Goal: Task Accomplishment & Management: Use online tool/utility

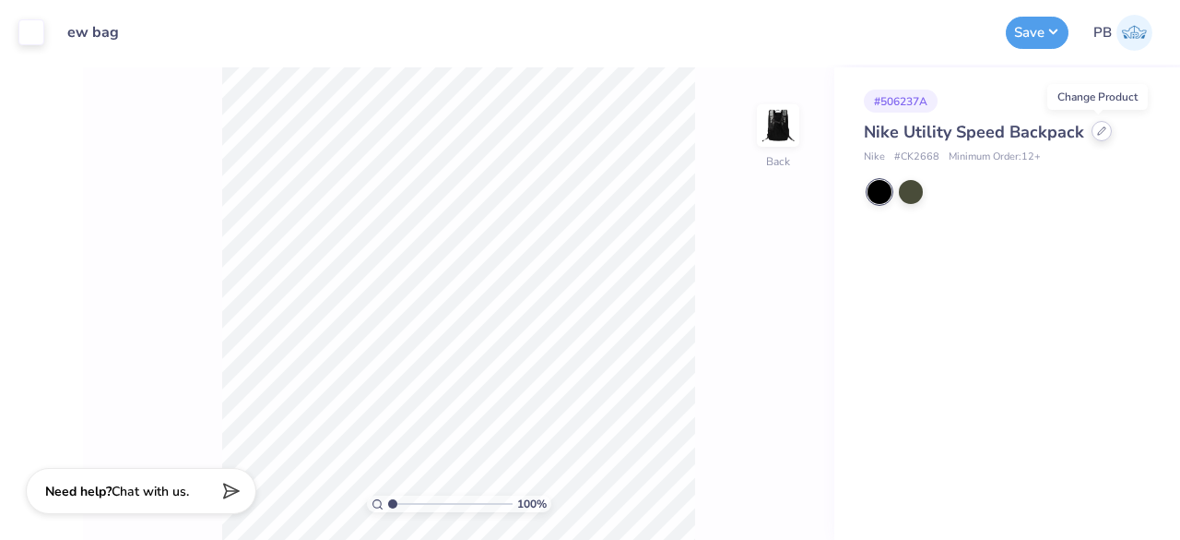
click at [1098, 132] on icon at bounding box center [1101, 130] width 7 height 7
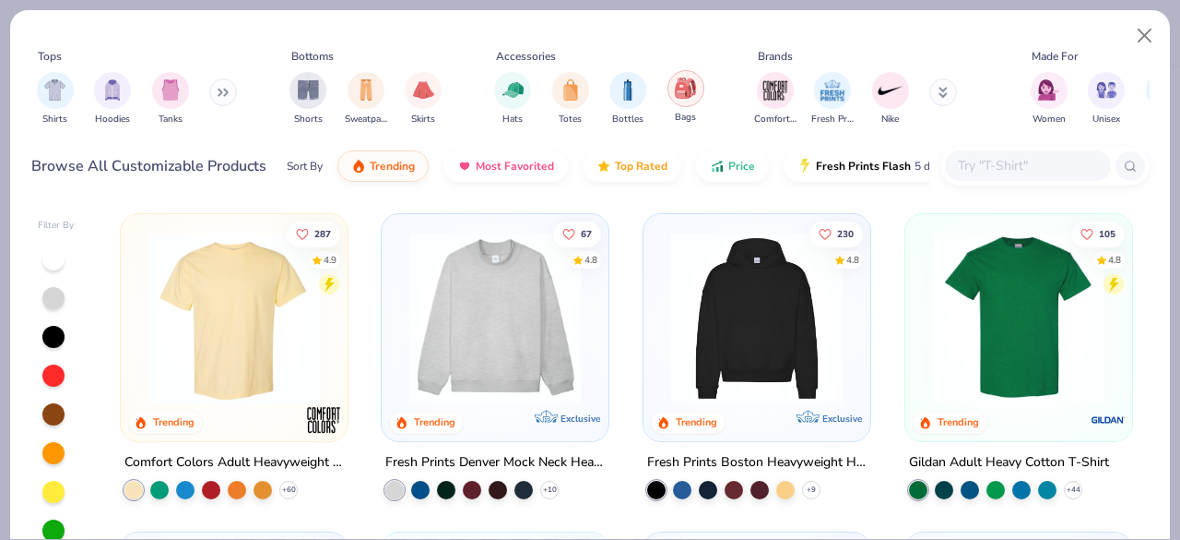
click at [681, 90] on img "filter for Bags" at bounding box center [685, 87] width 20 height 21
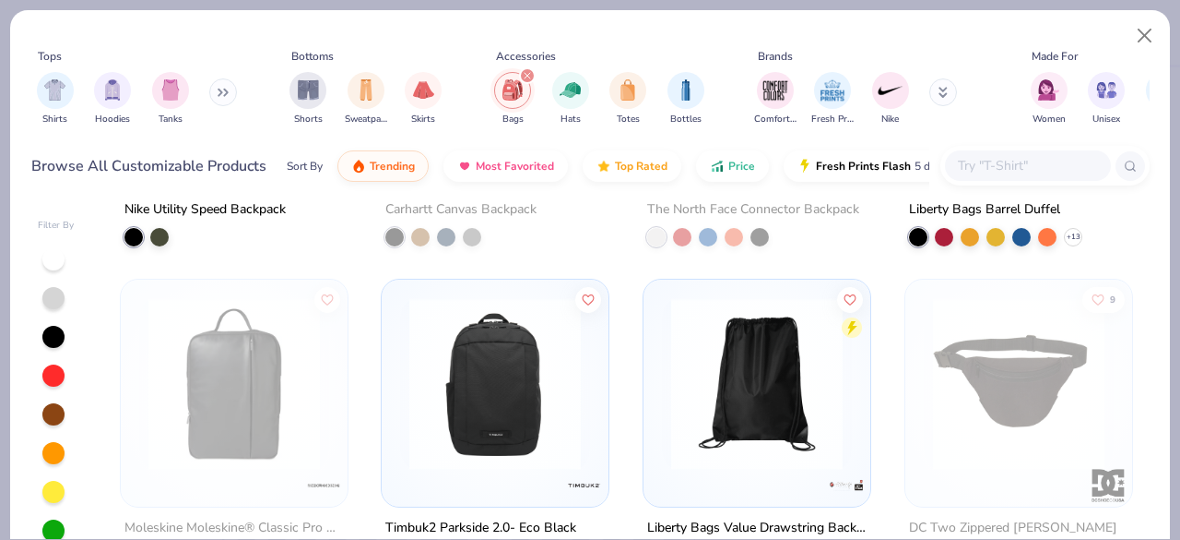
scroll to position [277, 0]
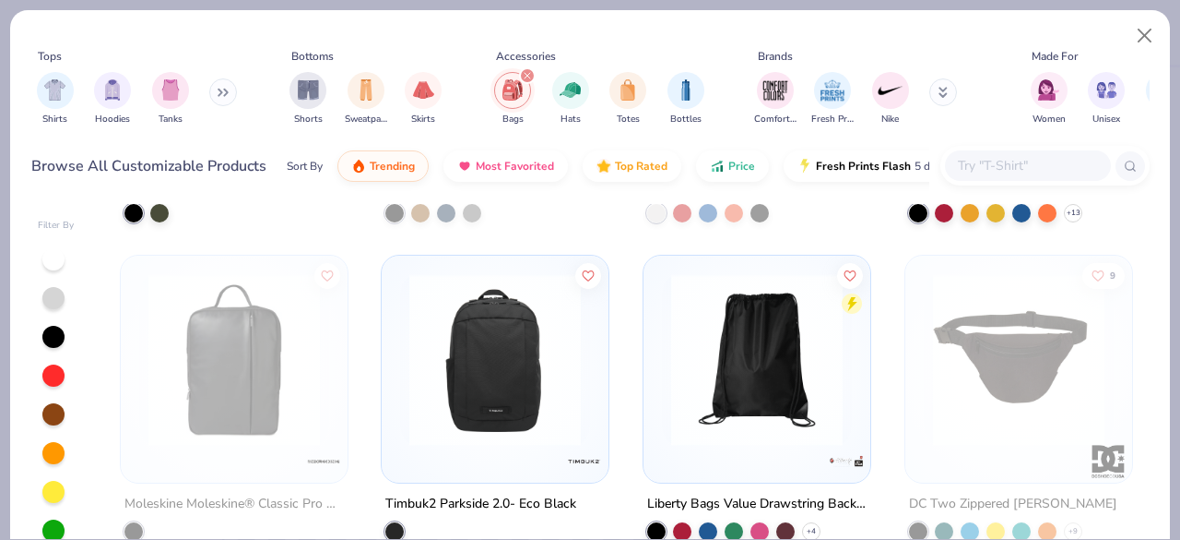
click at [478, 330] on img at bounding box center [495, 360] width 190 height 172
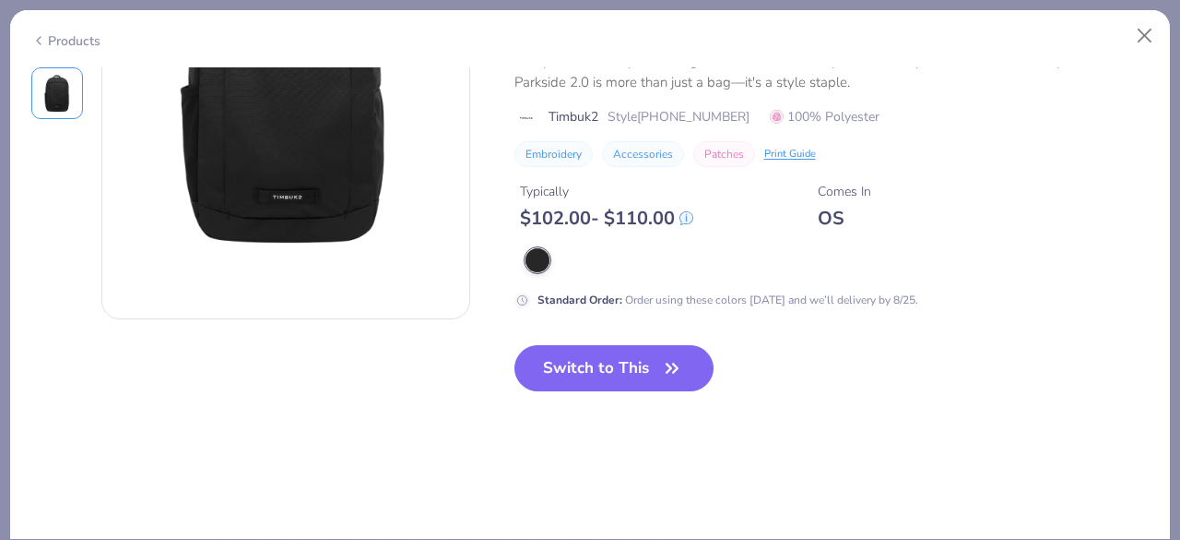
scroll to position [148, 0]
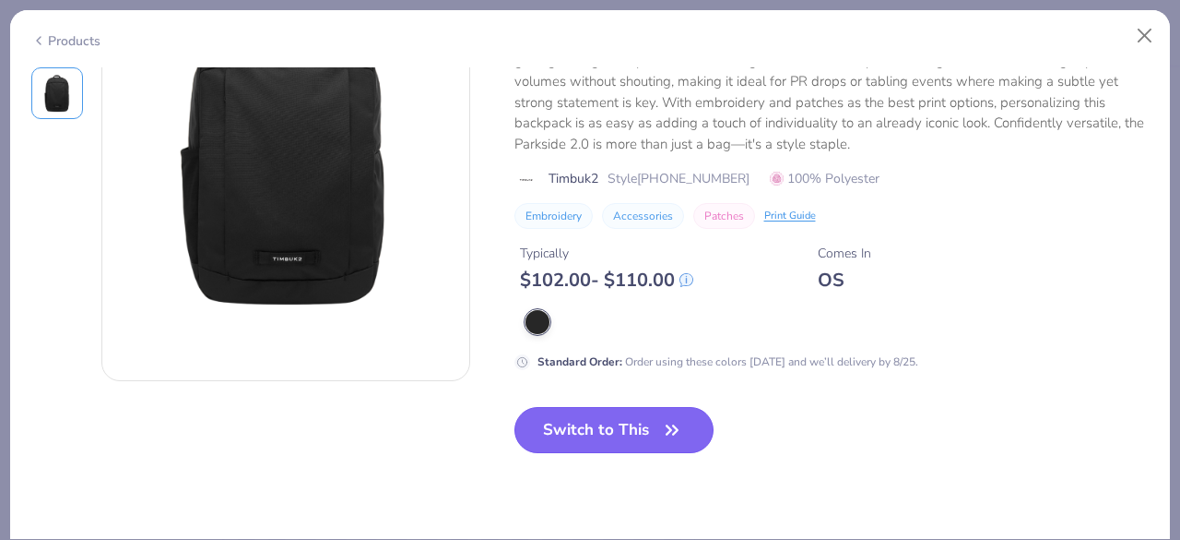
click at [563, 431] on button "Switch to This" at bounding box center [615, 430] width 200 height 46
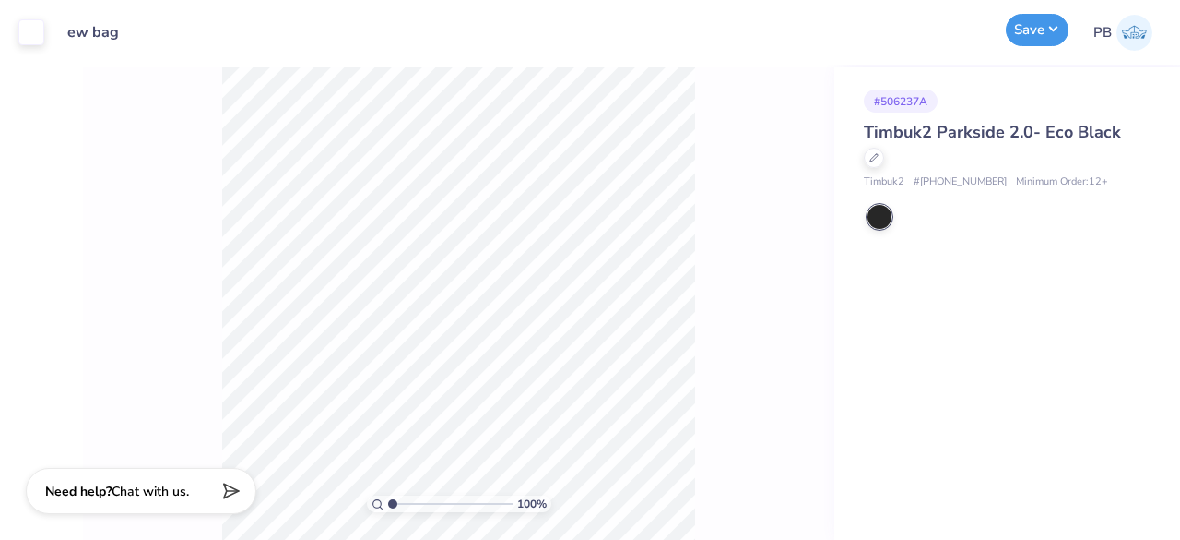
click at [1048, 40] on button "Save" at bounding box center [1037, 30] width 63 height 32
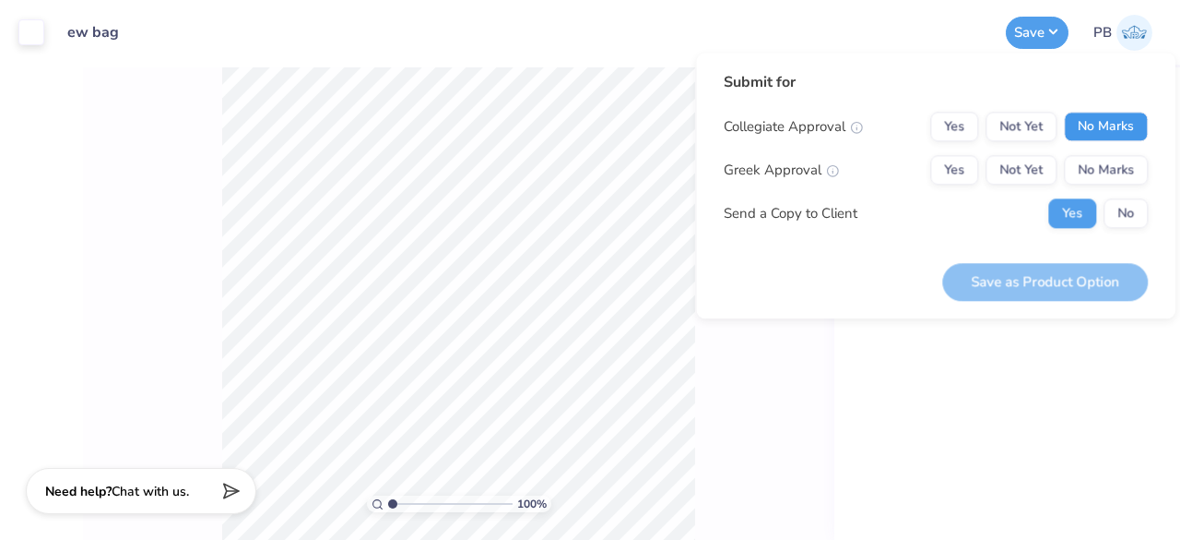
click at [1127, 122] on button "No Marks" at bounding box center [1106, 127] width 84 height 30
click at [1114, 163] on button "No Marks" at bounding box center [1106, 170] width 84 height 30
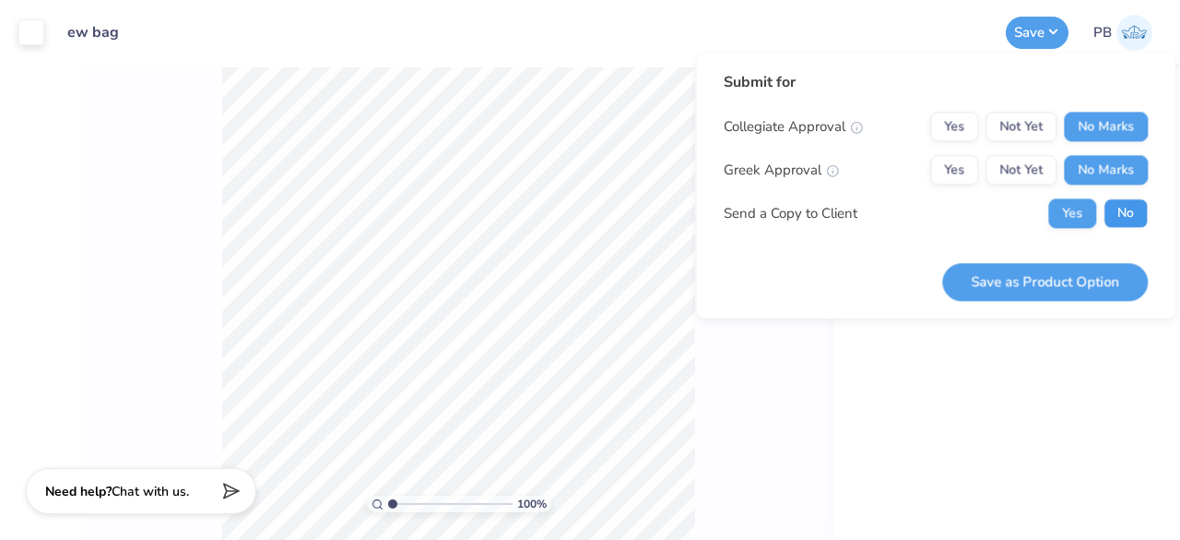
click at [1130, 211] on button "No" at bounding box center [1126, 213] width 44 height 30
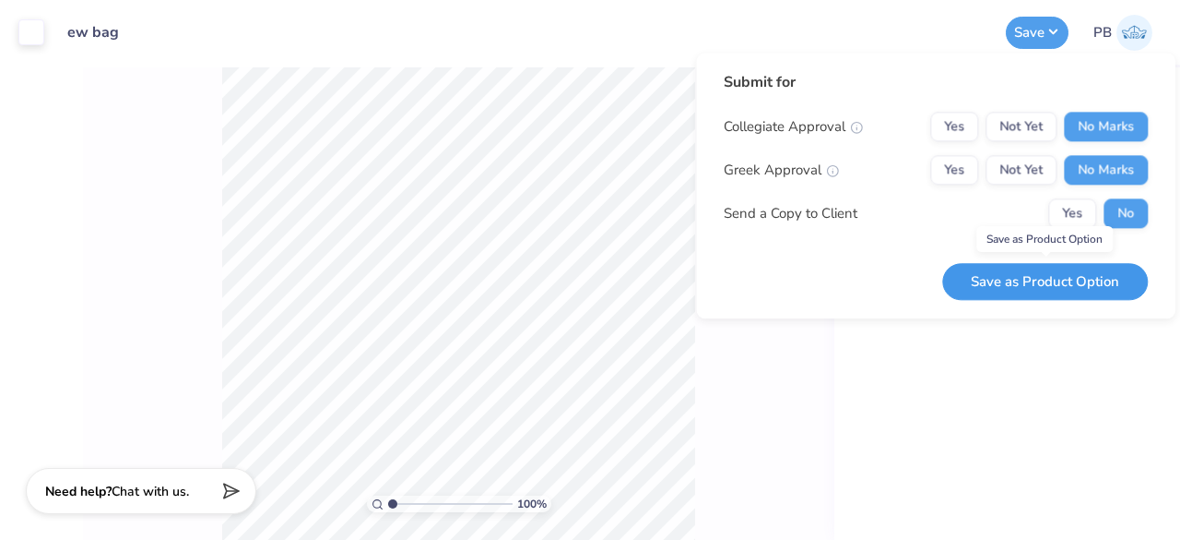
click at [1053, 281] on button "Save as Product Option" at bounding box center [1046, 282] width 206 height 38
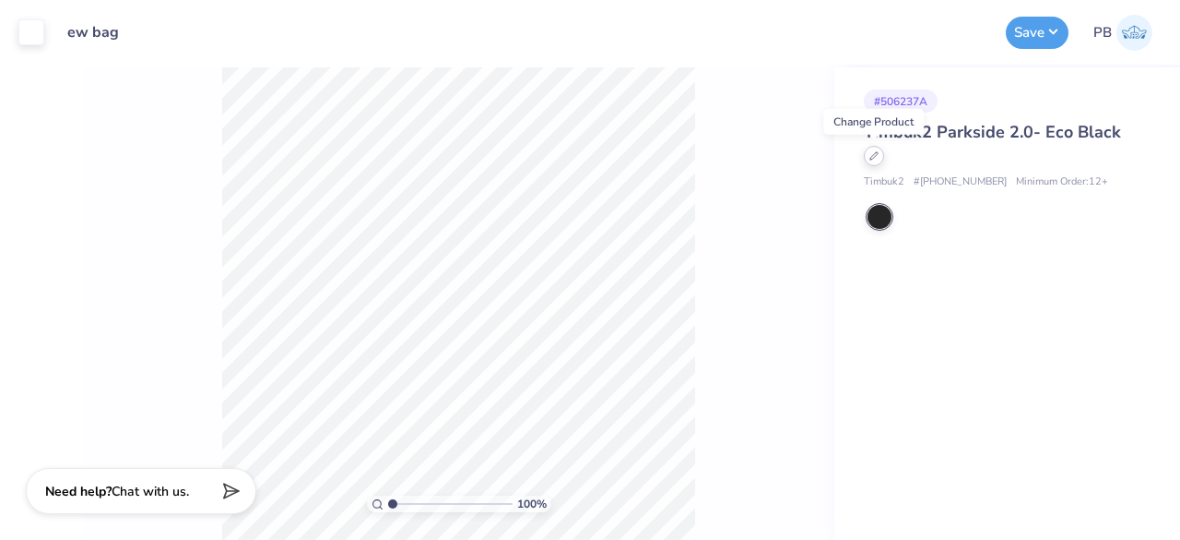
click at [878, 153] on icon at bounding box center [874, 155] width 7 height 7
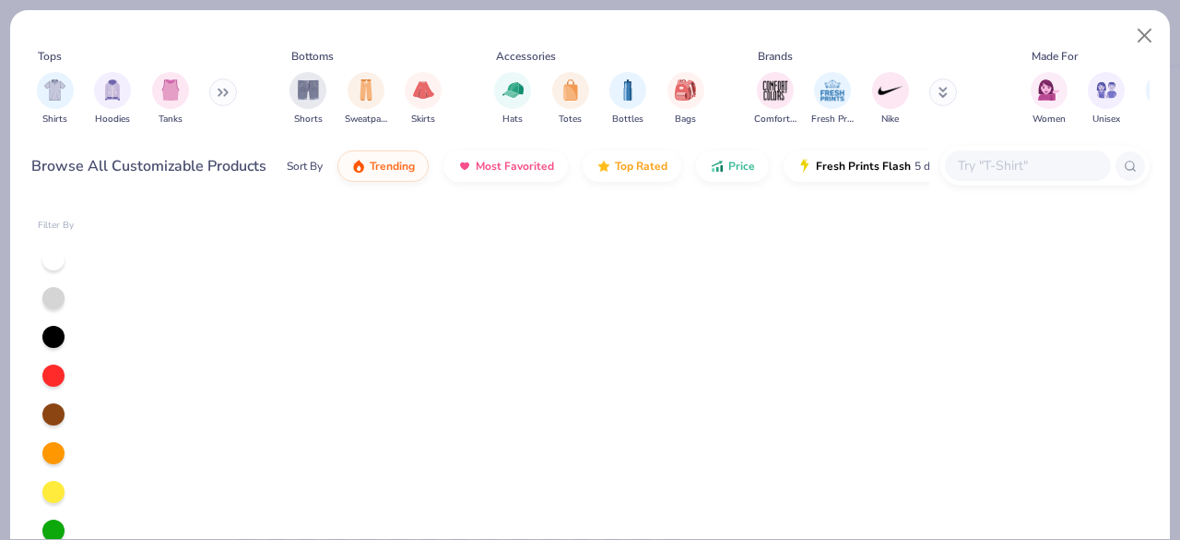
scroll to position [1084, 0]
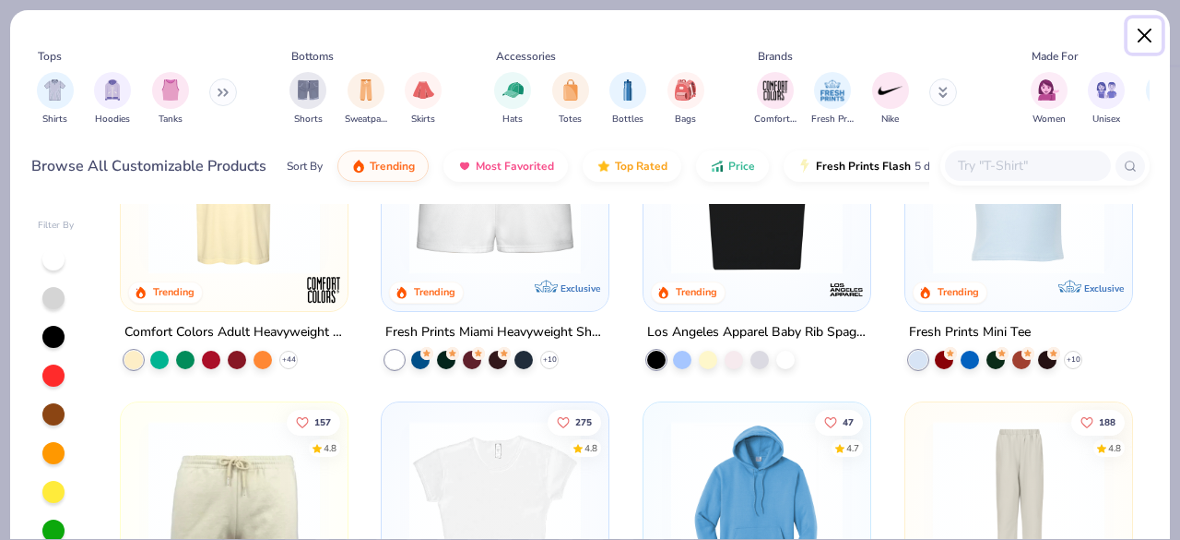
click at [1144, 33] on button "Close" at bounding box center [1145, 35] width 35 height 35
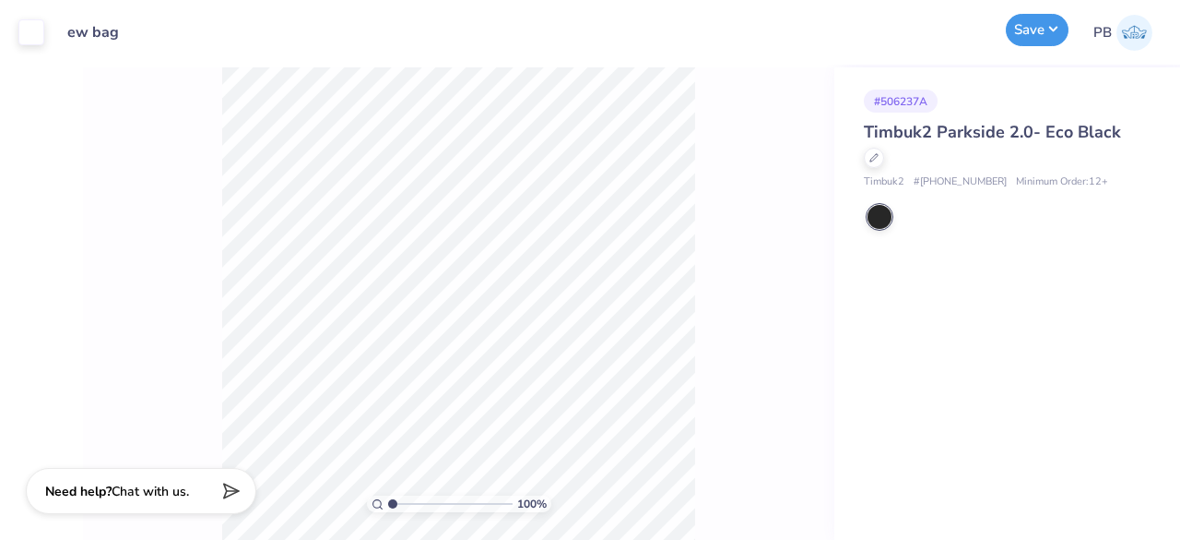
click at [1029, 32] on button "Save" at bounding box center [1037, 30] width 63 height 32
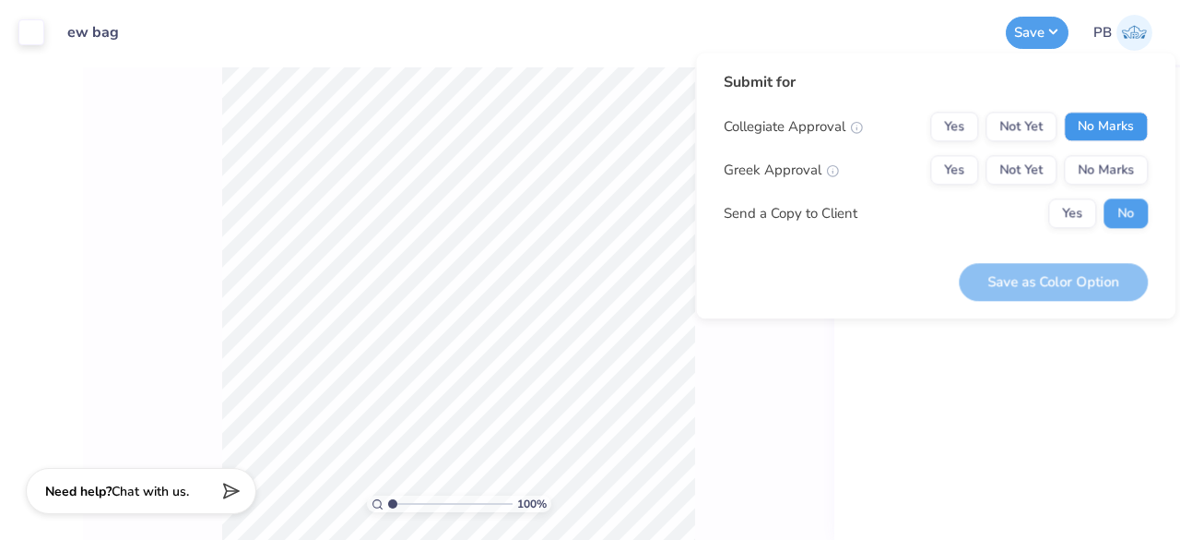
click at [1118, 128] on button "No Marks" at bounding box center [1106, 127] width 84 height 30
click at [1111, 169] on button "No Marks" at bounding box center [1106, 170] width 84 height 30
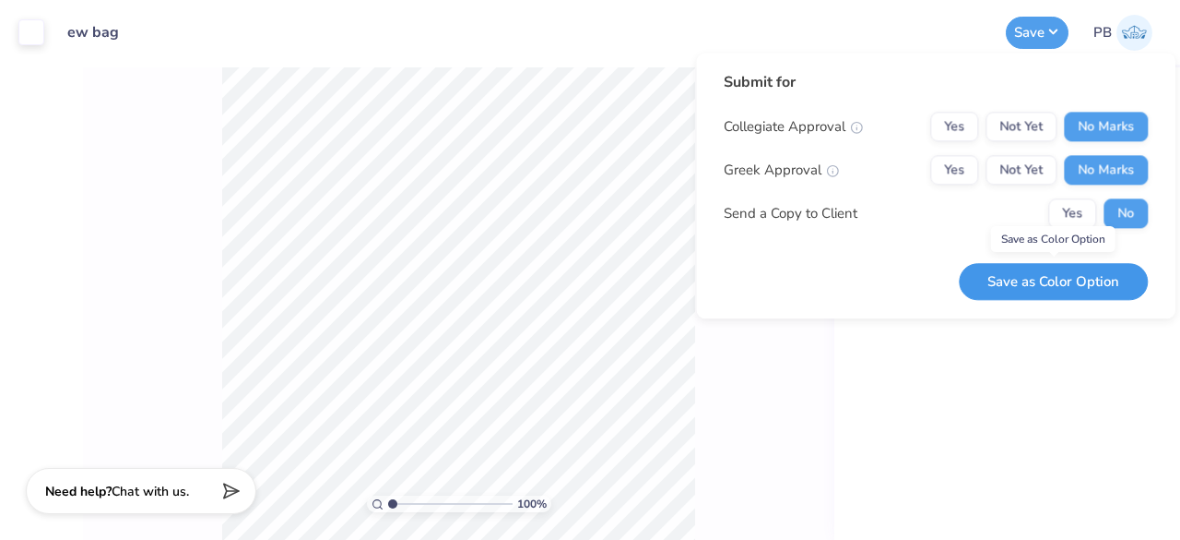
click at [1073, 268] on button "Save as Color Option" at bounding box center [1053, 282] width 189 height 38
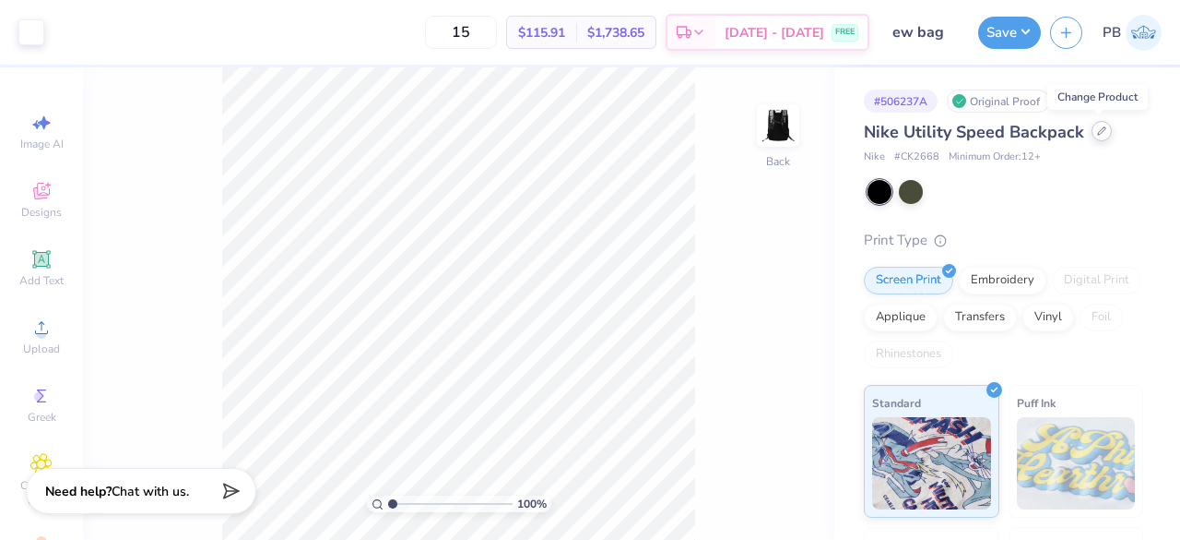
click at [1097, 134] on icon at bounding box center [1101, 130] width 9 height 9
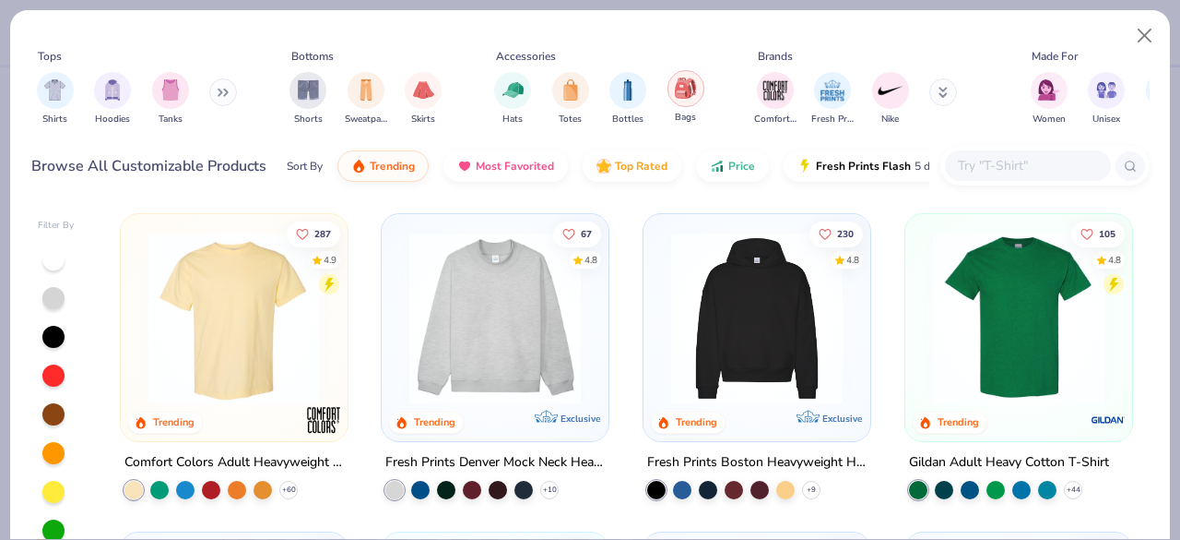
click at [695, 89] on div "filter for Bags" at bounding box center [686, 88] width 37 height 37
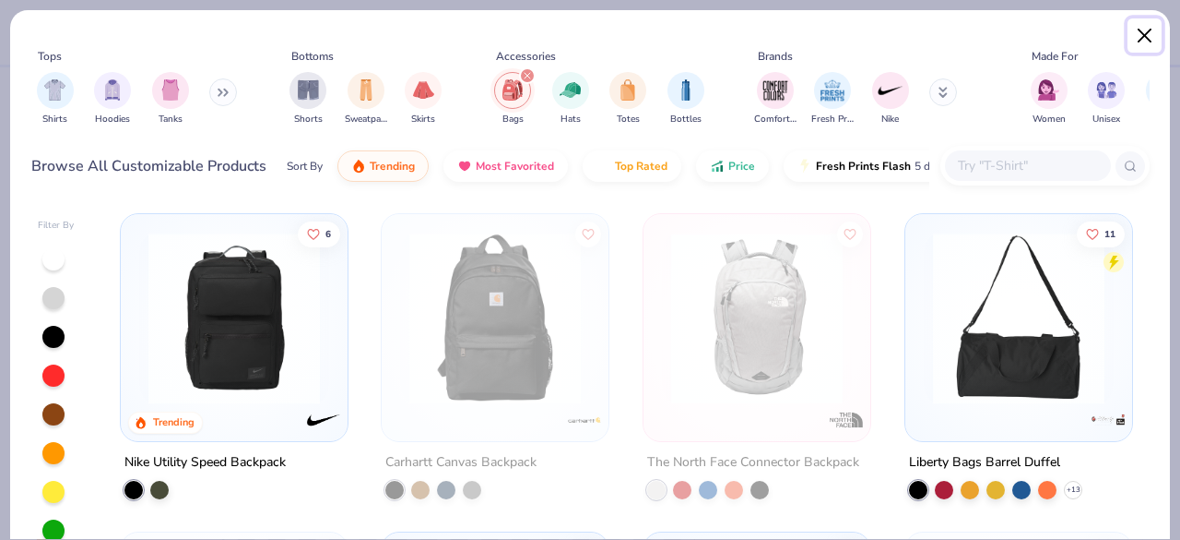
click at [1149, 45] on button "Close" at bounding box center [1145, 35] width 35 height 35
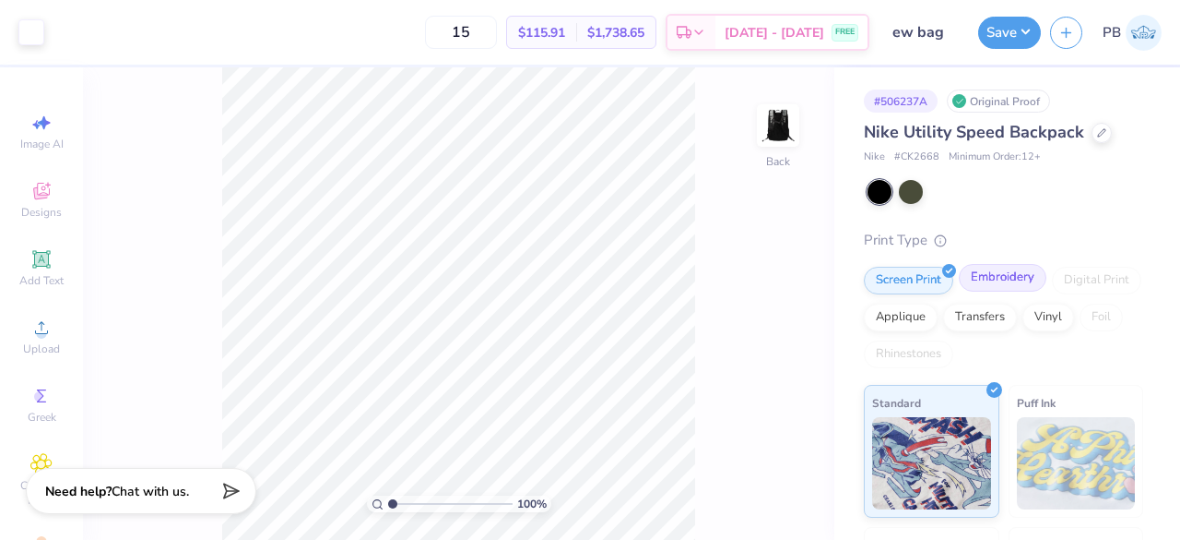
click at [1001, 282] on div "Embroidery" at bounding box center [1003, 278] width 88 height 28
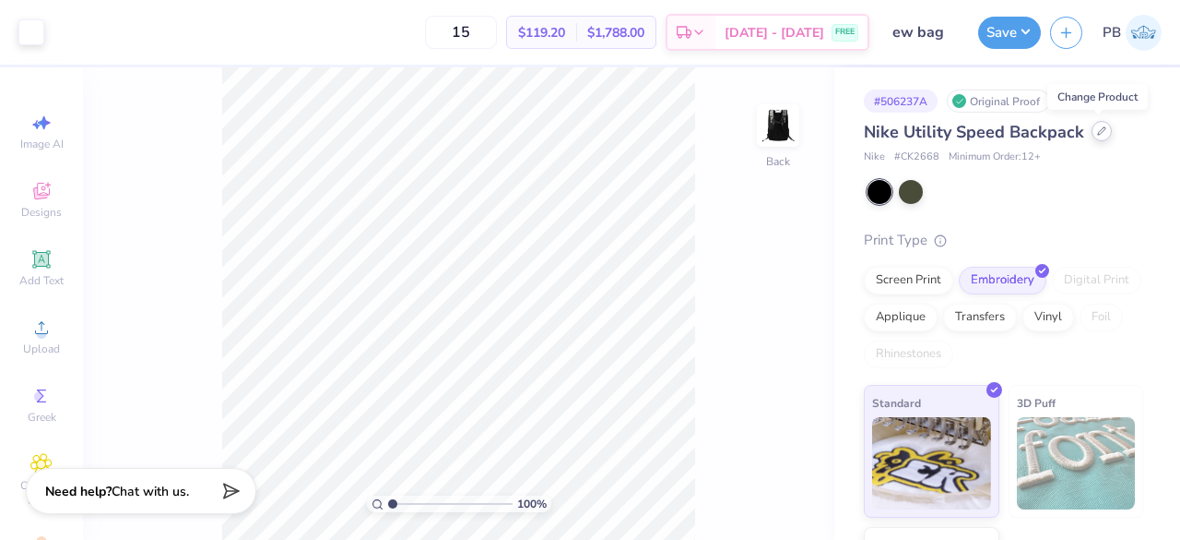
click at [1097, 131] on icon at bounding box center [1101, 130] width 9 height 9
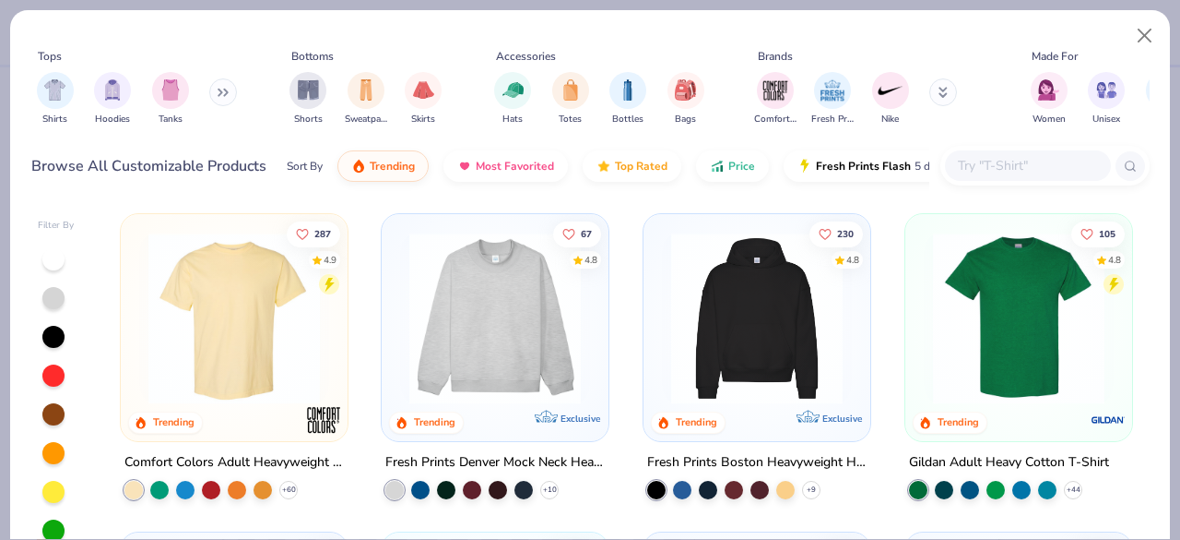
scroll to position [365, 0]
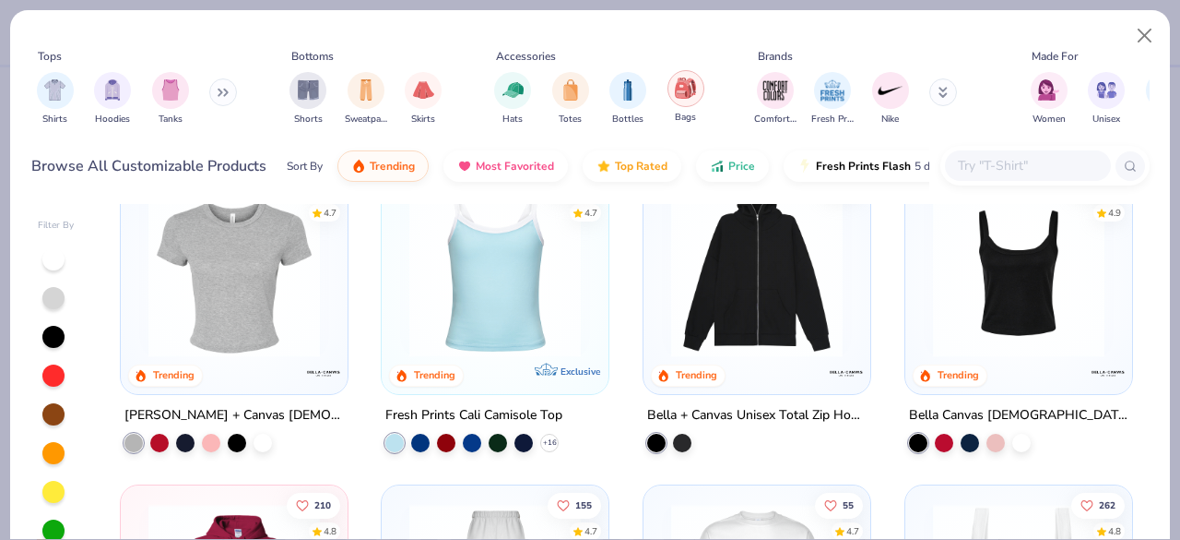
click at [677, 84] on img "filter for Bags" at bounding box center [685, 87] width 20 height 21
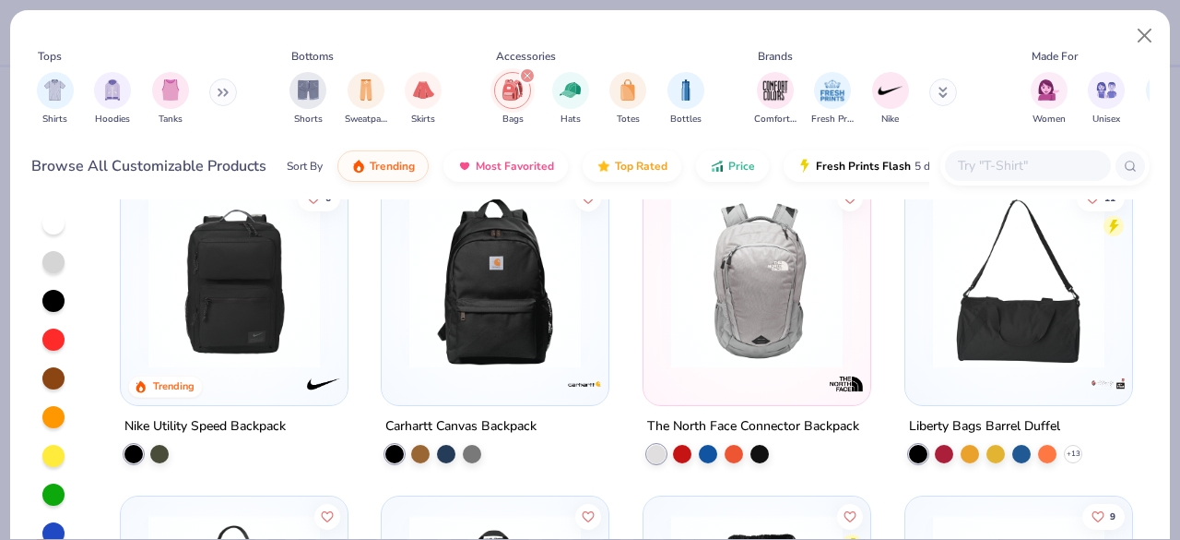
click at [544, 326] on img at bounding box center [495, 282] width 190 height 172
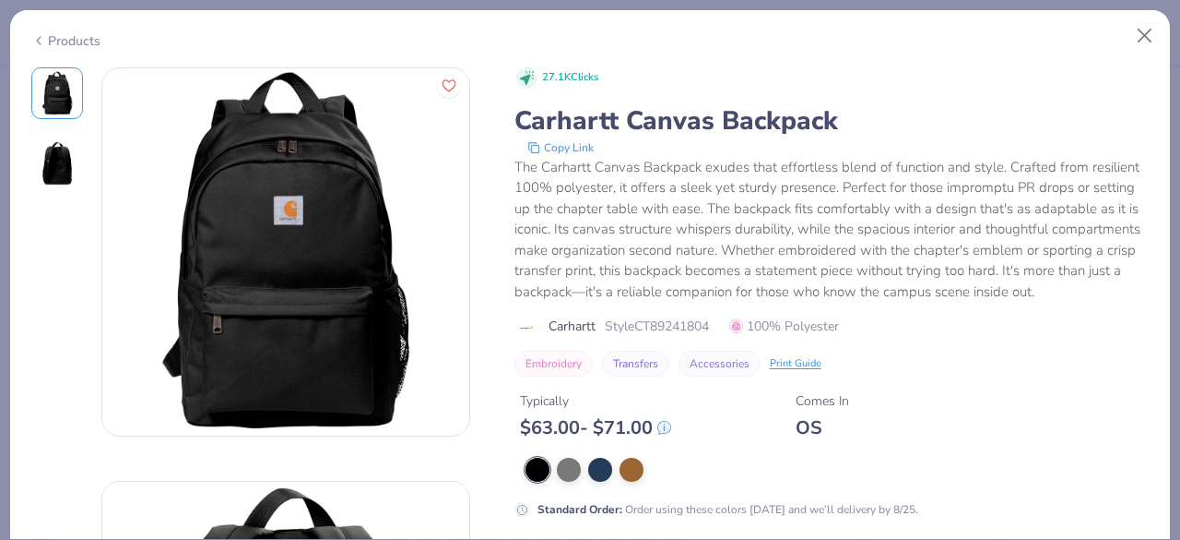
click at [52, 36] on div "Products" at bounding box center [65, 40] width 69 height 19
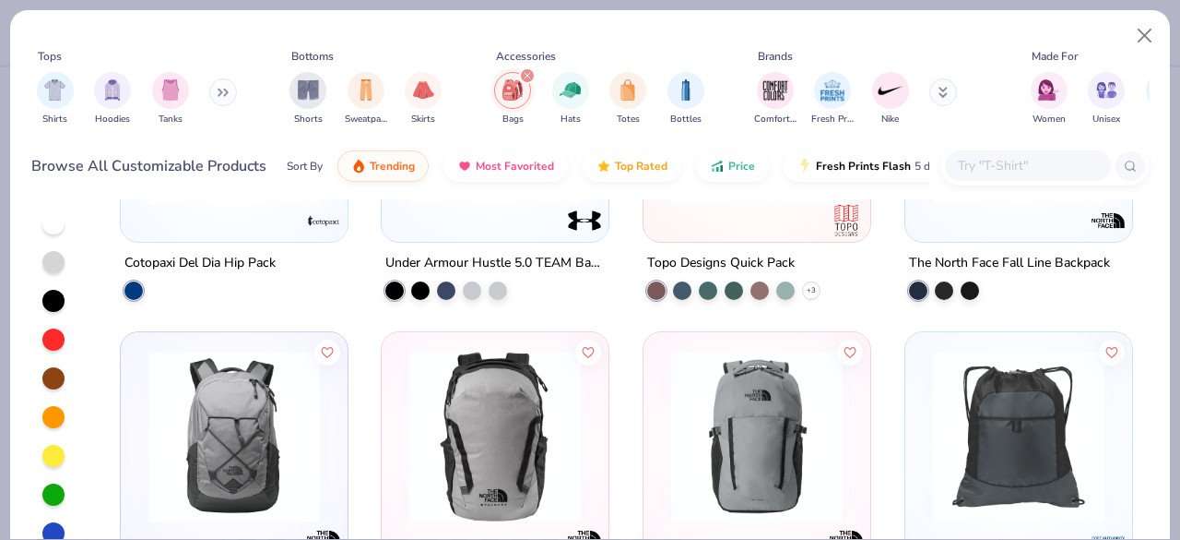
scroll to position [800, 0]
click at [472, 426] on img at bounding box center [495, 436] width 190 height 172
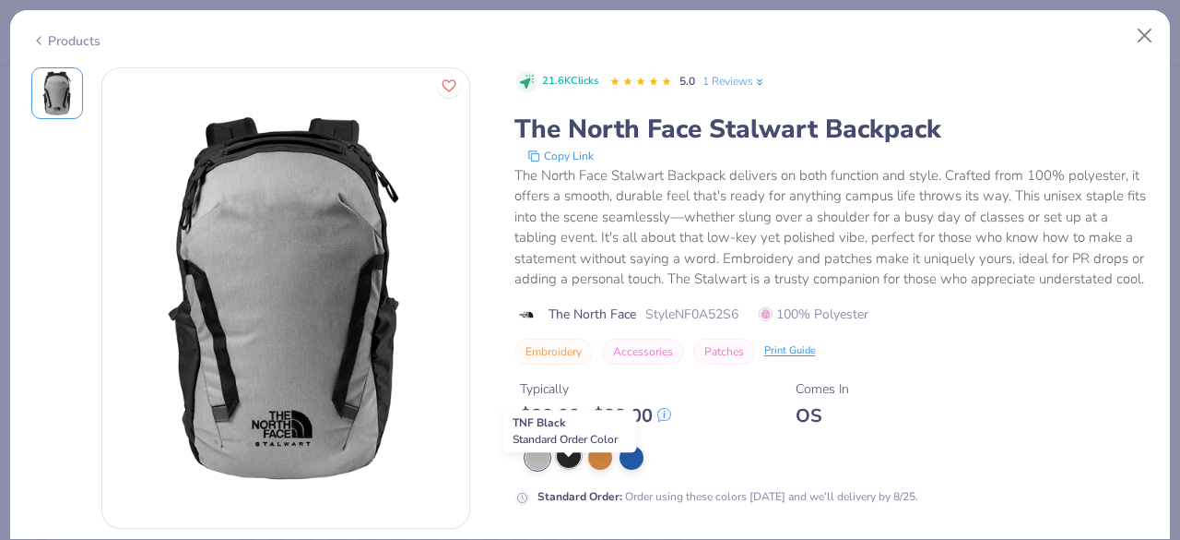
click at [577, 468] on div at bounding box center [569, 456] width 24 height 24
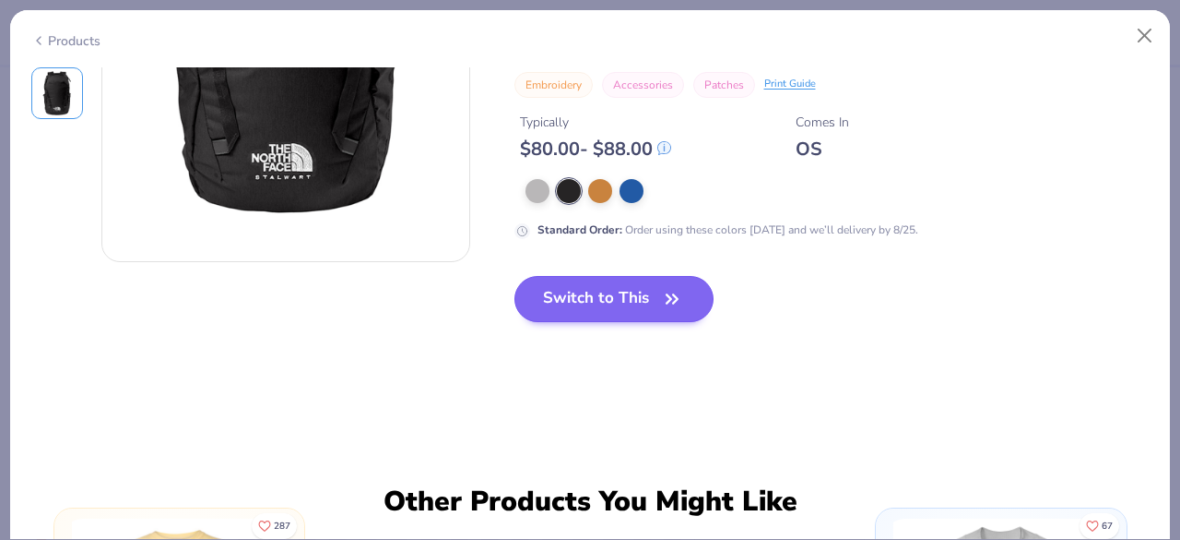
scroll to position [267, 0]
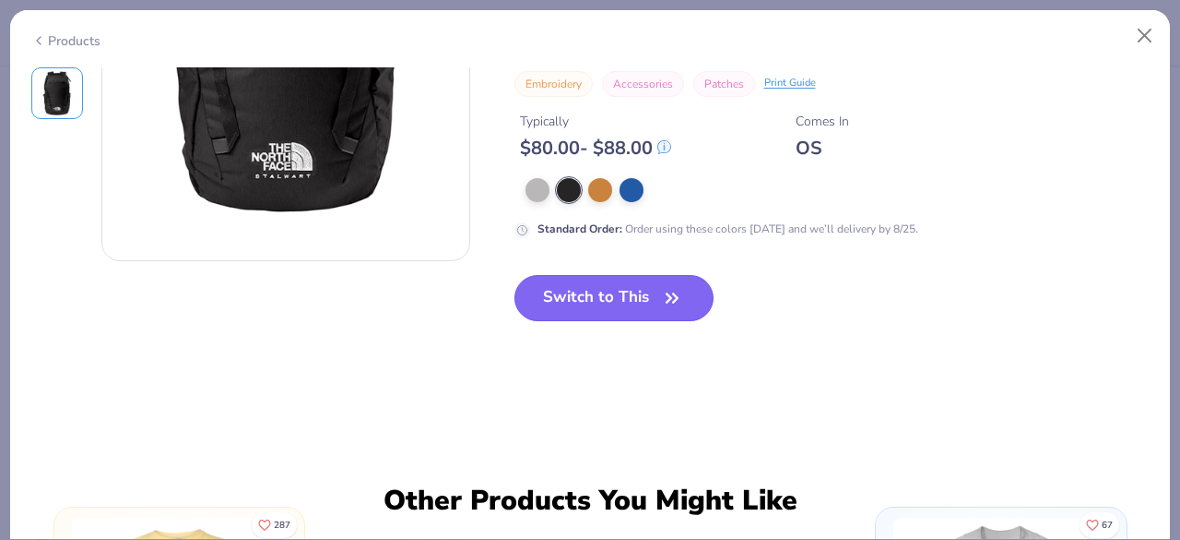
click at [603, 316] on button "Switch to This" at bounding box center [615, 298] width 200 height 46
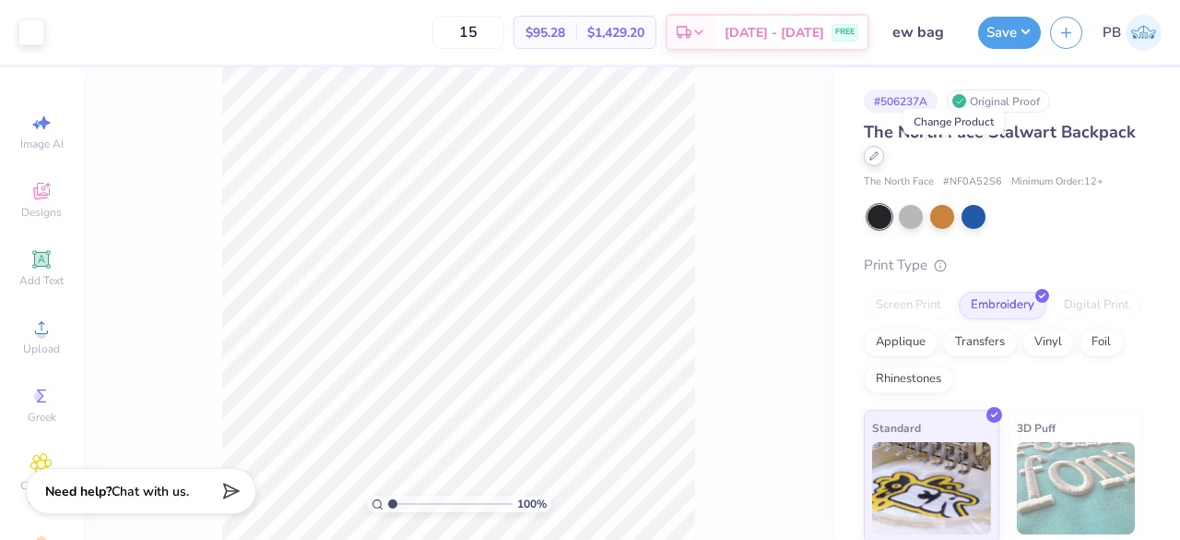
click at [884, 160] on div at bounding box center [874, 156] width 20 height 20
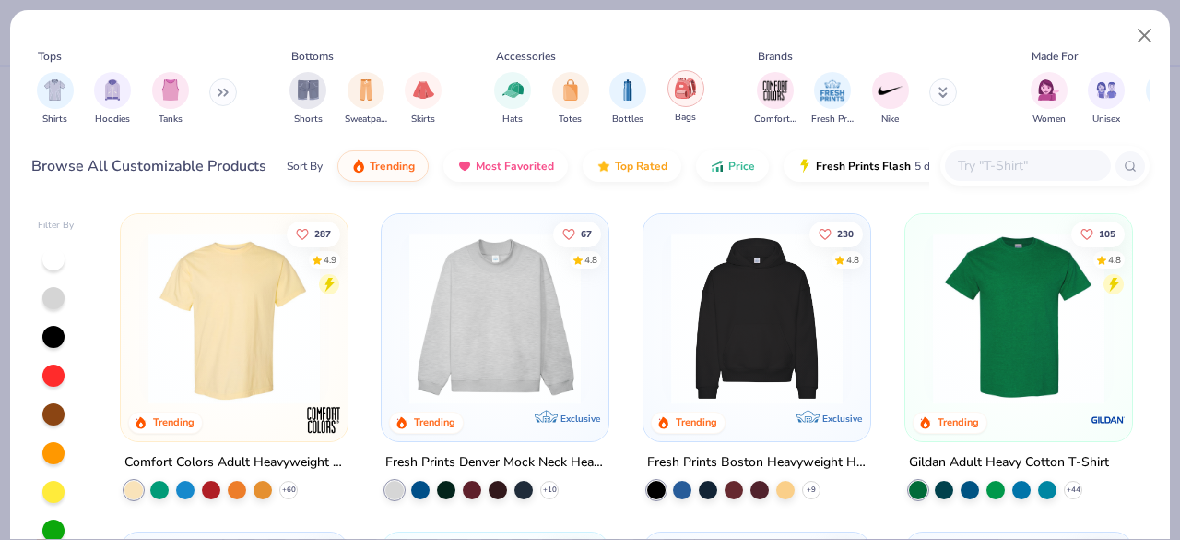
click at [686, 84] on img "filter for Bags" at bounding box center [685, 87] width 20 height 21
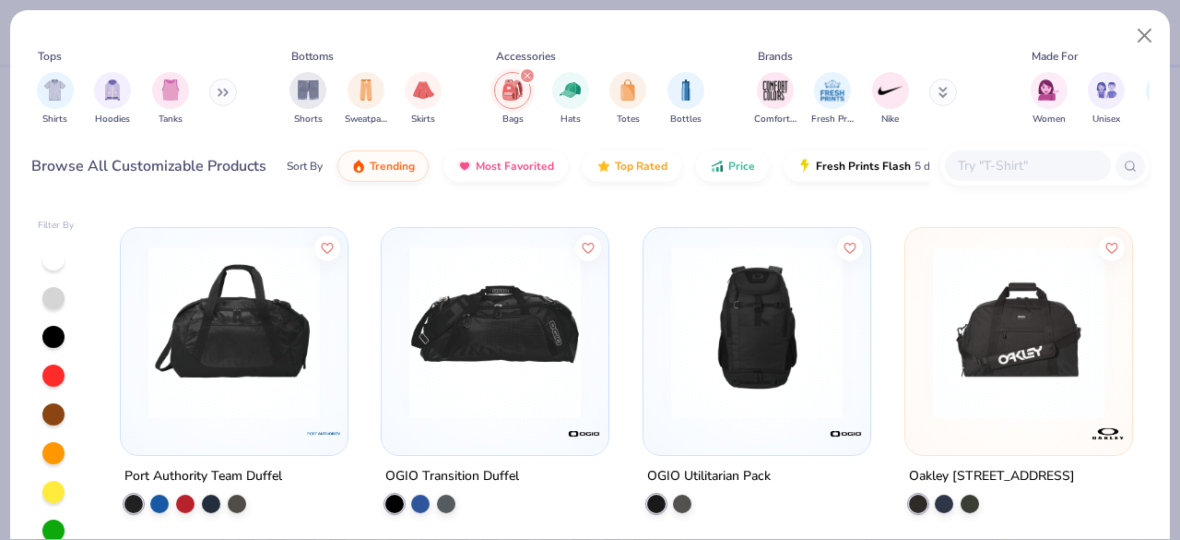
scroll to position [1257, 0]
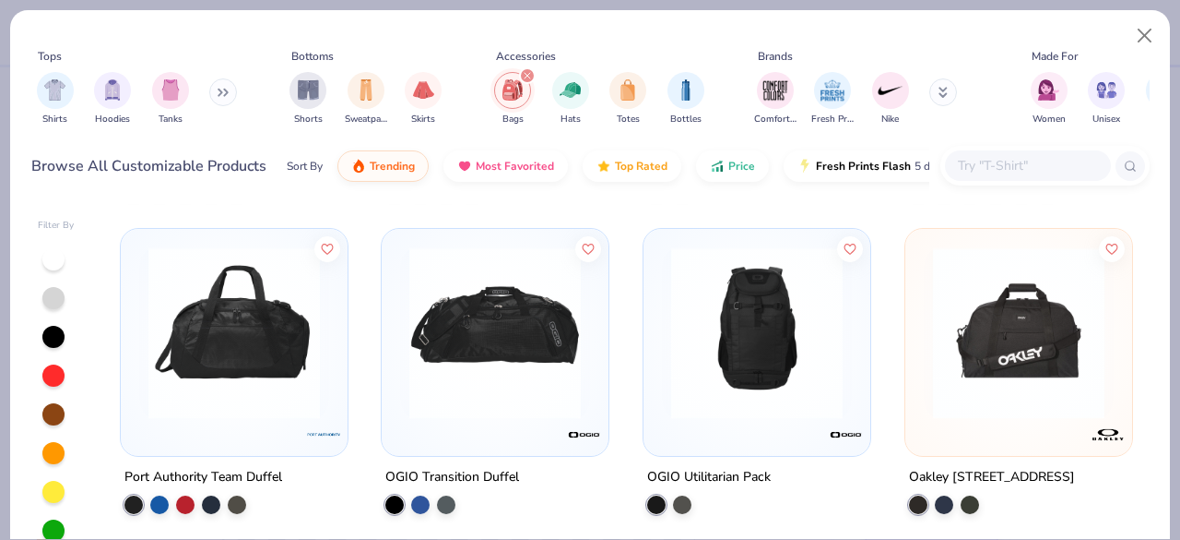
click at [756, 360] on img at bounding box center [757, 333] width 190 height 172
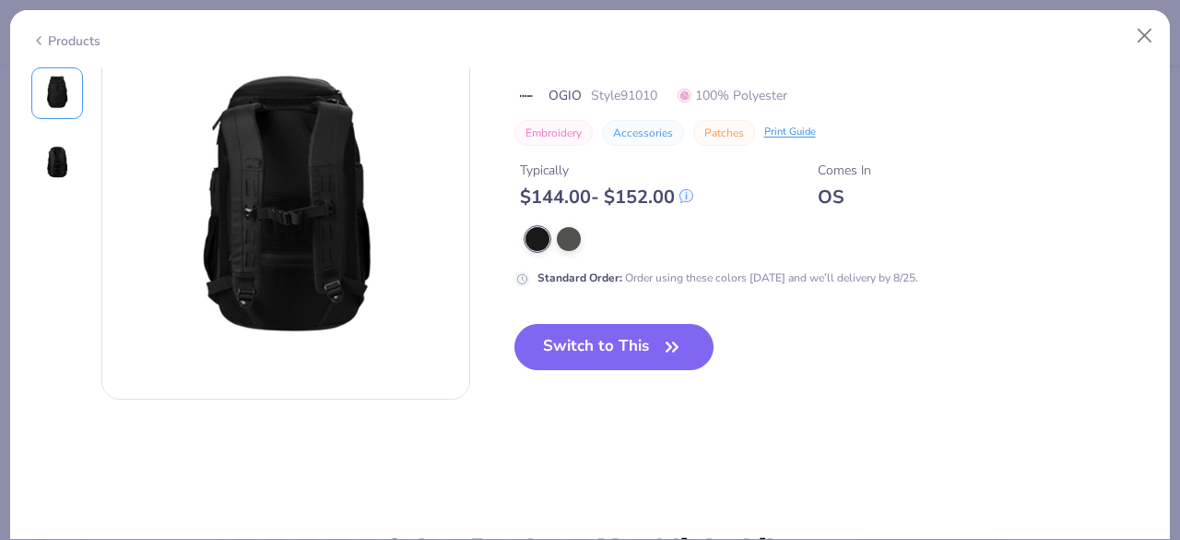
scroll to position [450, 0]
click at [631, 344] on button "Switch to This" at bounding box center [615, 347] width 200 height 46
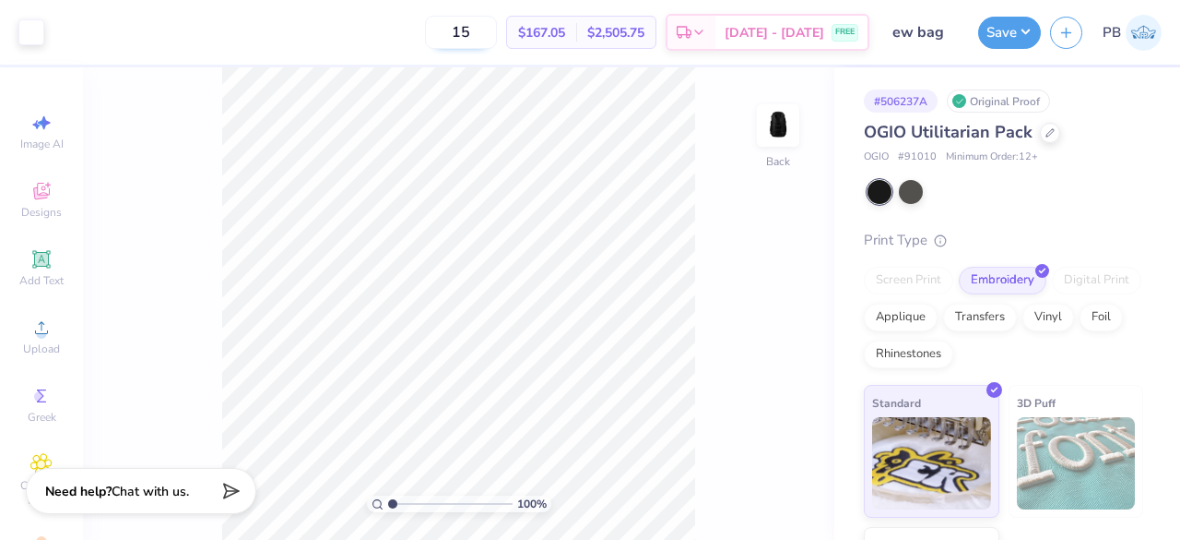
click at [497, 34] on input "15" at bounding box center [461, 32] width 72 height 33
type input "1"
type input "020"
click at [1050, 131] on icon at bounding box center [1050, 130] width 9 height 9
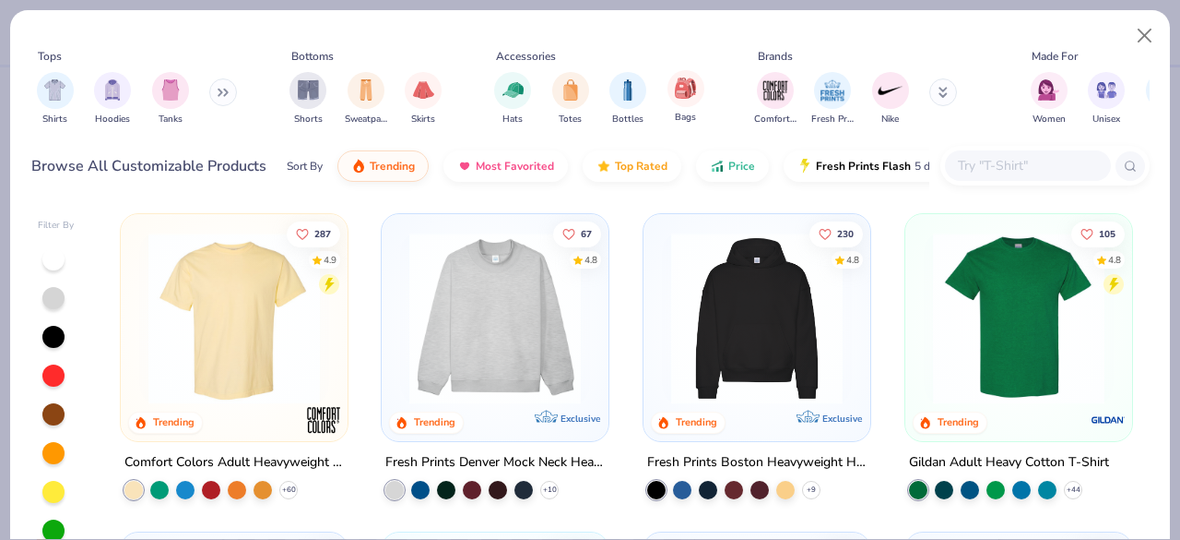
click at [684, 109] on div "Bags" at bounding box center [686, 97] width 37 height 54
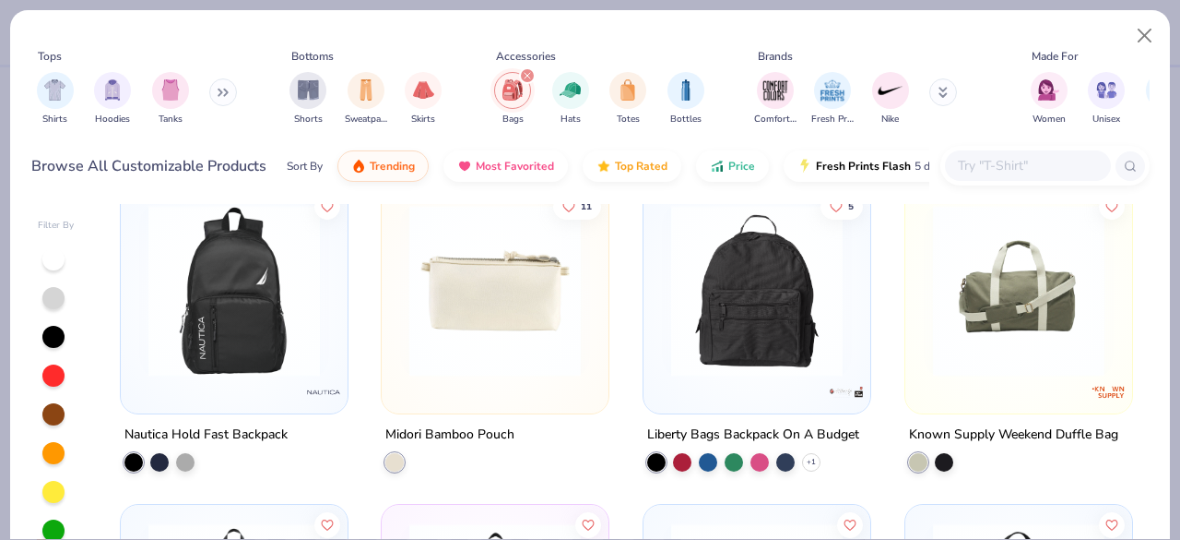
scroll to position [2252, 0]
click at [256, 289] on img at bounding box center [234, 292] width 190 height 172
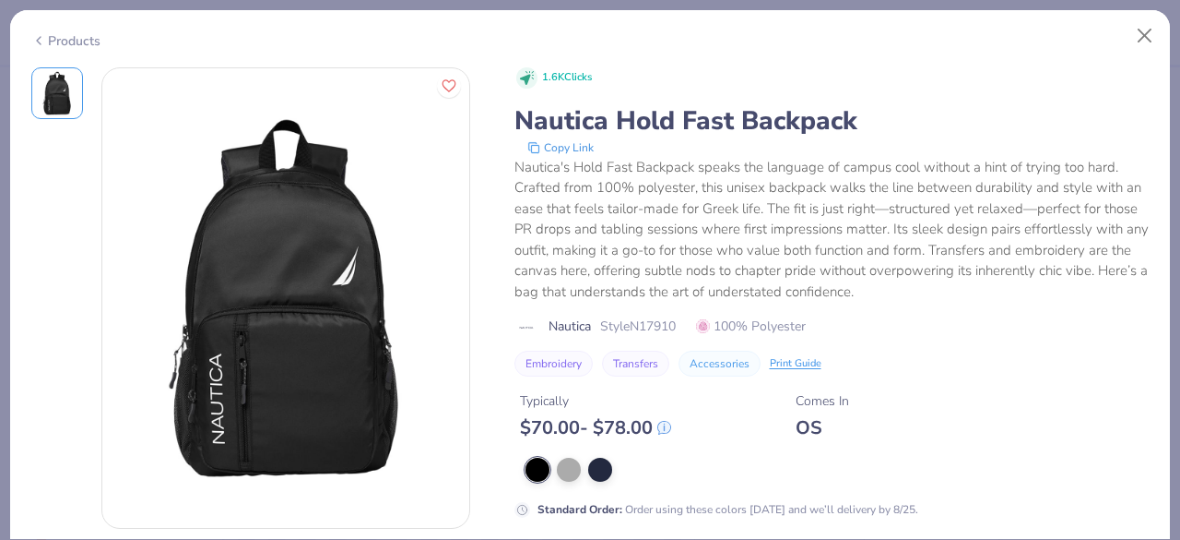
click at [66, 35] on div "Products" at bounding box center [65, 40] width 69 height 19
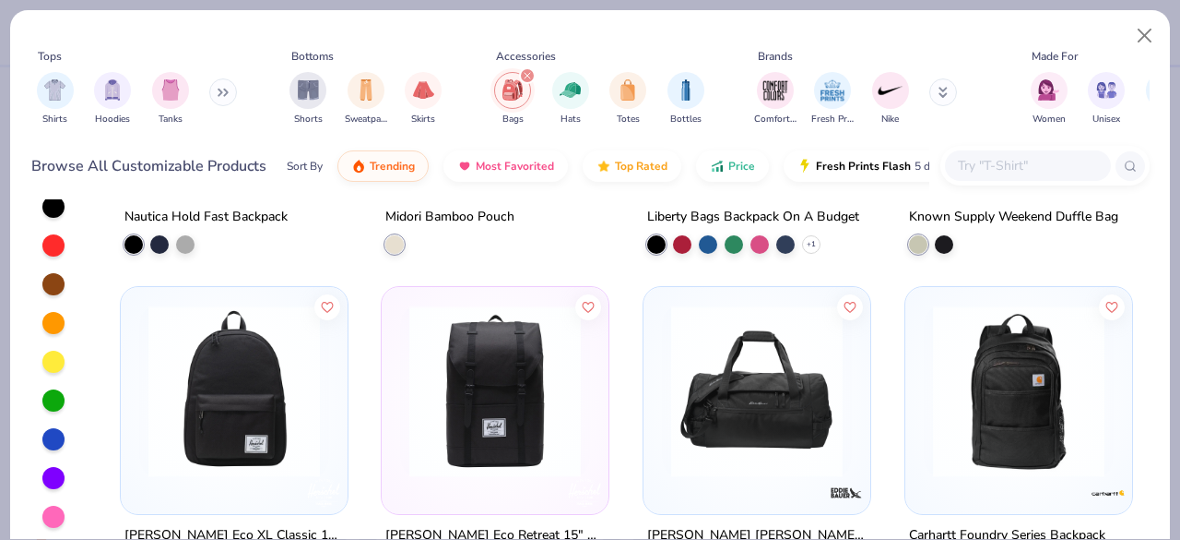
scroll to position [2339, 0]
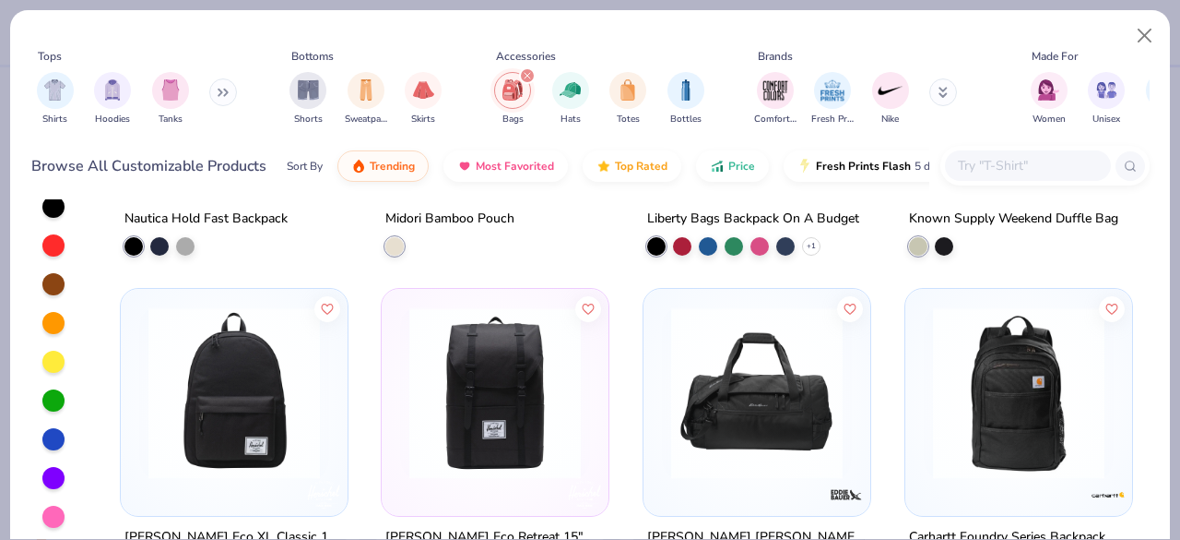
click at [1004, 399] on img at bounding box center [1019, 393] width 190 height 172
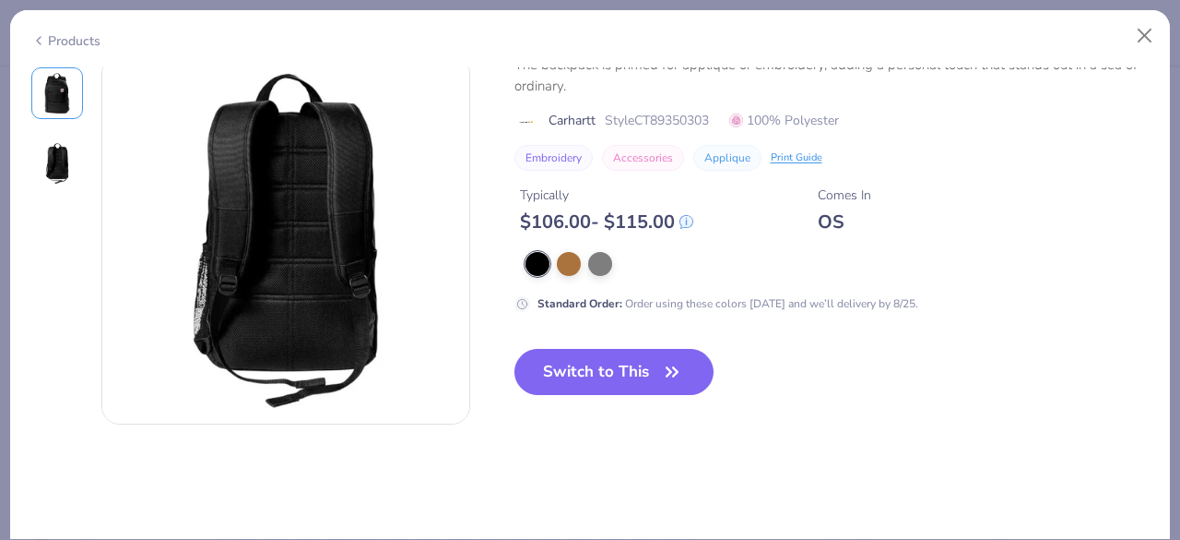
scroll to position [425, 0]
click at [623, 362] on button "Switch to This" at bounding box center [615, 372] width 200 height 46
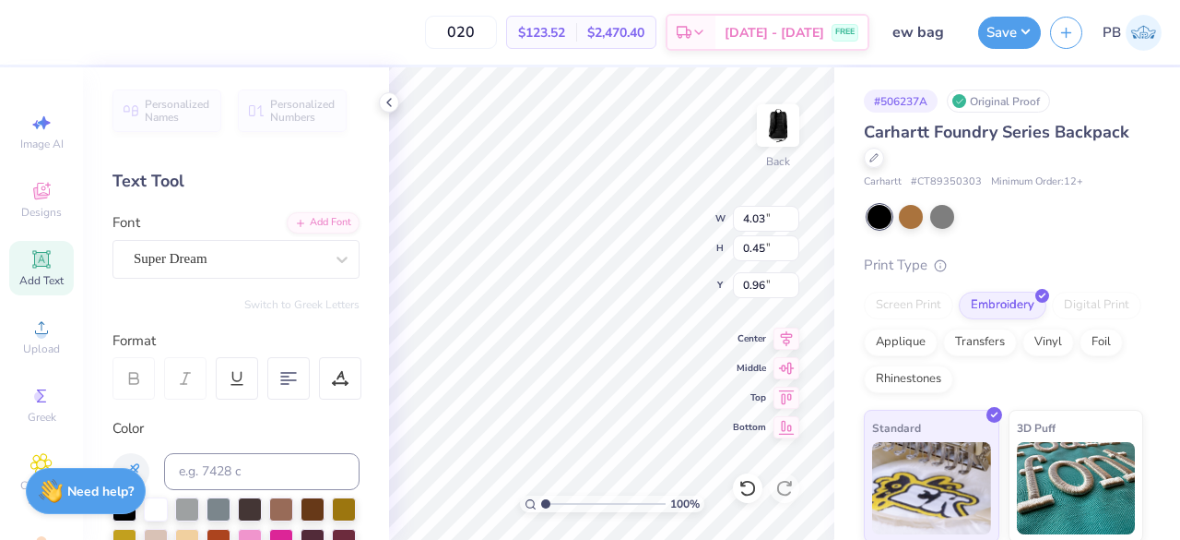
type input "0.96"
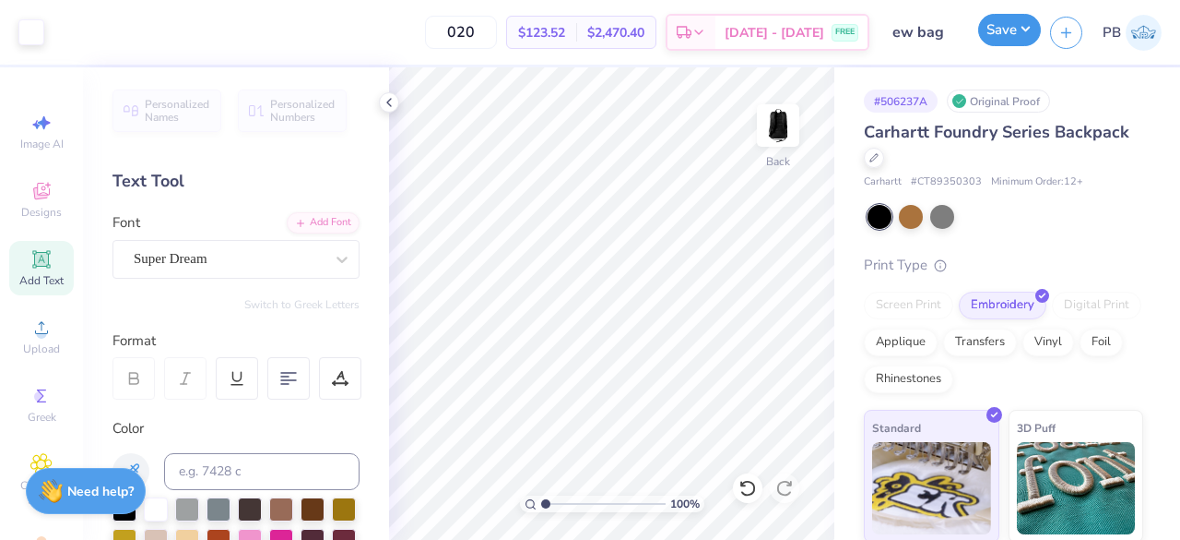
click at [1002, 23] on button "Save" at bounding box center [1010, 30] width 63 height 32
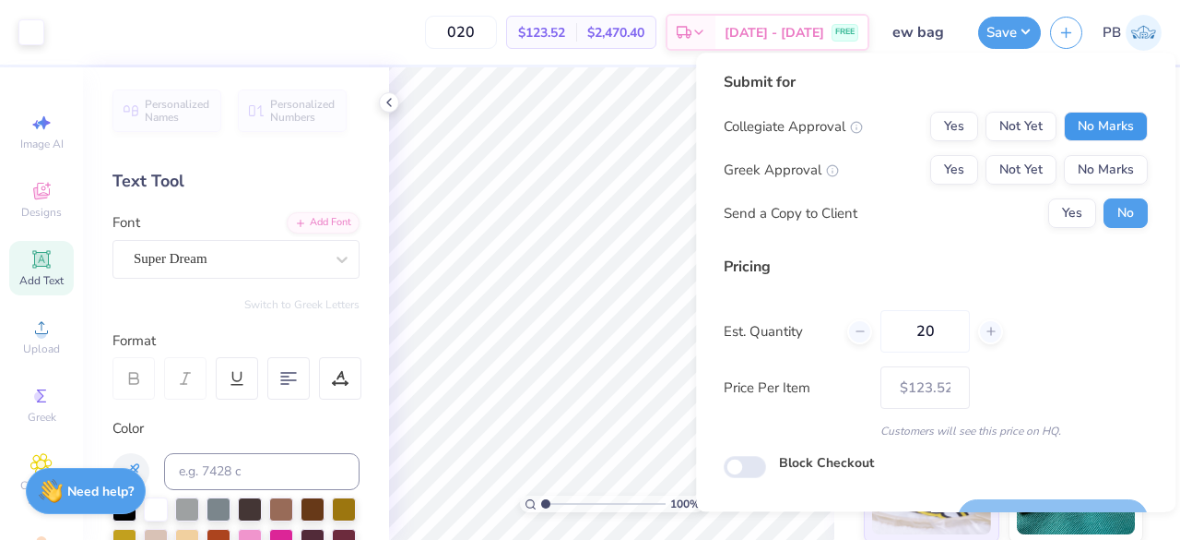
click at [1116, 129] on button "No Marks" at bounding box center [1106, 127] width 84 height 30
click at [1107, 160] on button "No Marks" at bounding box center [1106, 170] width 84 height 30
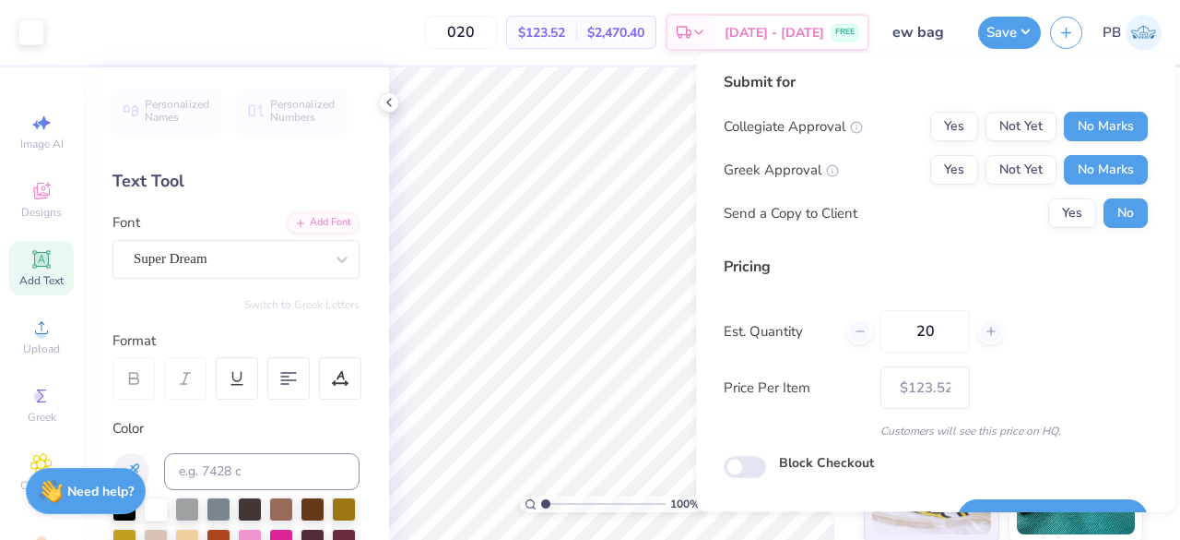
scroll to position [42, 0]
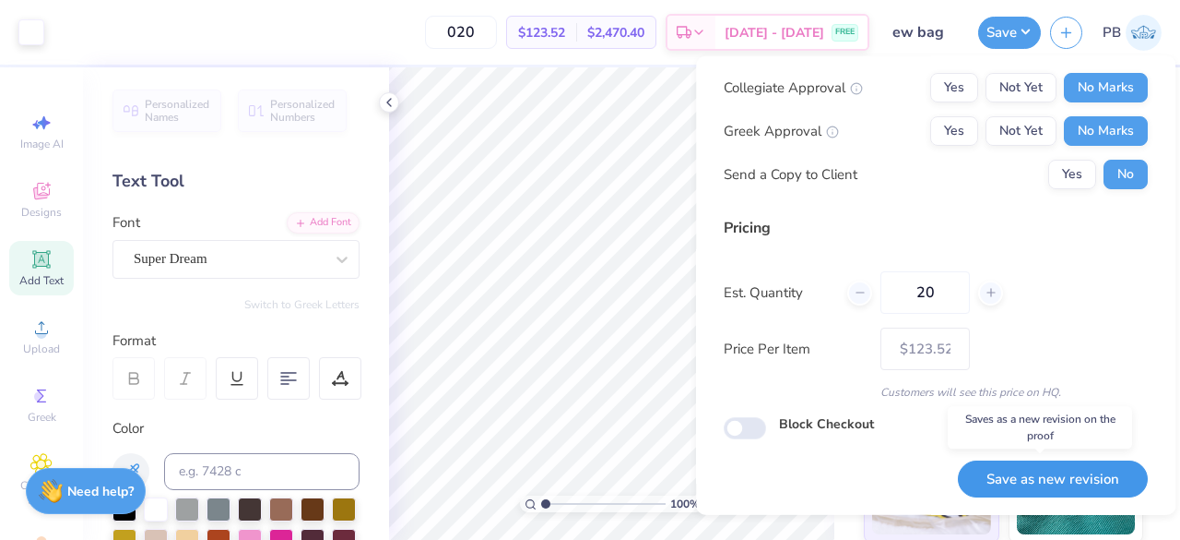
click at [1072, 479] on button "Save as new revision" at bounding box center [1053, 478] width 190 height 38
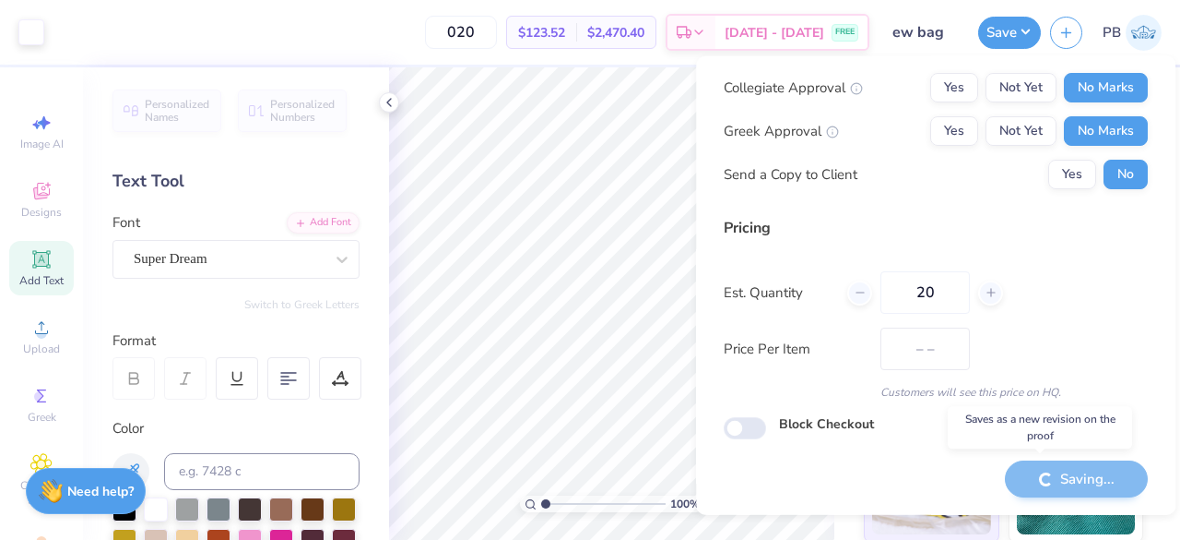
type input "$123.52"
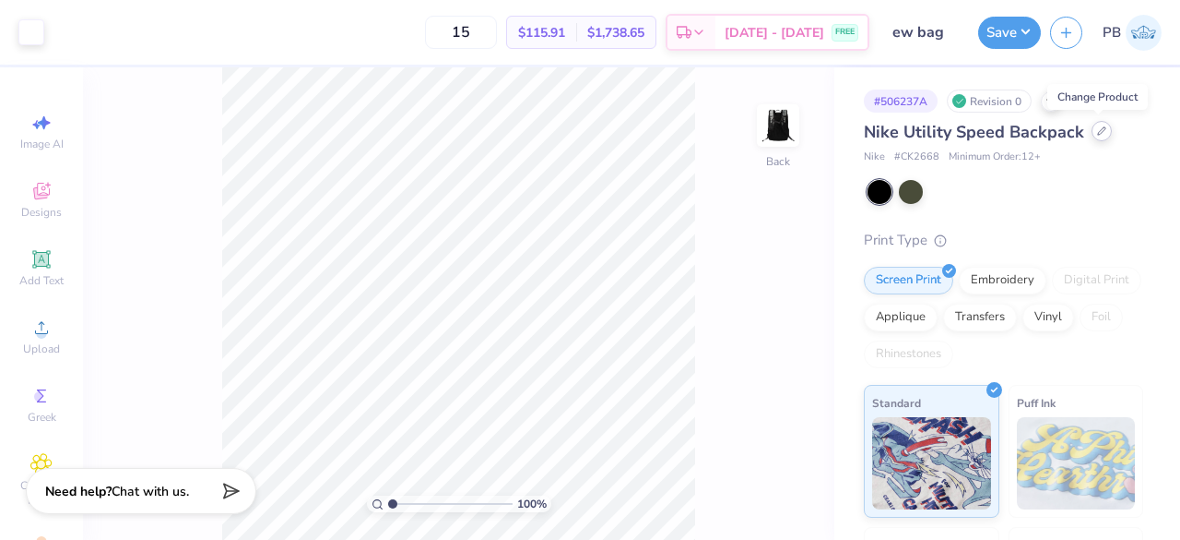
click at [1097, 126] on icon at bounding box center [1101, 130] width 9 height 9
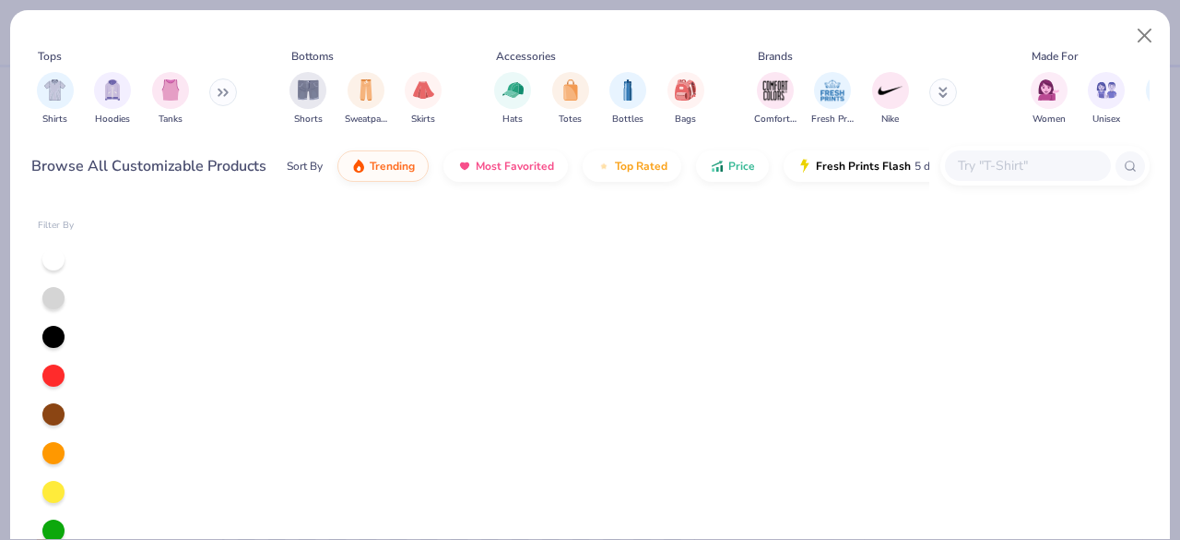
scroll to position [1135, 0]
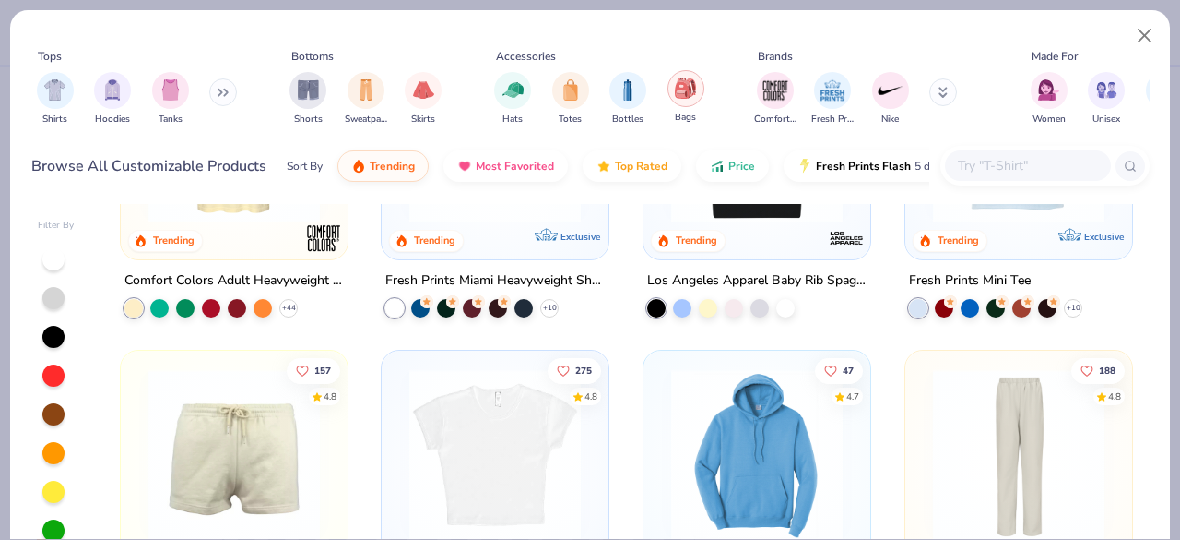
click at [677, 85] on img "filter for Bags" at bounding box center [685, 87] width 20 height 21
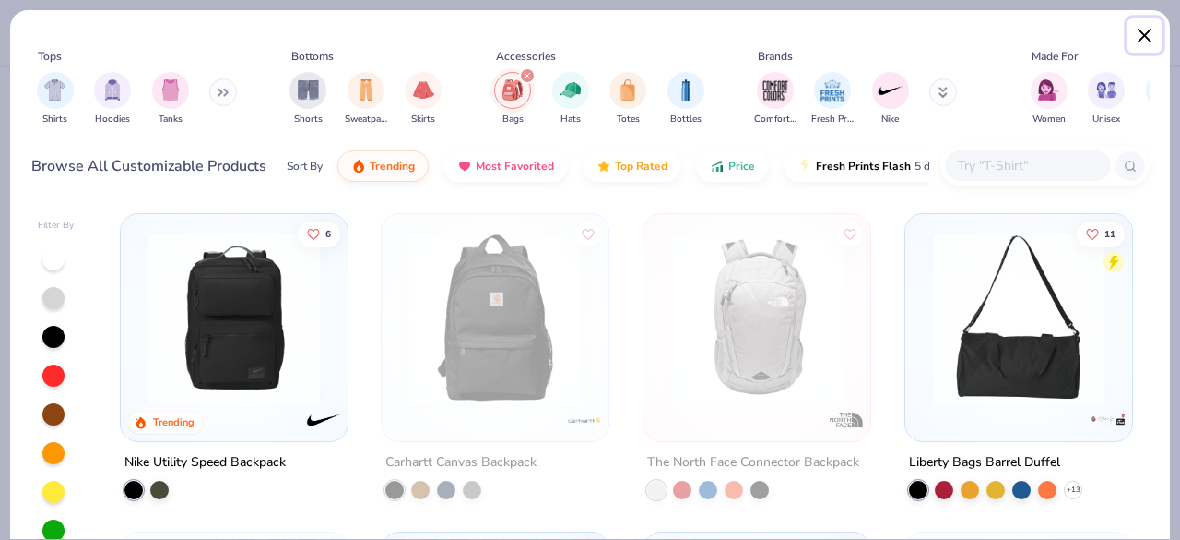
click at [1142, 39] on button "Close" at bounding box center [1145, 35] width 35 height 35
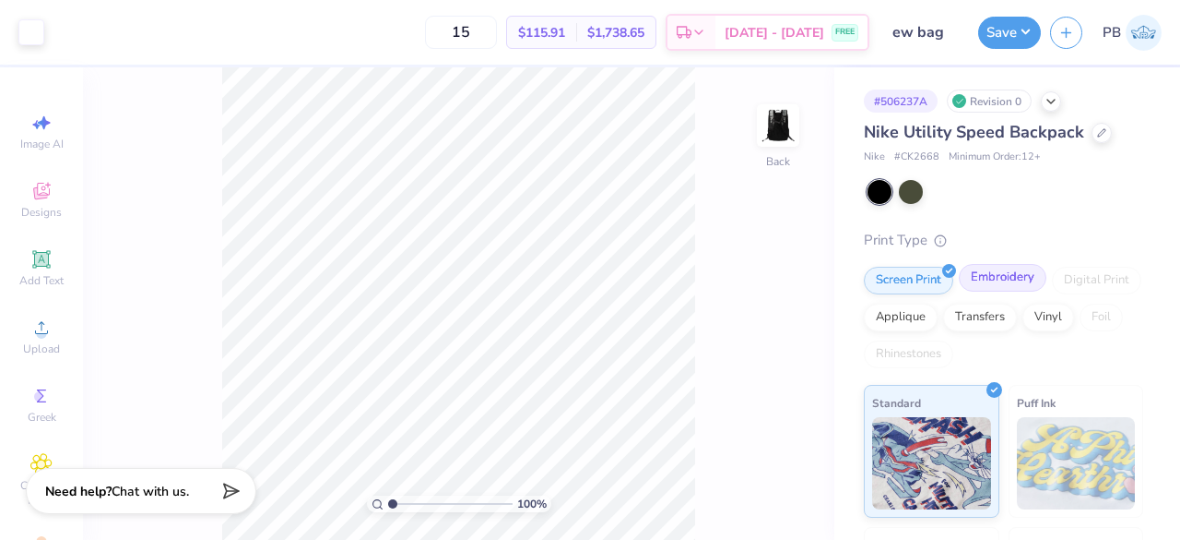
click at [996, 289] on div "Embroidery" at bounding box center [1003, 278] width 88 height 28
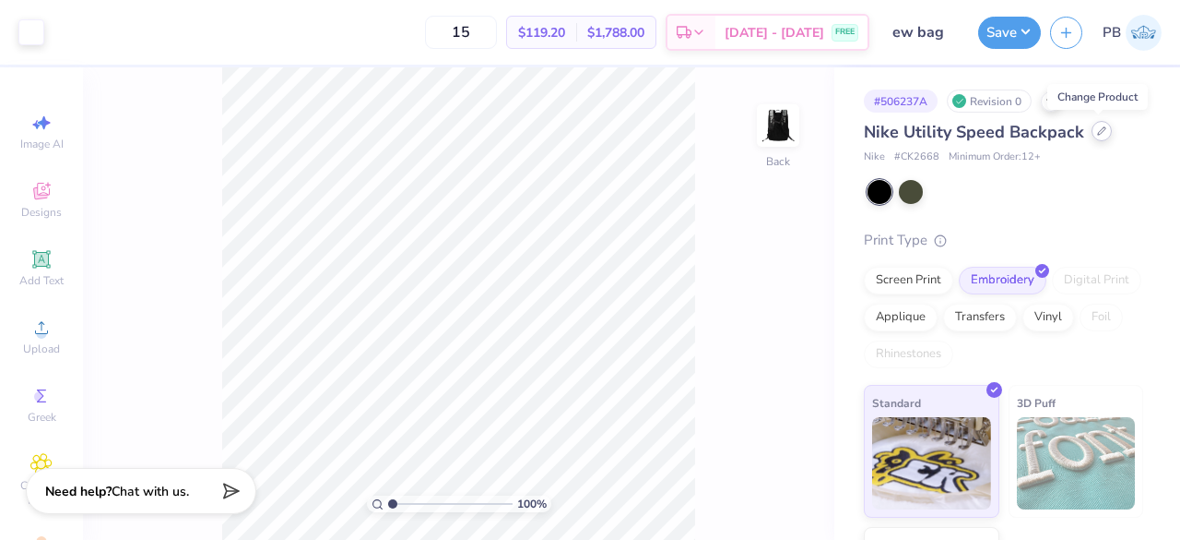
click at [1093, 133] on div at bounding box center [1102, 131] width 20 height 20
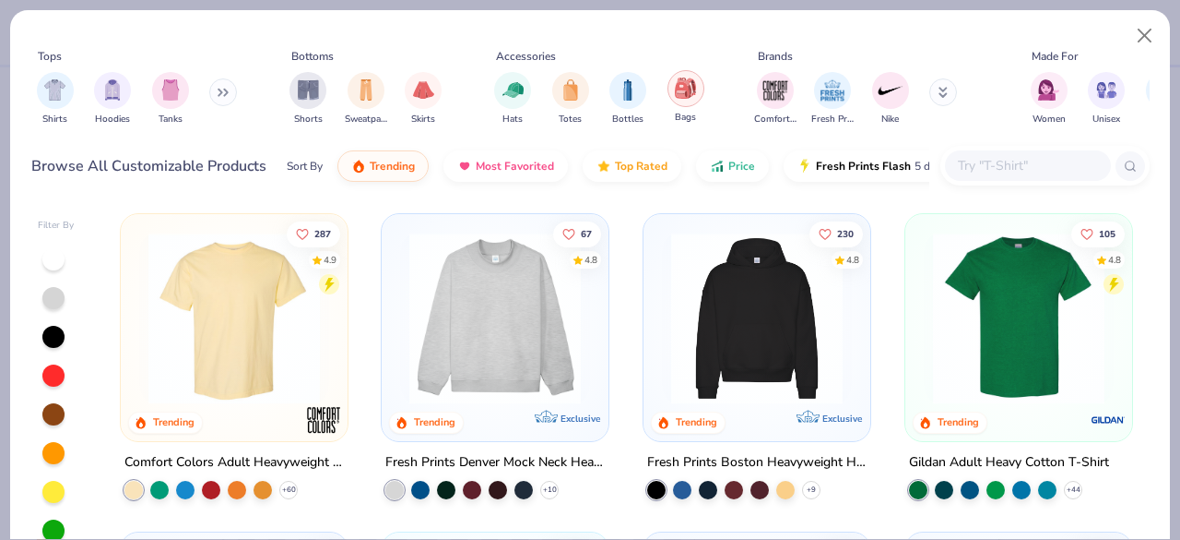
click at [675, 86] on img "filter for Bags" at bounding box center [685, 87] width 20 height 21
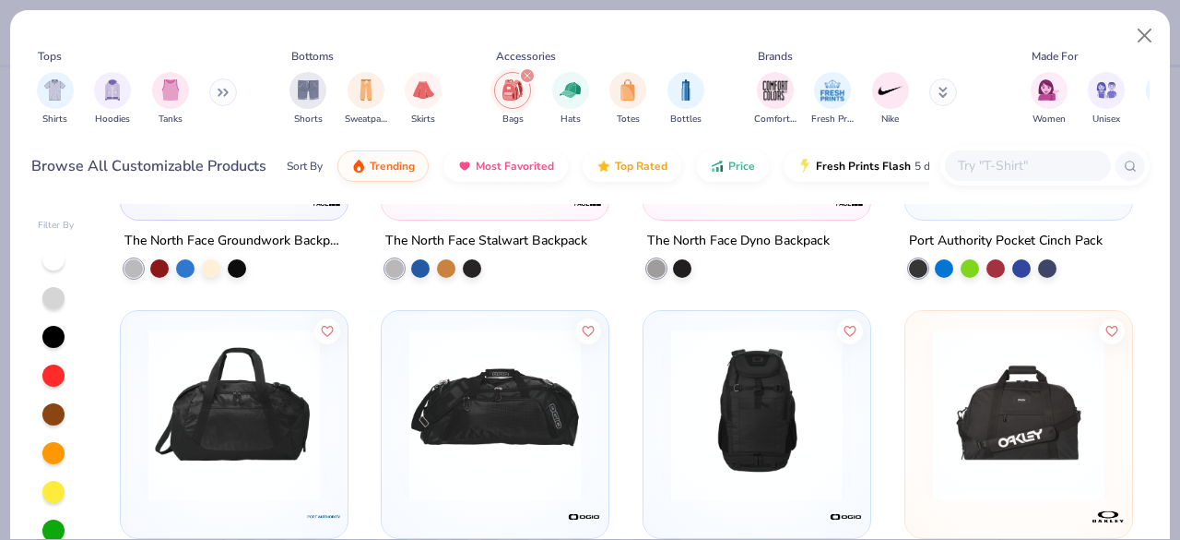
scroll to position [933, 0]
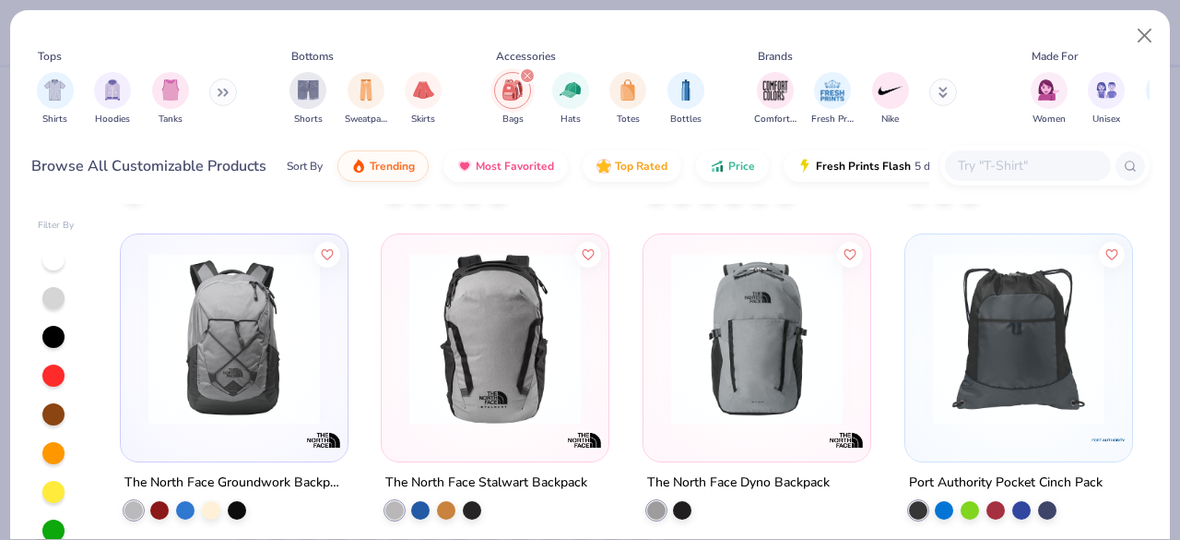
click at [577, 314] on img at bounding box center [495, 339] width 190 height 172
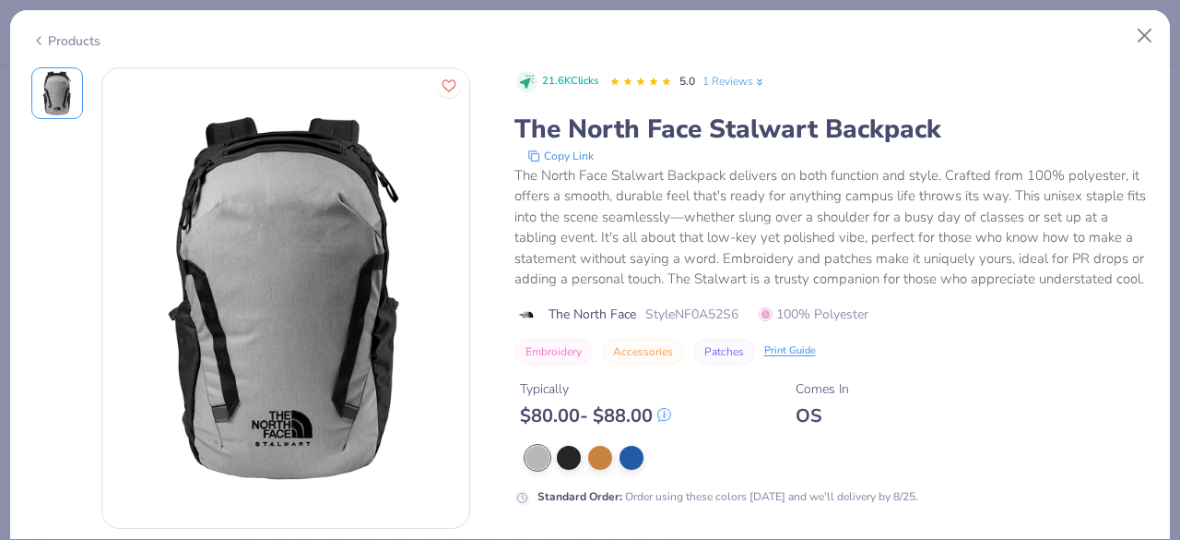
click at [77, 42] on div "Products" at bounding box center [65, 40] width 69 height 19
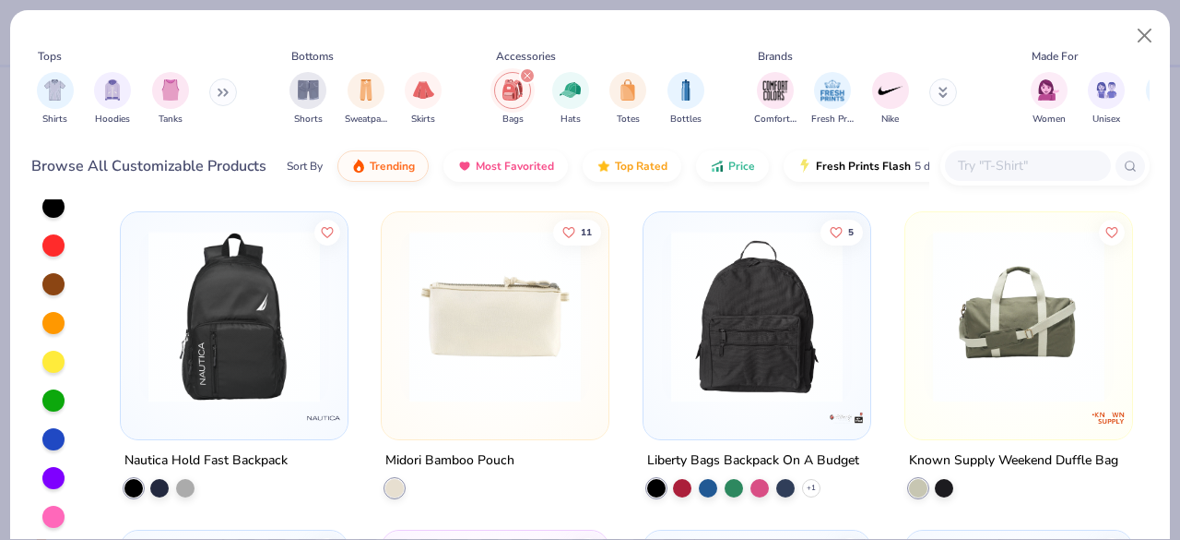
scroll to position [2090, 0]
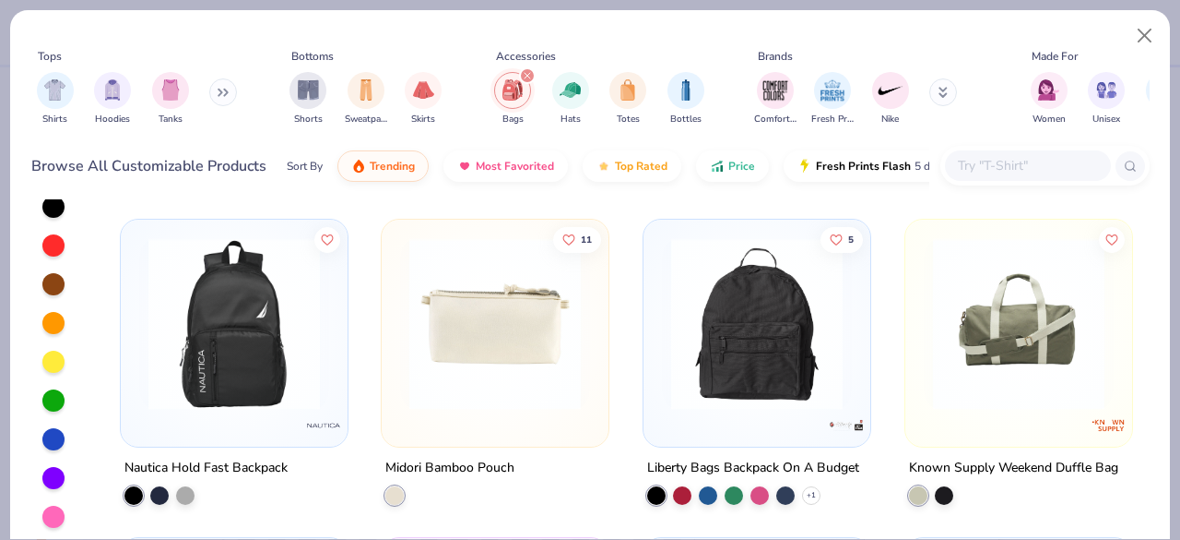
click at [214, 311] on img at bounding box center [234, 324] width 190 height 172
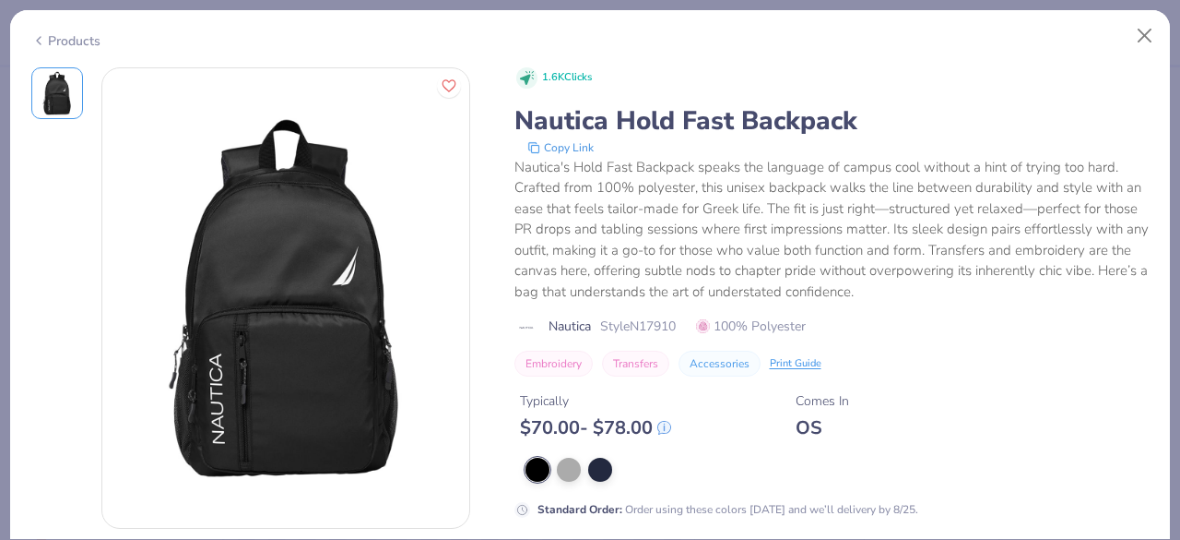
click at [89, 40] on div "Products" at bounding box center [65, 40] width 69 height 19
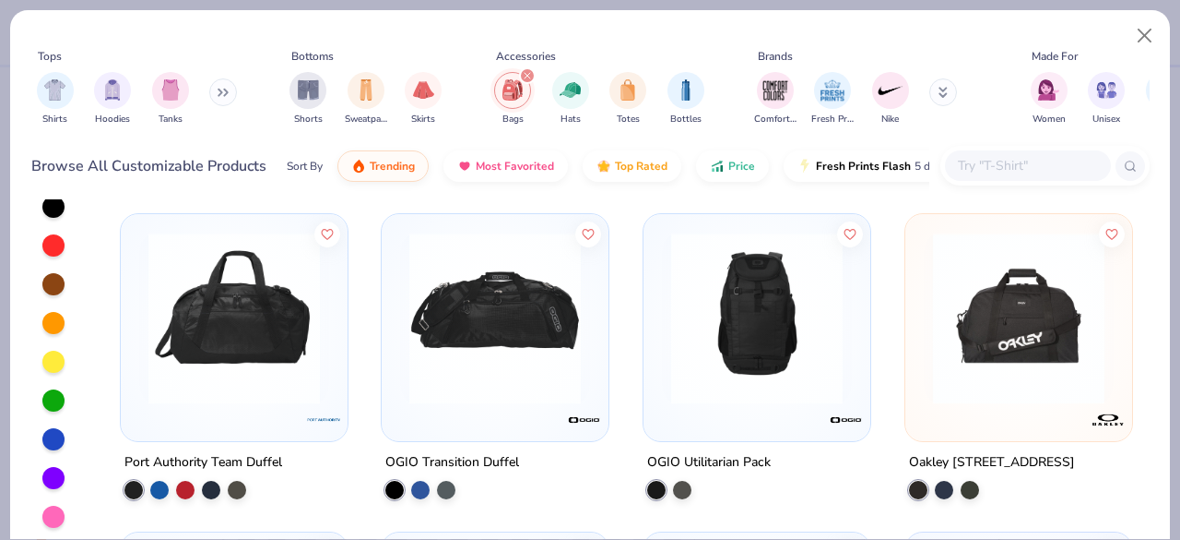
scroll to position [1142, 0]
click at [748, 307] on img at bounding box center [757, 318] width 190 height 172
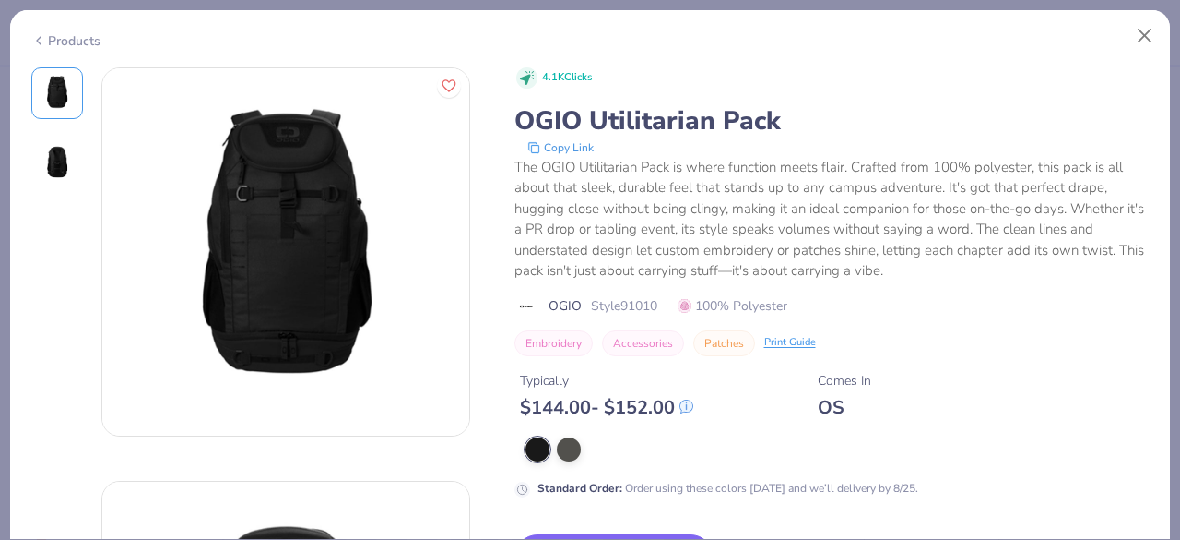
click at [66, 42] on div "Products" at bounding box center [65, 40] width 69 height 19
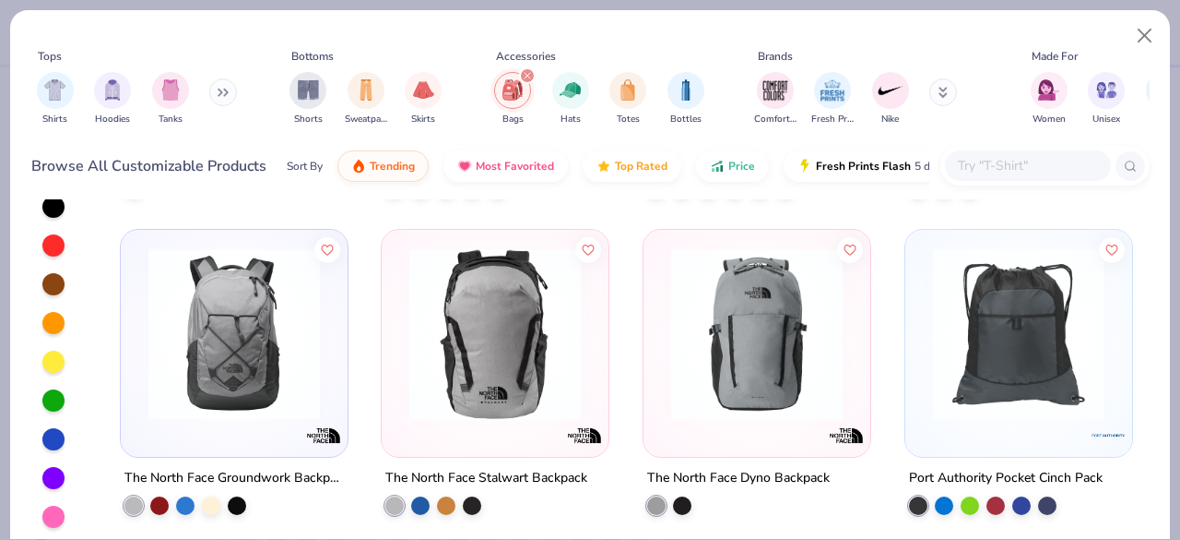
scroll to position [806, 0]
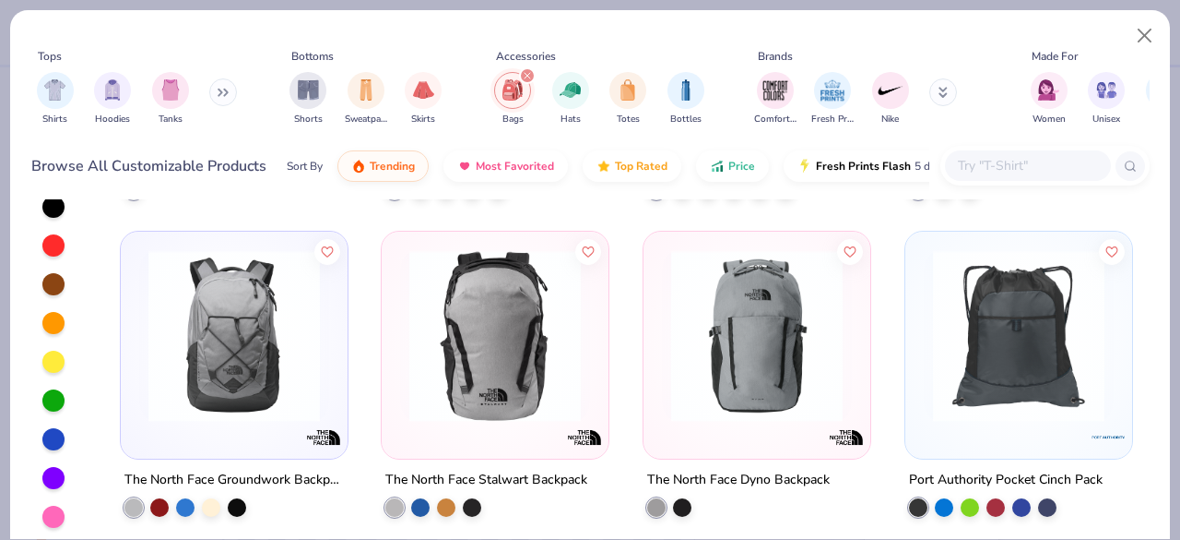
click at [723, 321] on img at bounding box center [757, 336] width 190 height 172
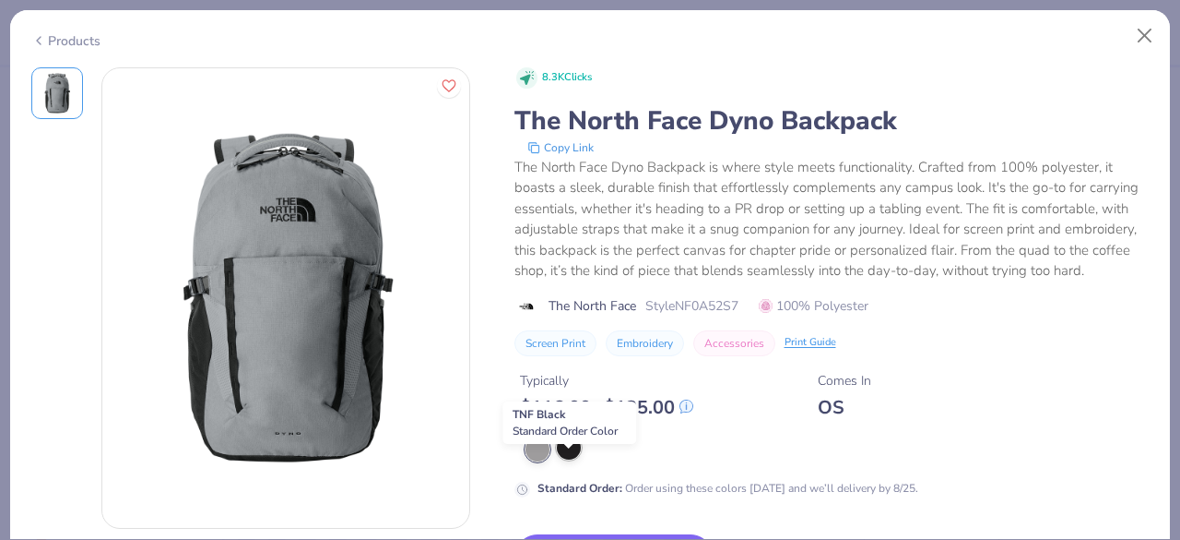
click at [569, 459] on div at bounding box center [569, 447] width 24 height 24
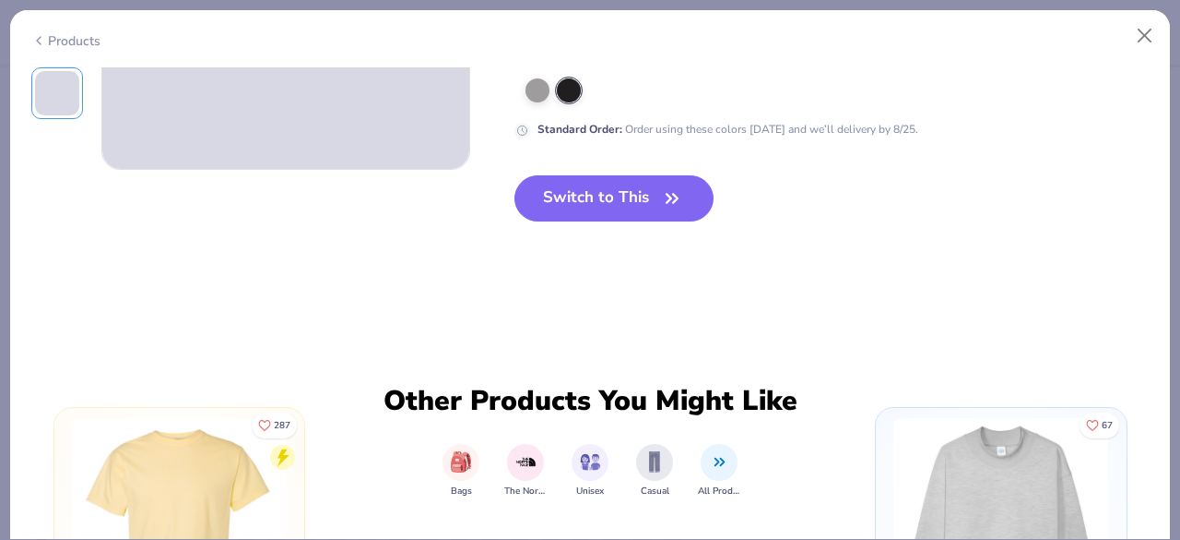
scroll to position [327, 0]
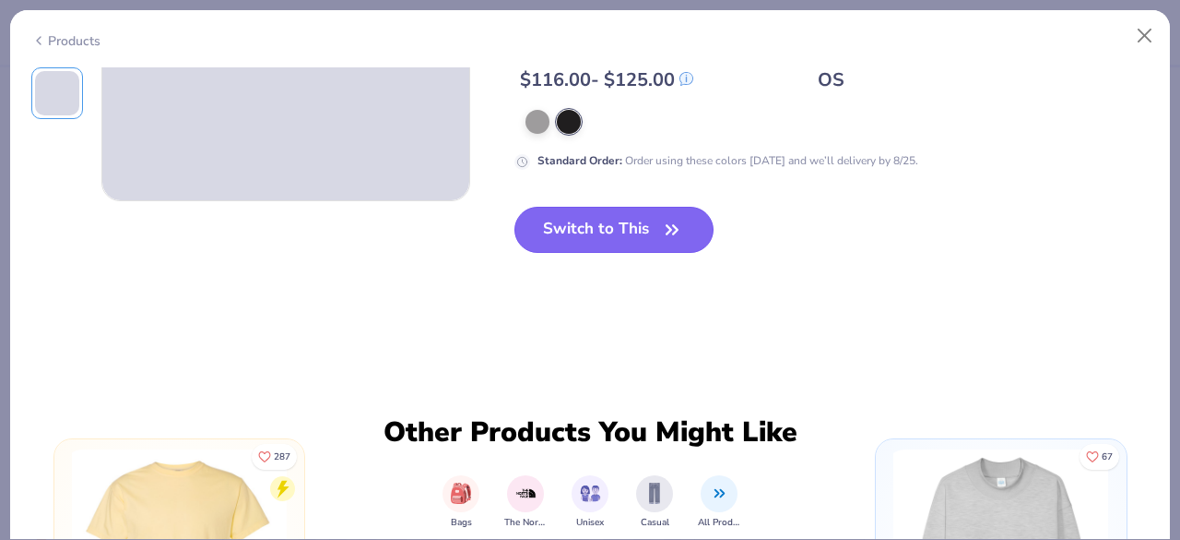
click at [629, 253] on button "Switch to This" at bounding box center [615, 230] width 200 height 46
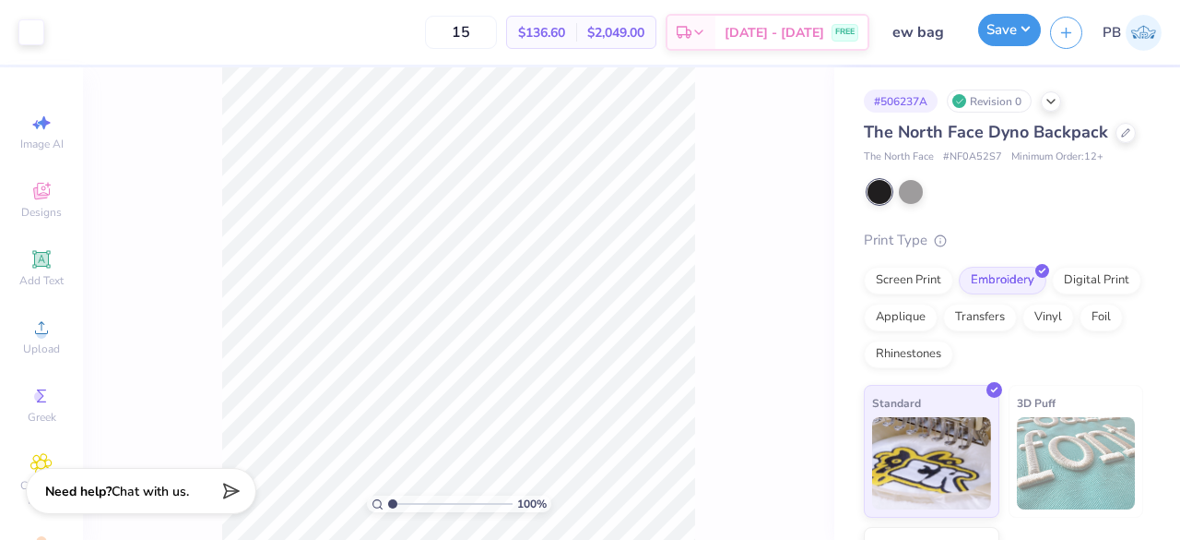
click at [1023, 24] on button "Save" at bounding box center [1010, 30] width 63 height 32
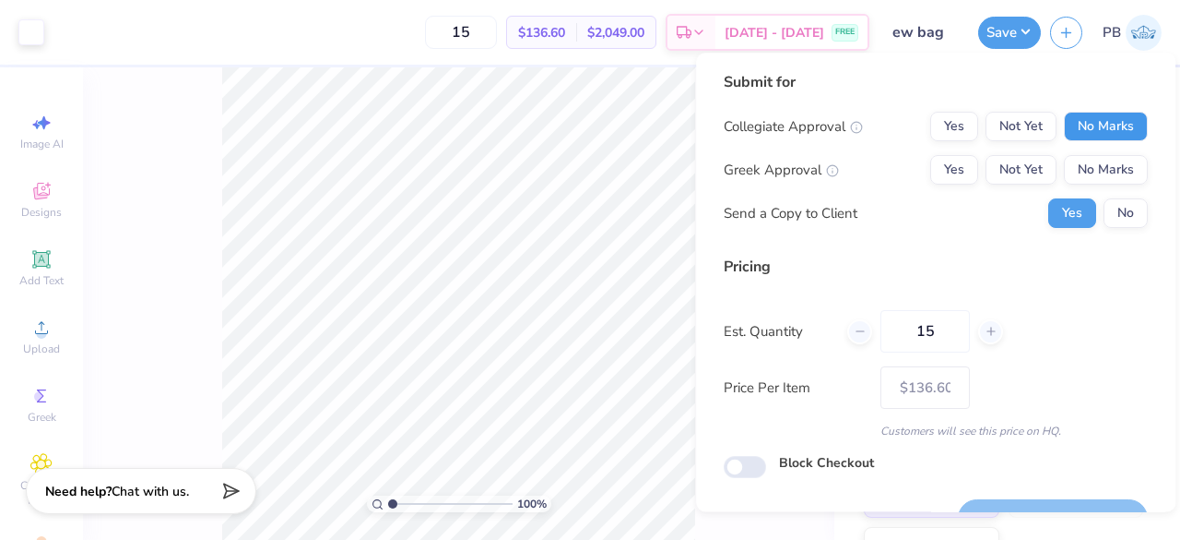
click at [1101, 117] on button "No Marks" at bounding box center [1106, 127] width 84 height 30
click at [1099, 166] on button "No Marks" at bounding box center [1106, 170] width 84 height 30
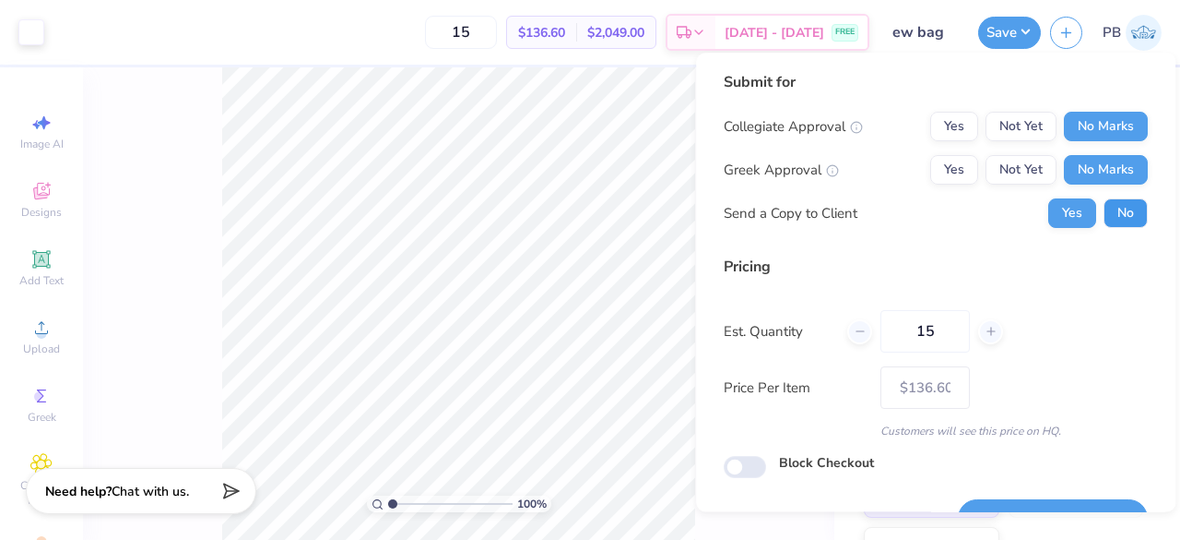
click at [1107, 220] on button "No" at bounding box center [1126, 213] width 44 height 30
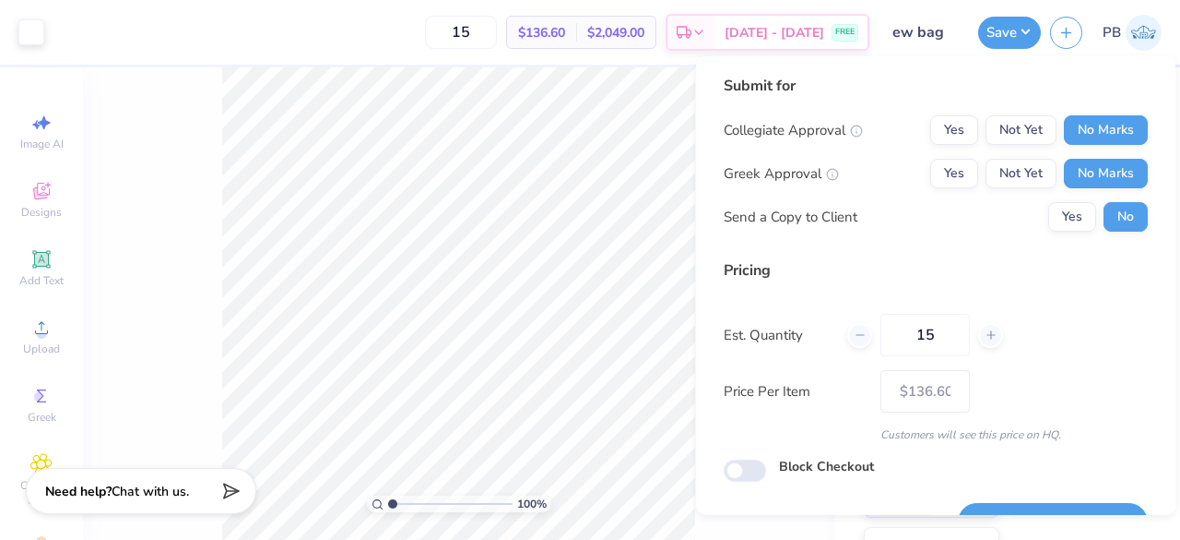
scroll to position [42, 0]
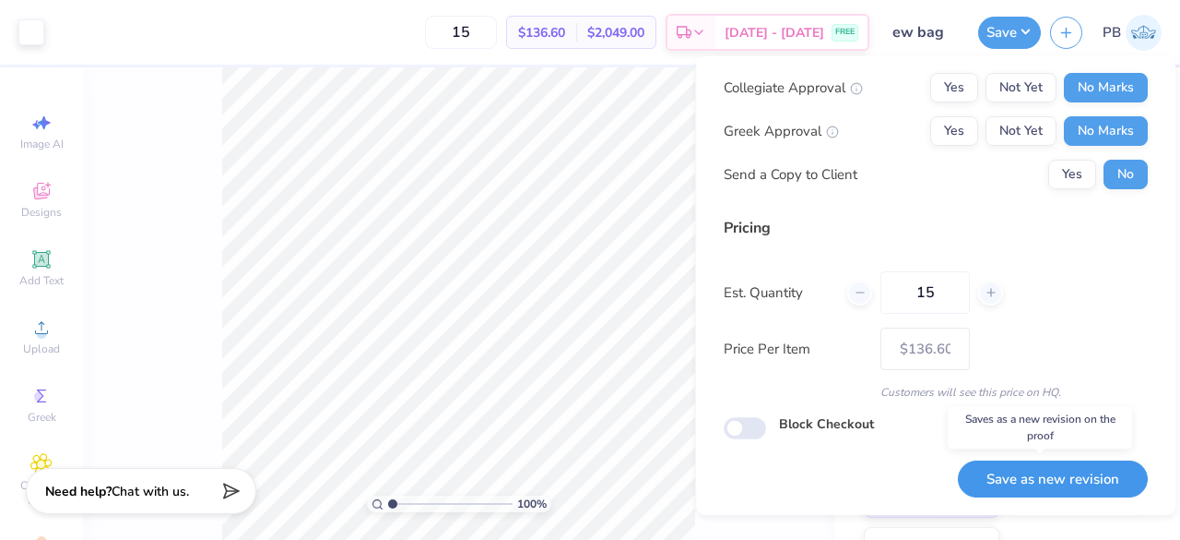
click at [1031, 482] on button "Save as new revision" at bounding box center [1053, 478] width 190 height 38
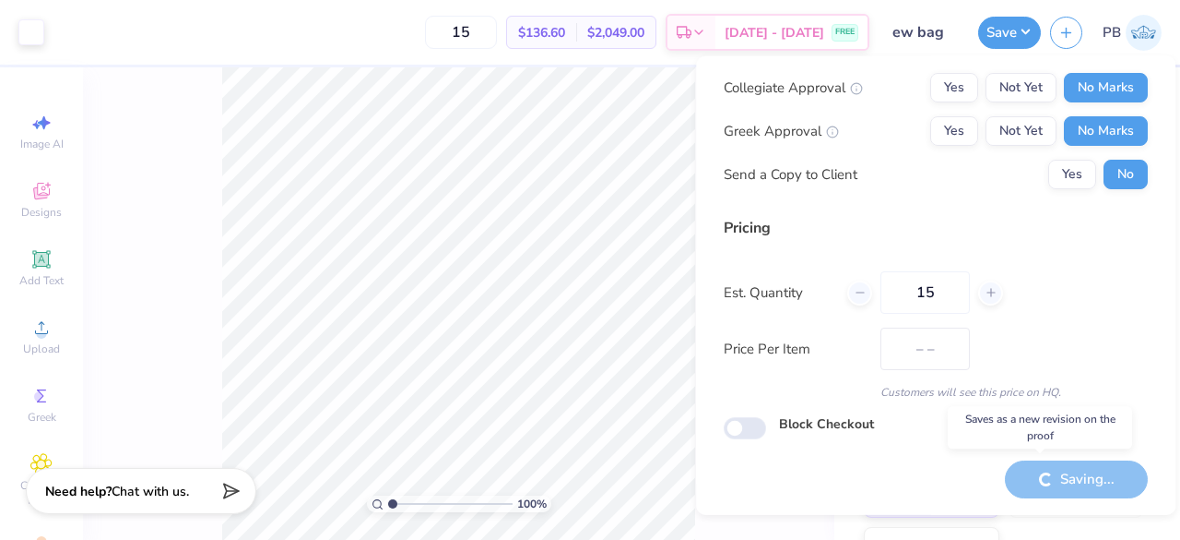
type input "$136.60"
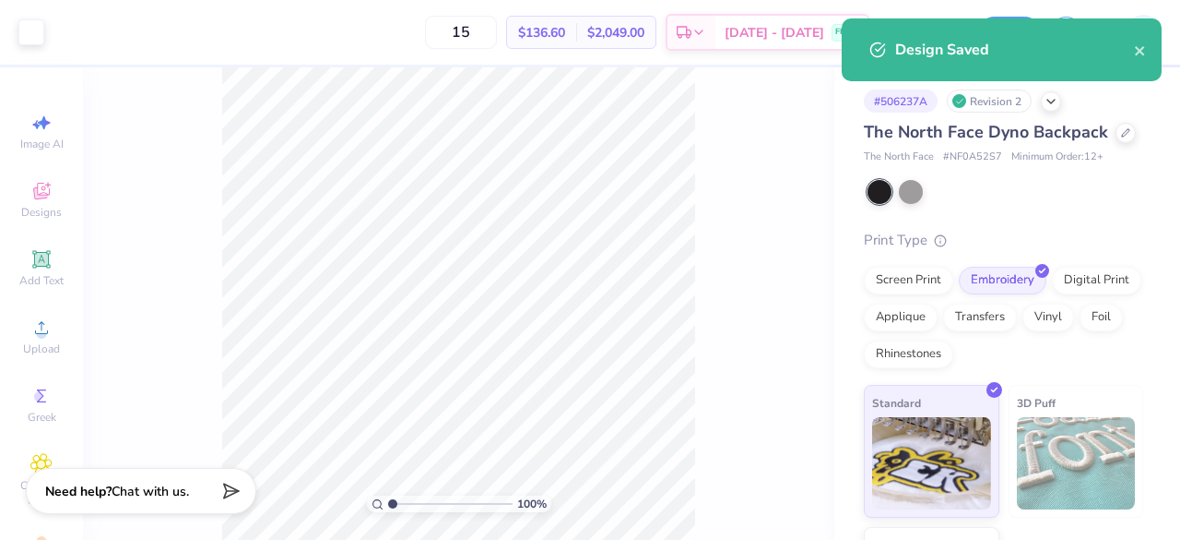
click at [1088, 249] on div "The North Face Dyno Backpack The North Face # NF0A52S7 Minimum Order: 12 + Prin…" at bounding box center [1003, 390] width 279 height 540
click at [1116, 141] on div at bounding box center [1126, 131] width 20 height 20
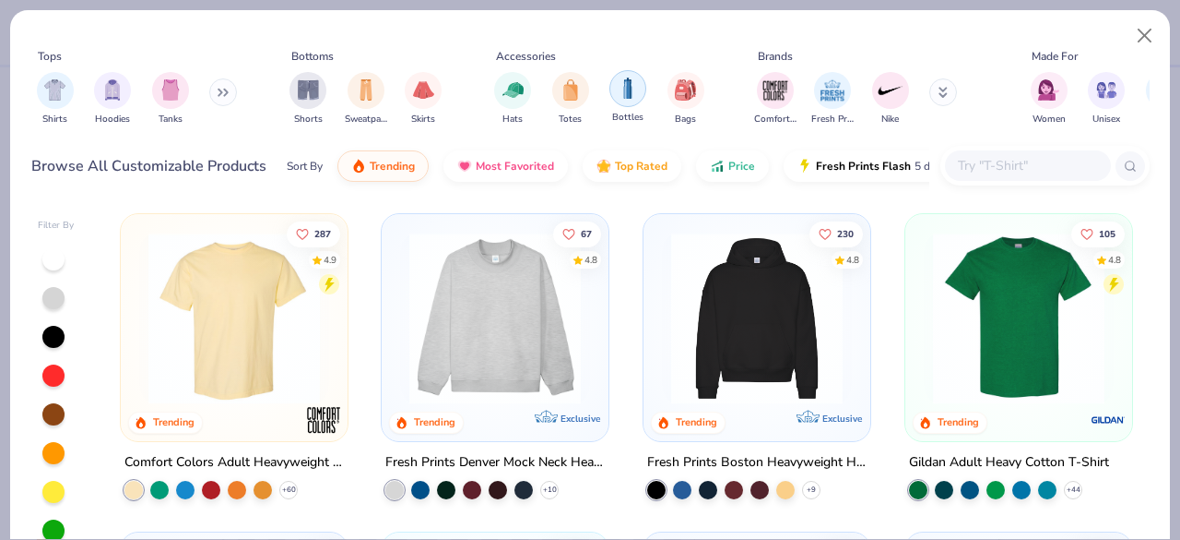
click at [625, 87] on img "filter for Bottles" at bounding box center [628, 87] width 20 height 21
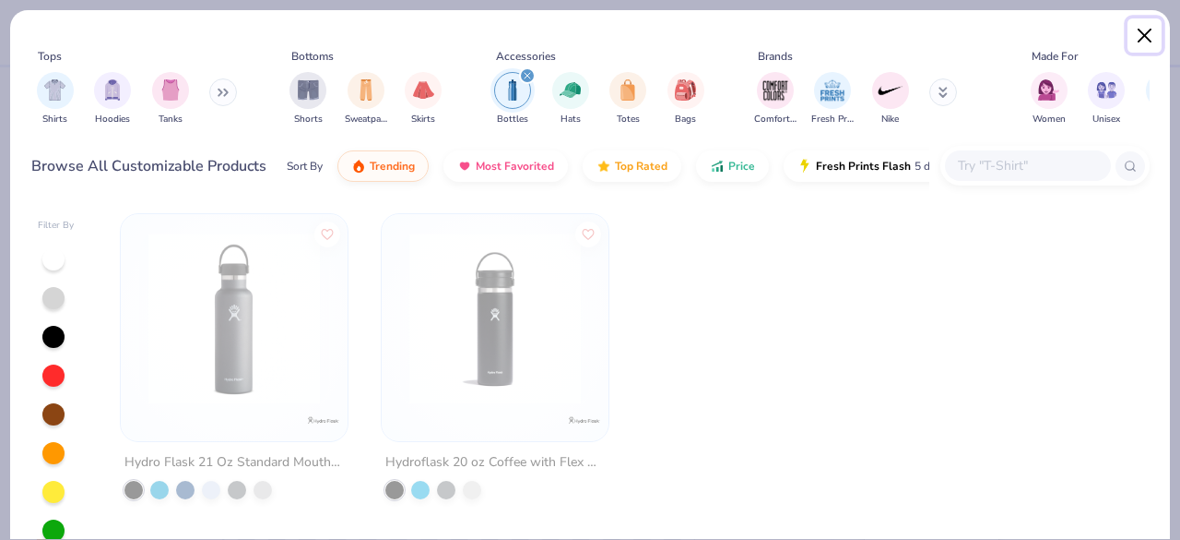
click at [1145, 35] on button "Close" at bounding box center [1145, 35] width 35 height 35
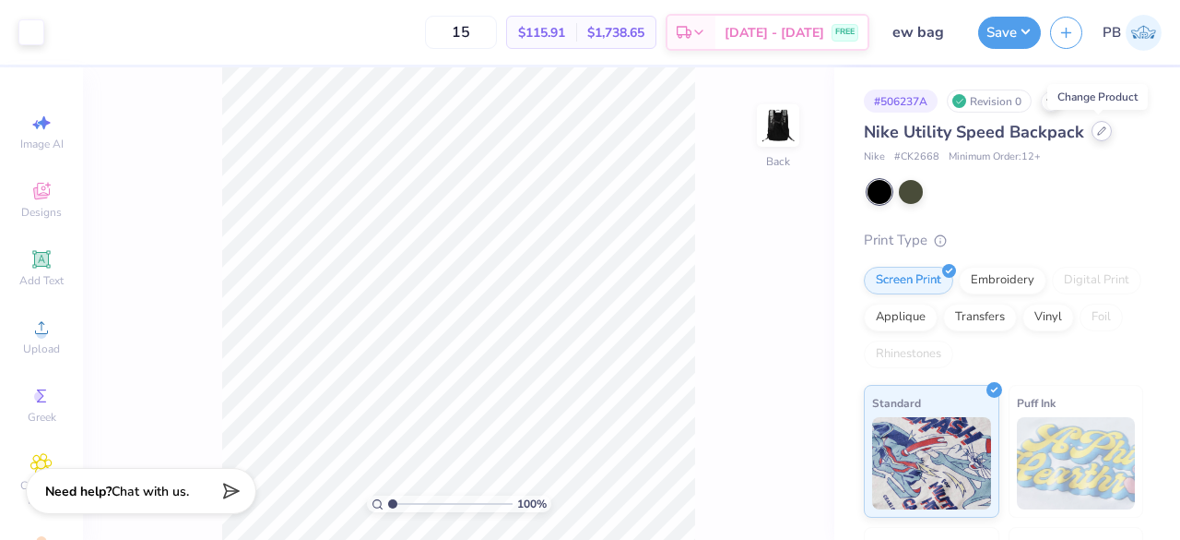
click at [1092, 128] on div at bounding box center [1102, 131] width 20 height 20
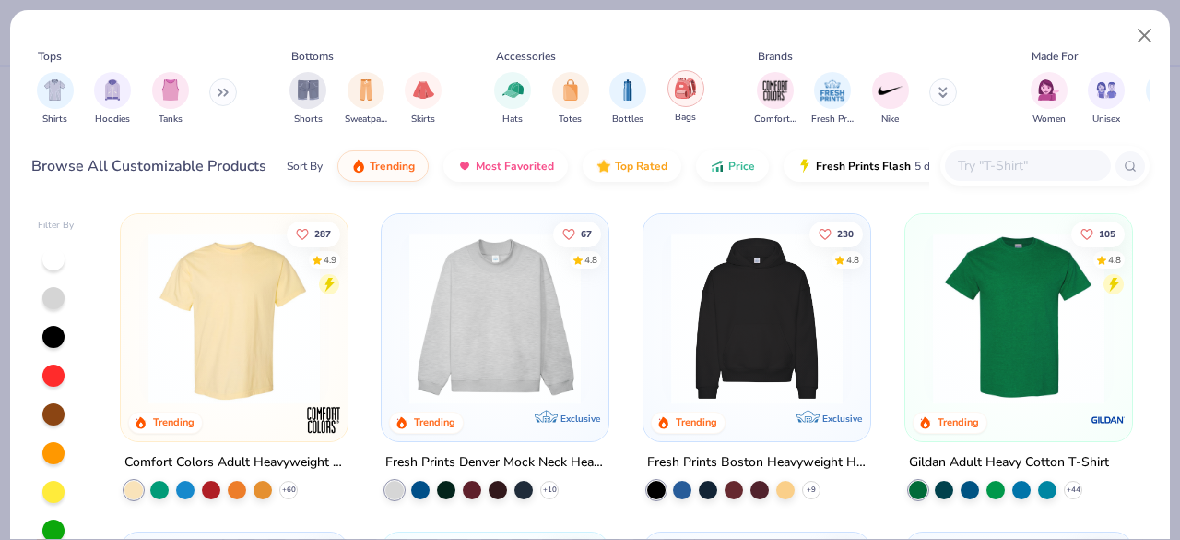
click at [684, 88] on img "filter for Bags" at bounding box center [685, 87] width 20 height 21
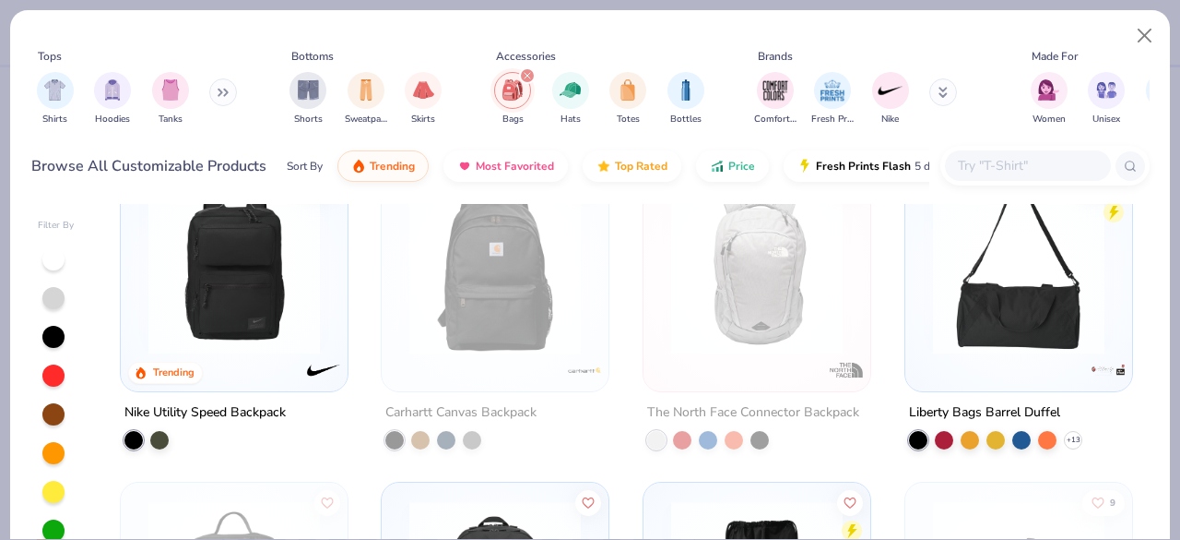
scroll to position [18, 0]
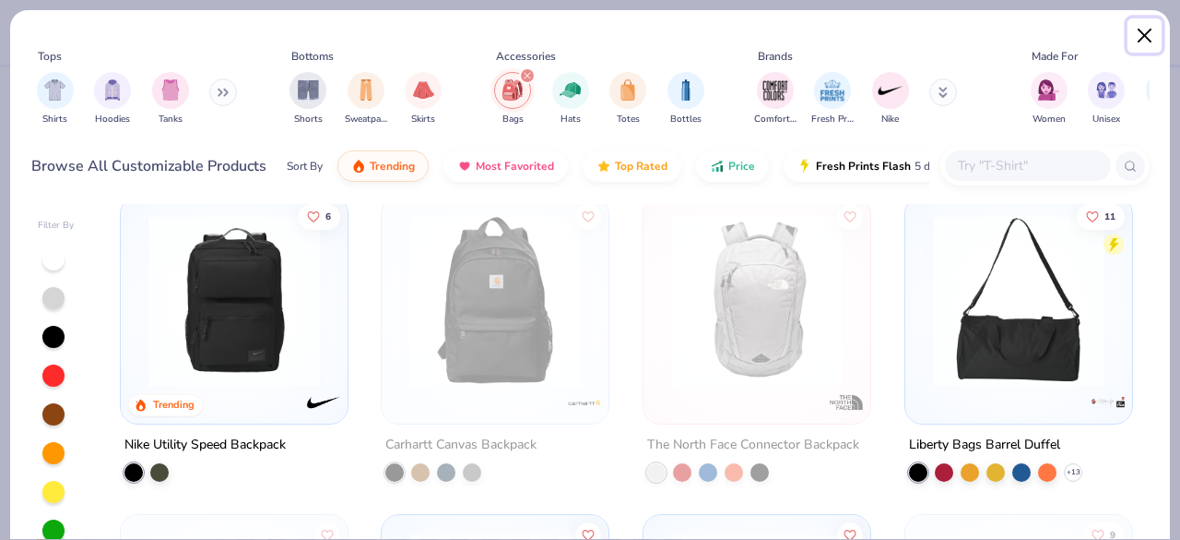
click at [1149, 39] on button "Close" at bounding box center [1145, 35] width 35 height 35
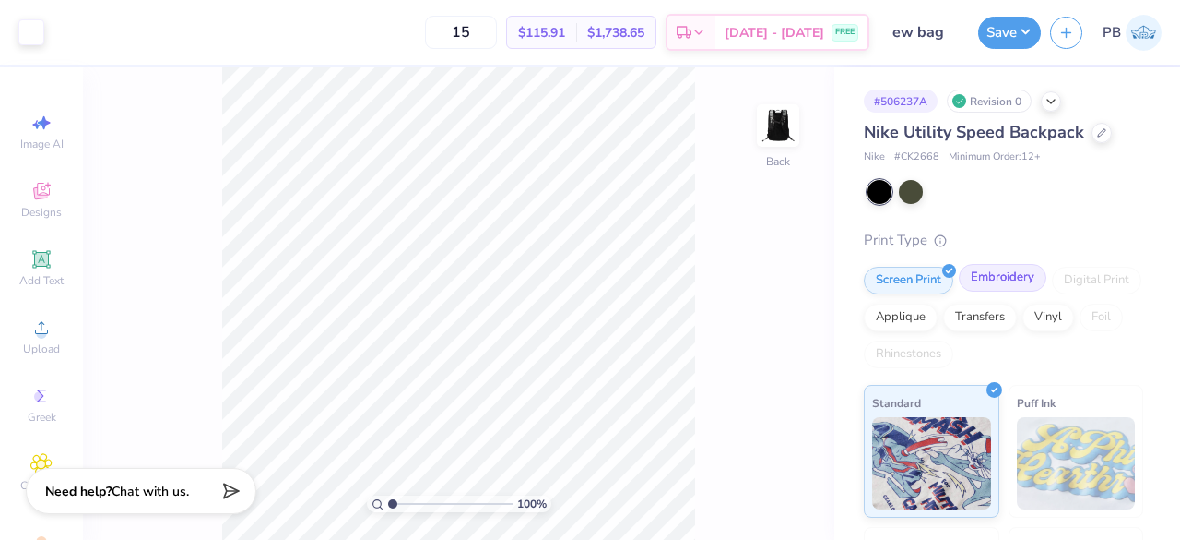
click at [1000, 276] on div "Embroidery" at bounding box center [1003, 278] width 88 height 28
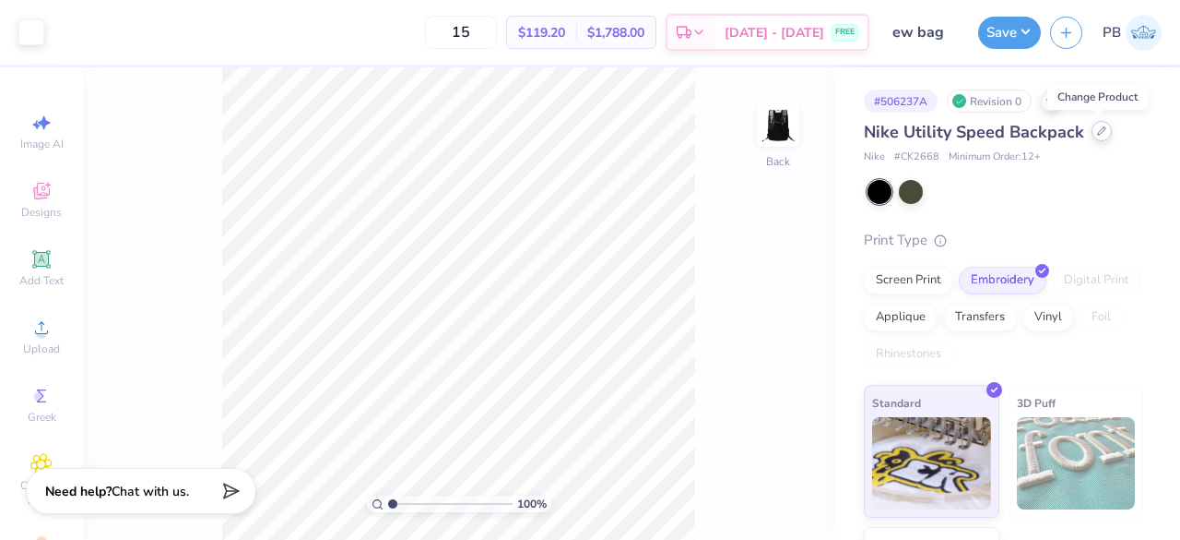
click at [1097, 132] on icon at bounding box center [1101, 130] width 9 height 9
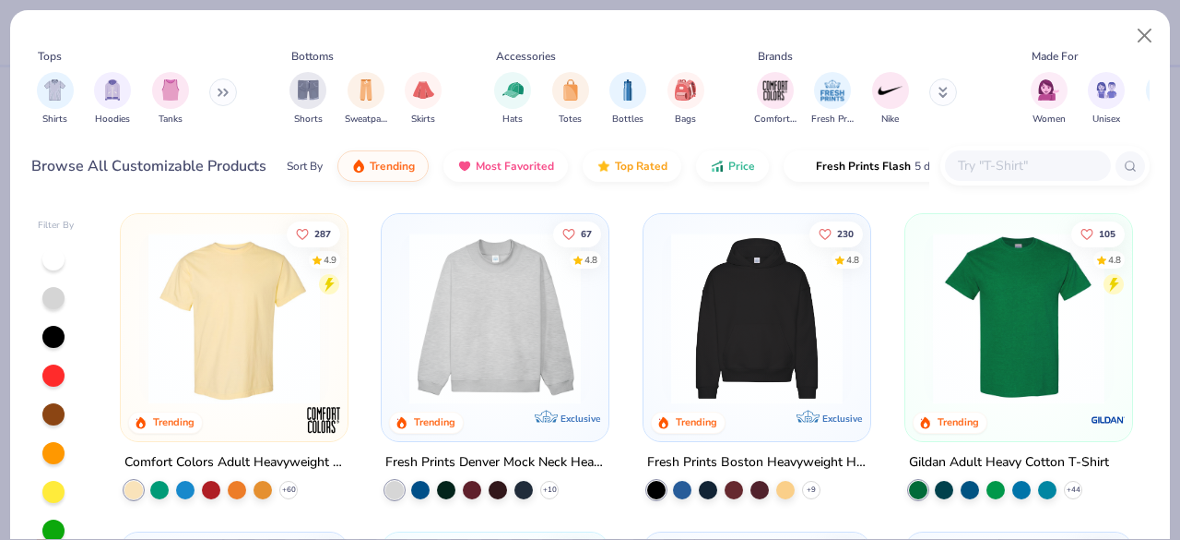
scroll to position [542, 0]
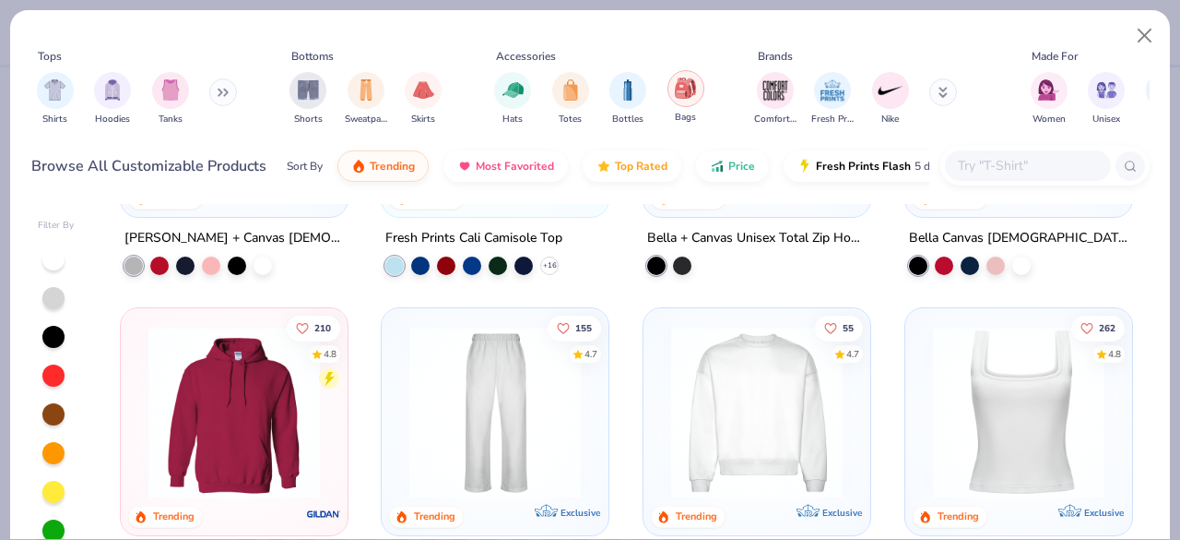
click at [686, 93] on img "filter for Bags" at bounding box center [685, 87] width 20 height 21
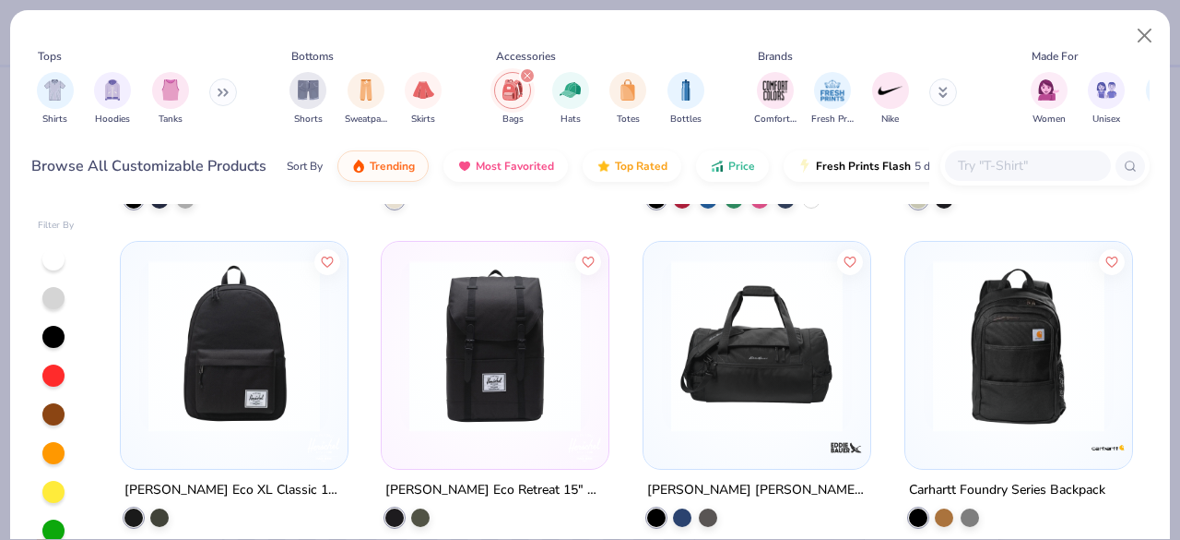
scroll to position [2512, 0]
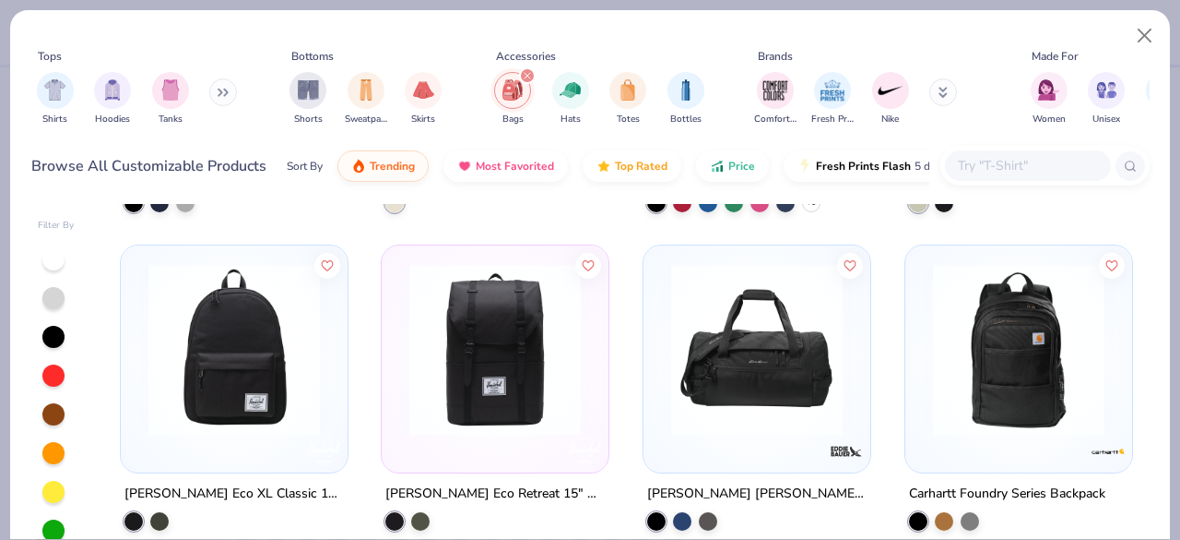
click at [1002, 363] on img at bounding box center [1019, 350] width 190 height 172
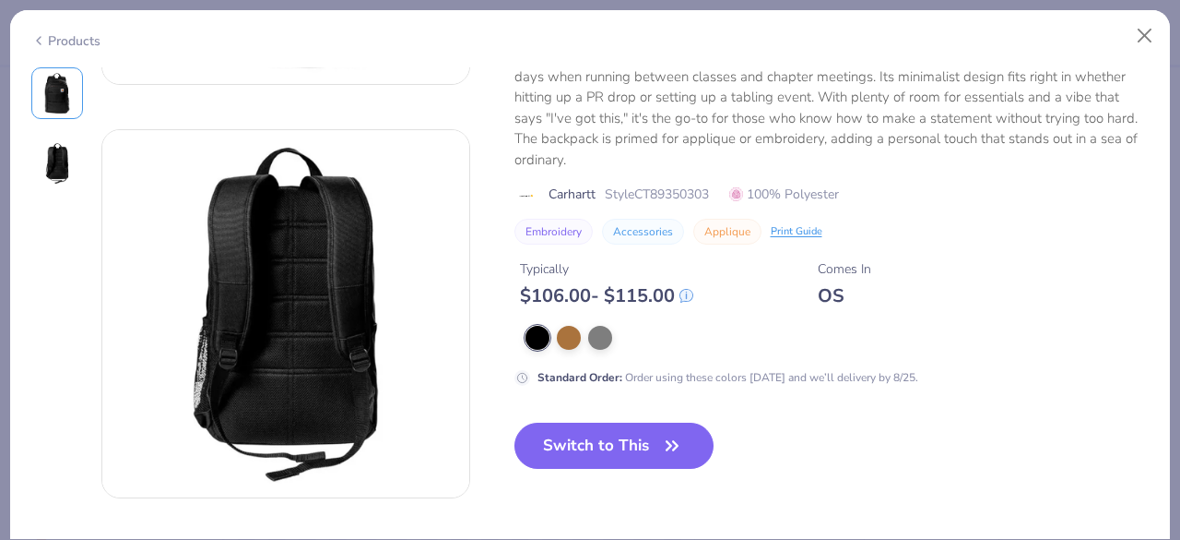
scroll to position [350, 0]
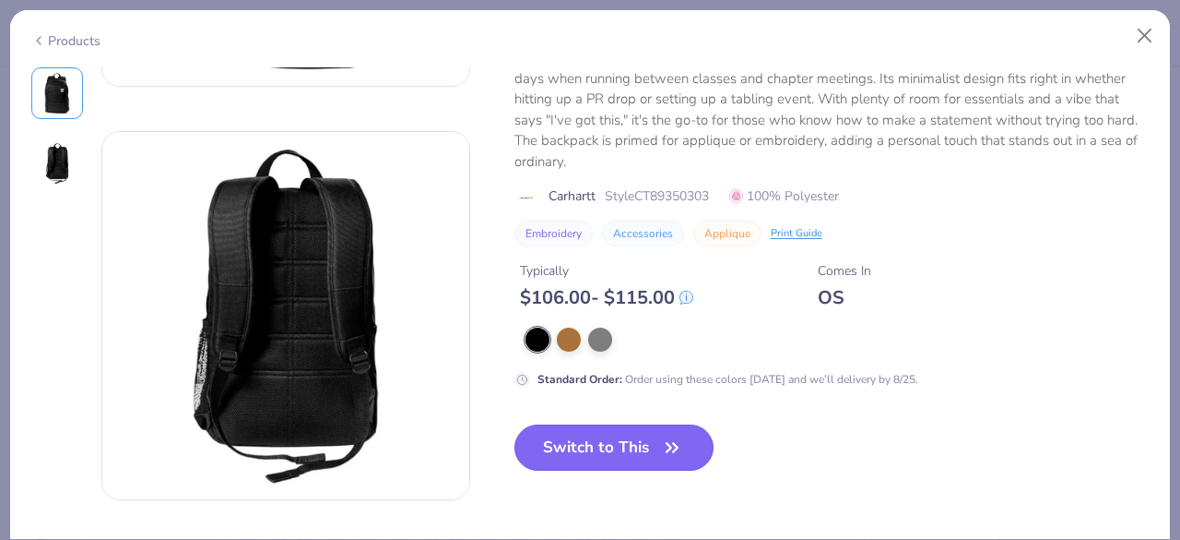
click at [622, 457] on button "Switch to This" at bounding box center [615, 447] width 200 height 46
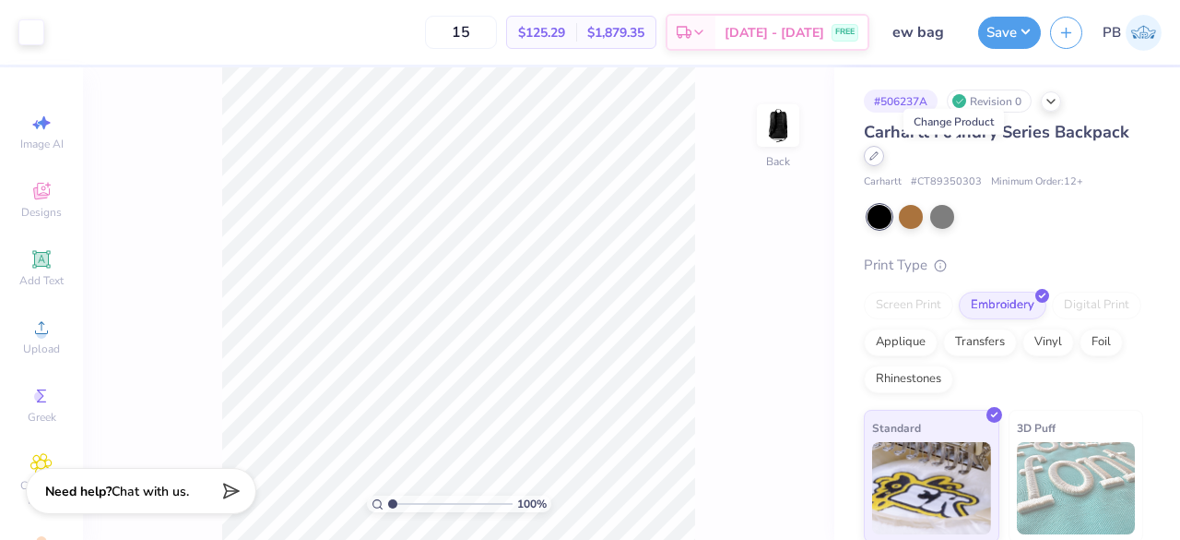
click at [884, 156] on div at bounding box center [874, 156] width 20 height 20
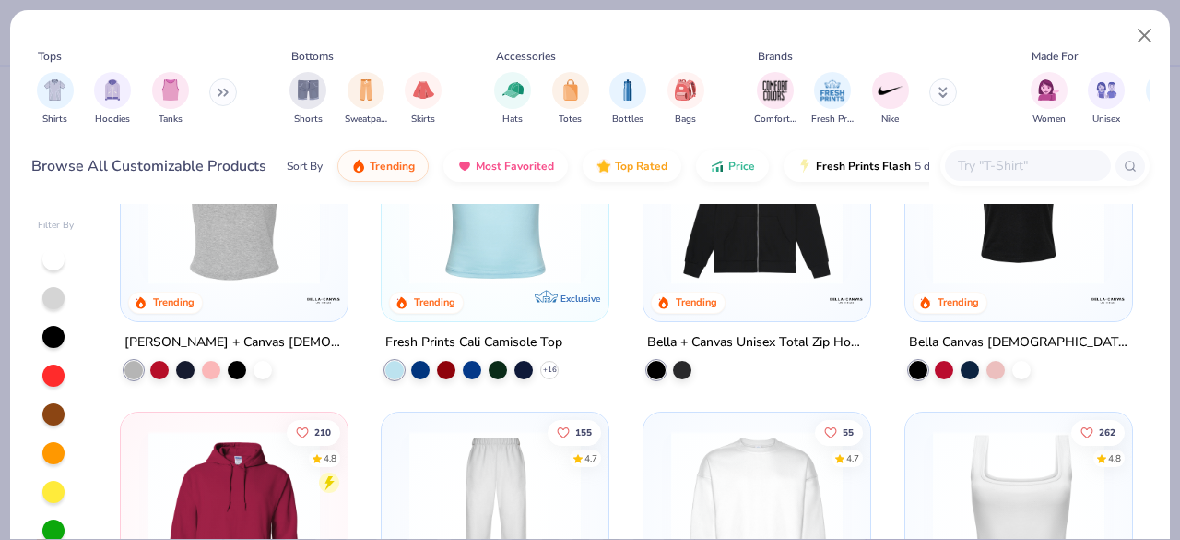
scroll to position [439, 0]
click at [694, 77] on img "filter for Bags" at bounding box center [685, 87] width 20 height 21
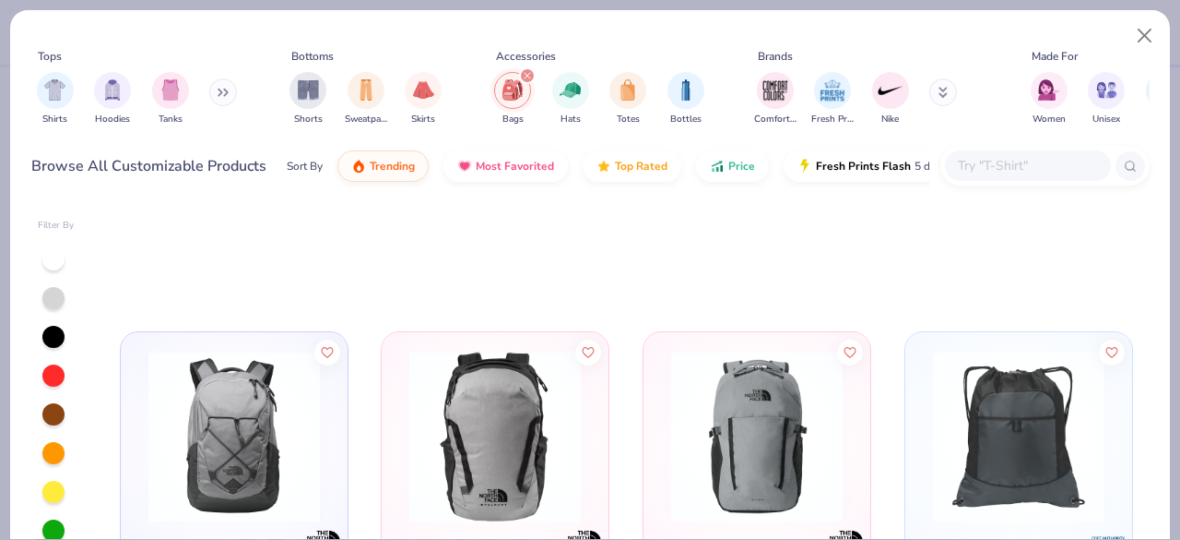
scroll to position [1289, 0]
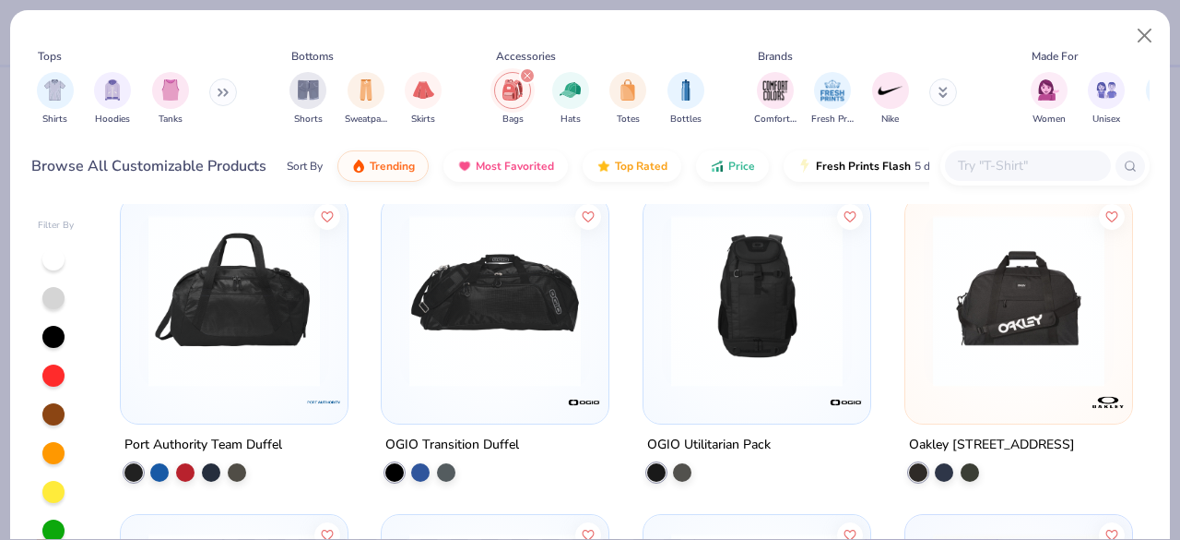
click at [756, 301] on img at bounding box center [757, 301] width 190 height 172
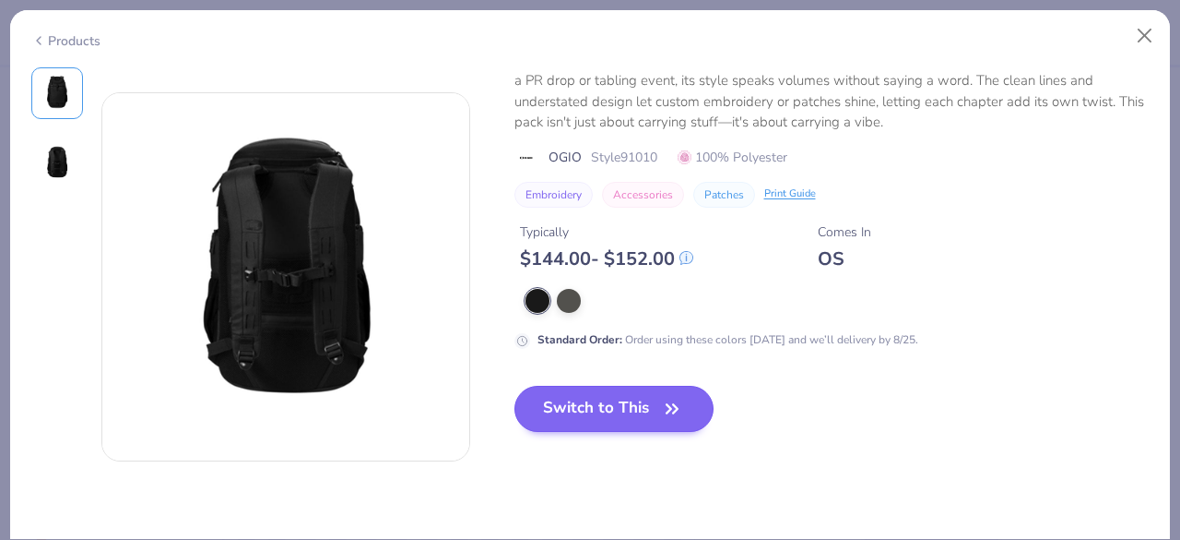
scroll to position [387, 0]
click at [592, 395] on button "Switch to This" at bounding box center [615, 409] width 200 height 46
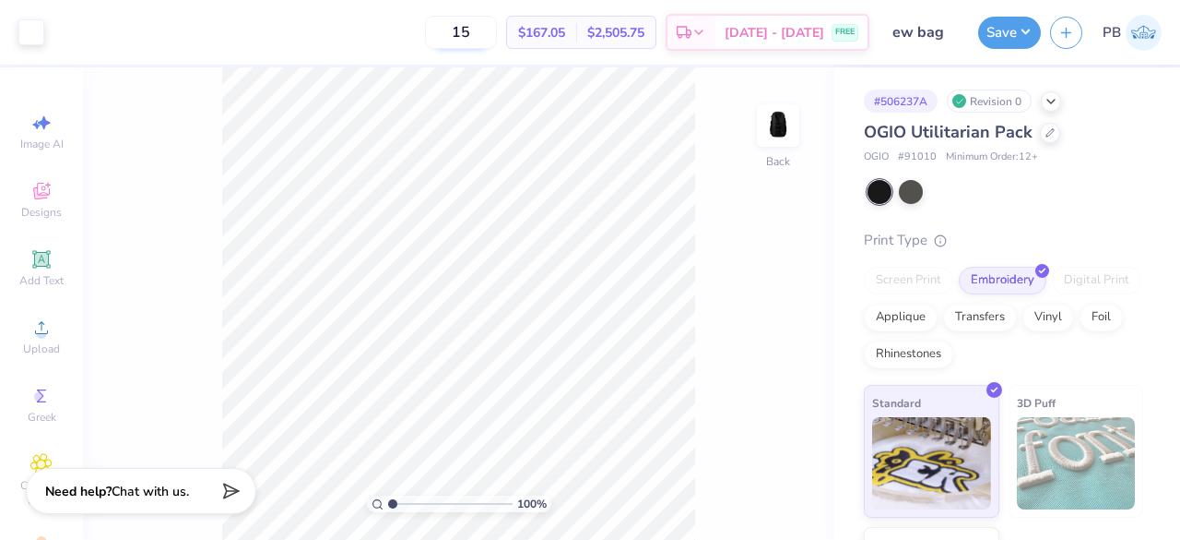
click at [497, 34] on input "15" at bounding box center [461, 32] width 72 height 33
type input "1"
type input "20"
click at [1040, 131] on div at bounding box center [1050, 131] width 20 height 20
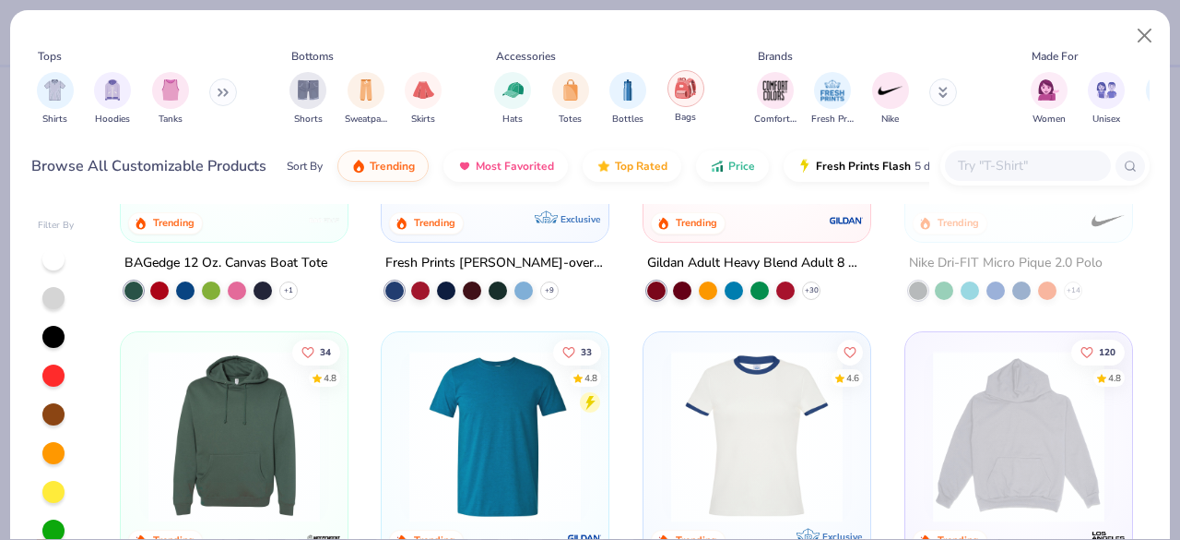
scroll to position [2208, 0]
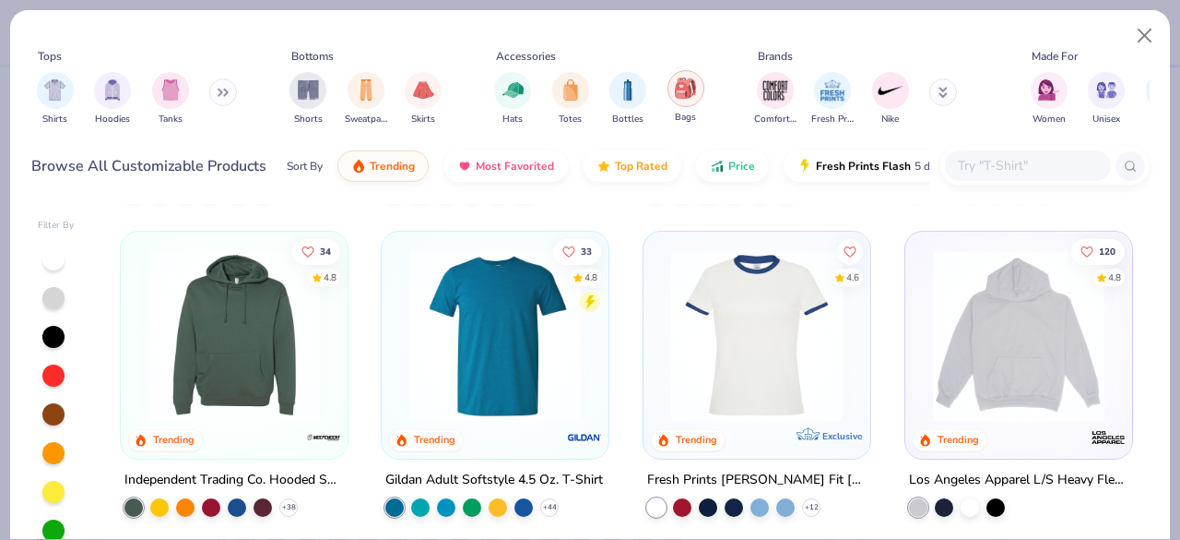
click at [675, 89] on img "filter for Bags" at bounding box center [685, 87] width 20 height 21
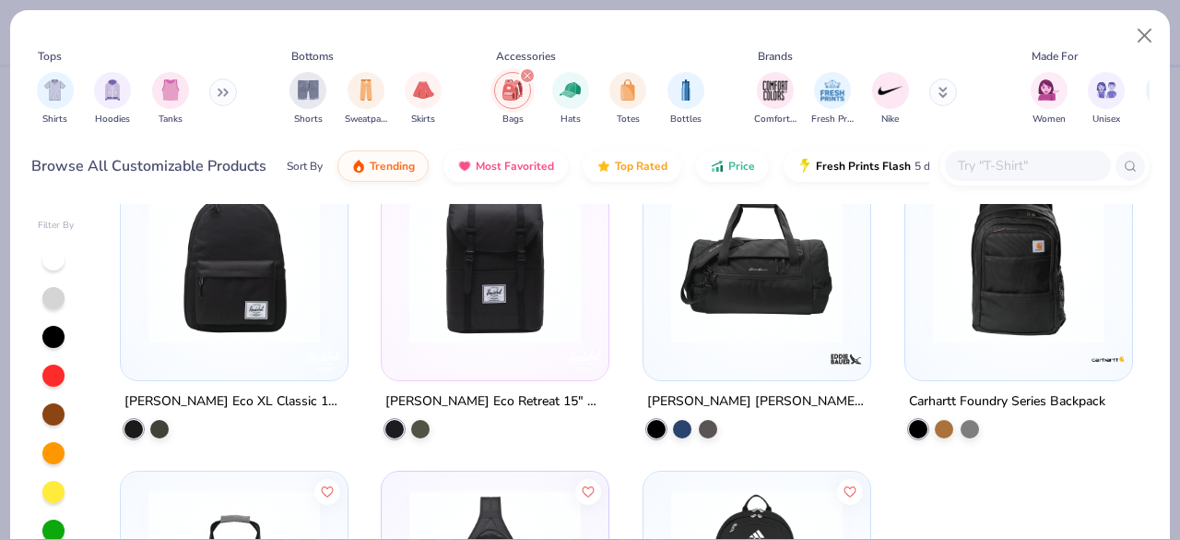
scroll to position [2604, 0]
click at [245, 290] on img at bounding box center [234, 258] width 190 height 172
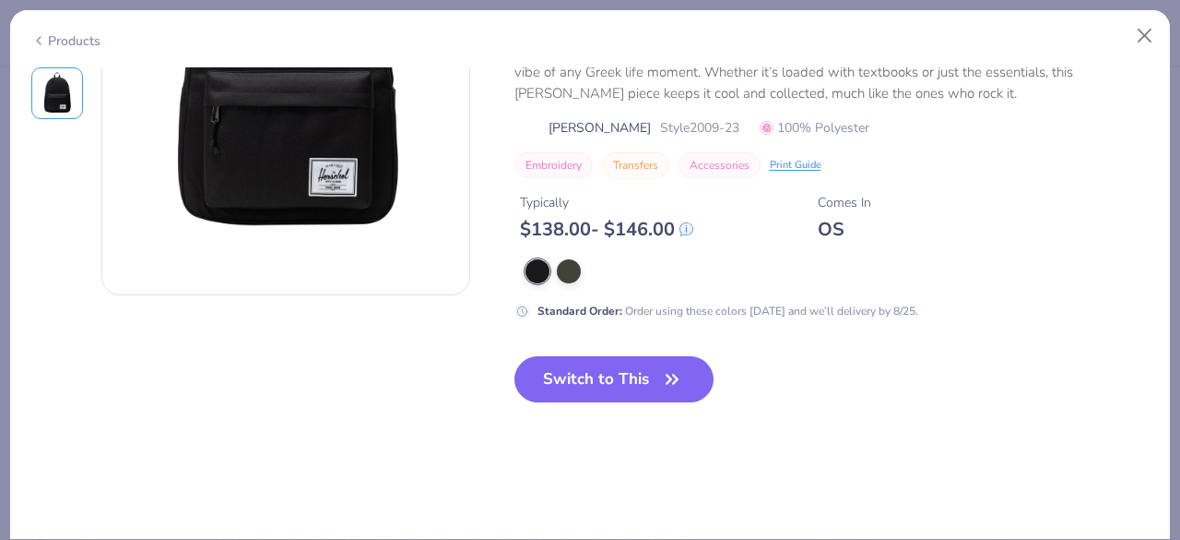
scroll to position [231, 0]
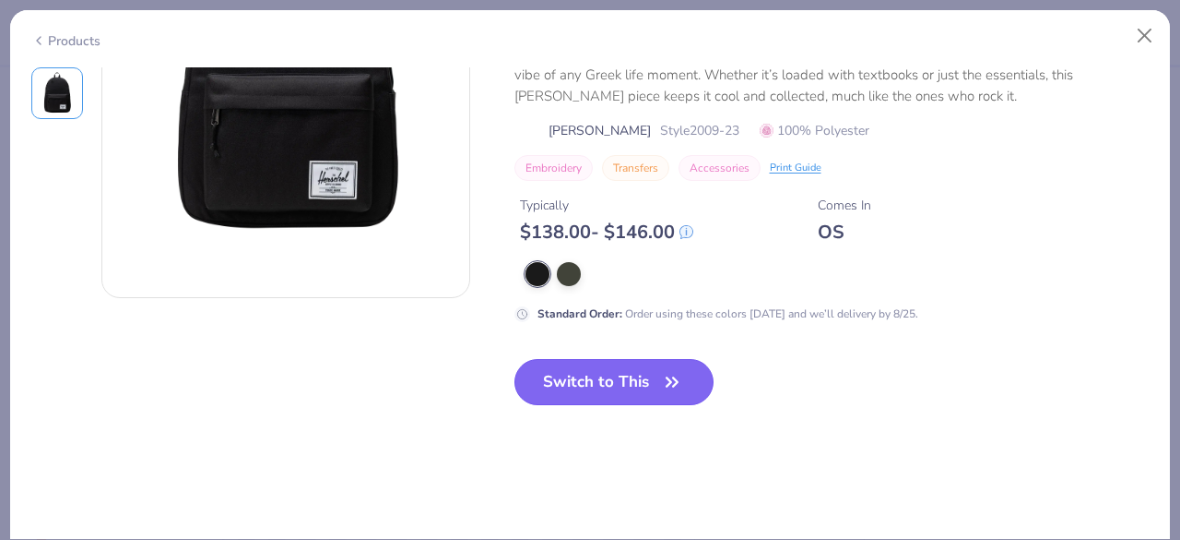
click at [650, 359] on button "Switch to This" at bounding box center [615, 382] width 200 height 46
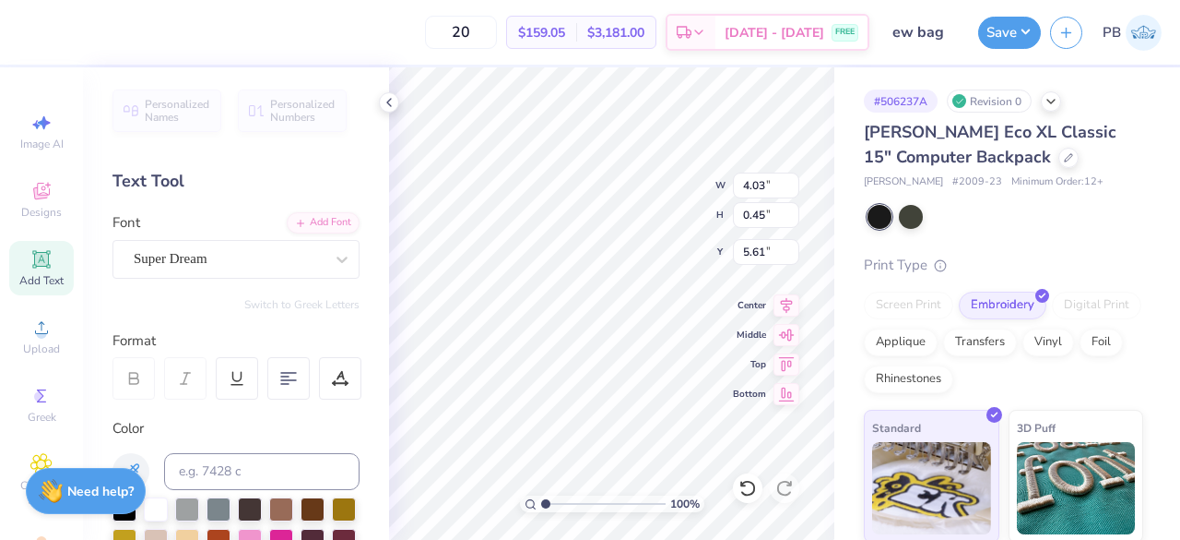
type input "5.61"
click at [1059, 155] on div at bounding box center [1069, 156] width 20 height 20
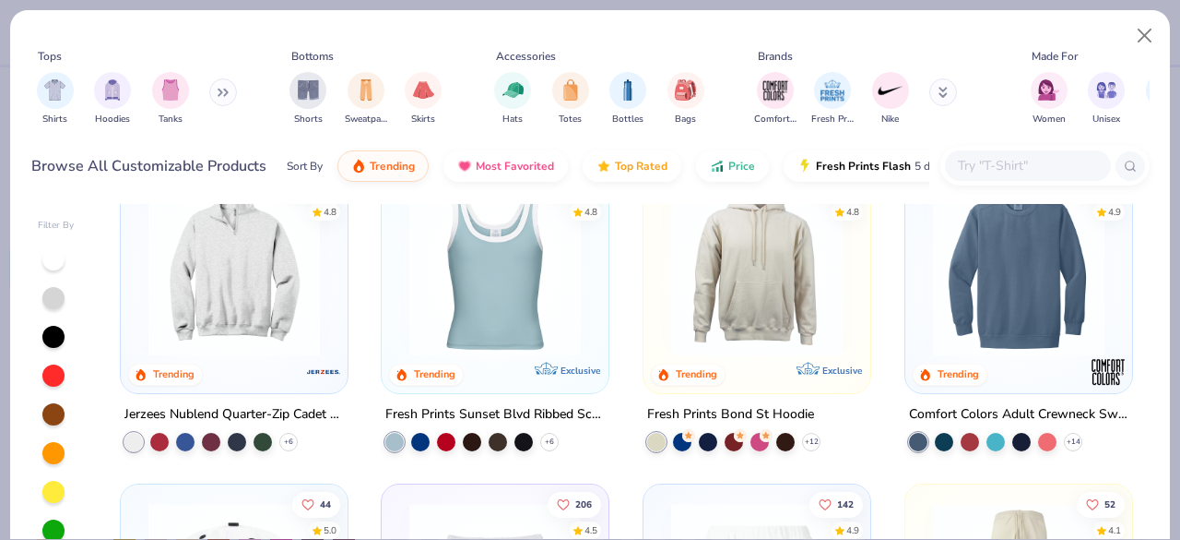
scroll to position [2603, 0]
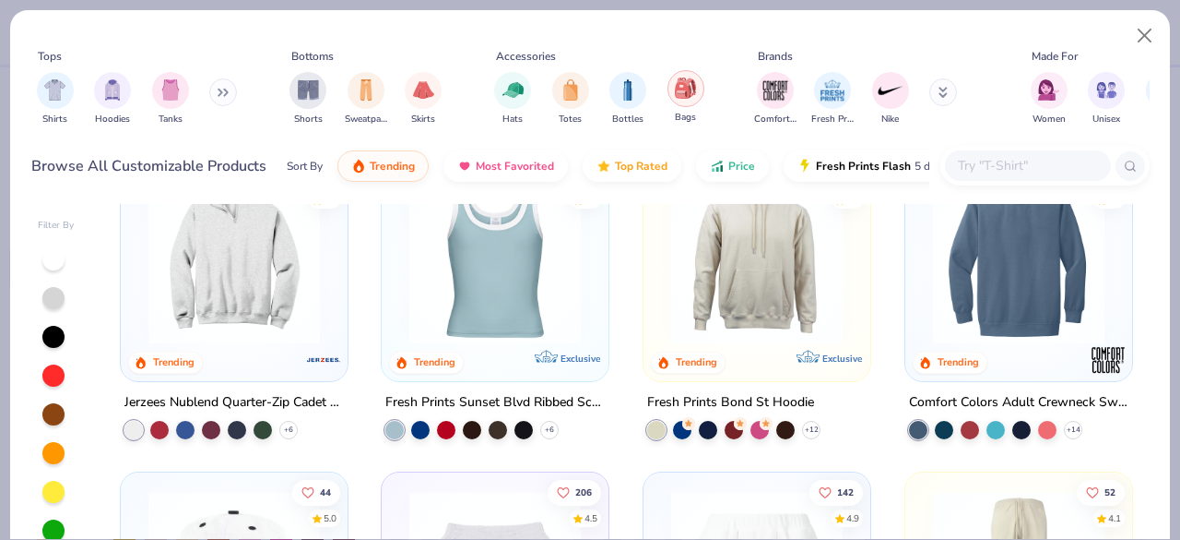
click at [697, 92] on div "filter for Bags" at bounding box center [686, 88] width 37 height 37
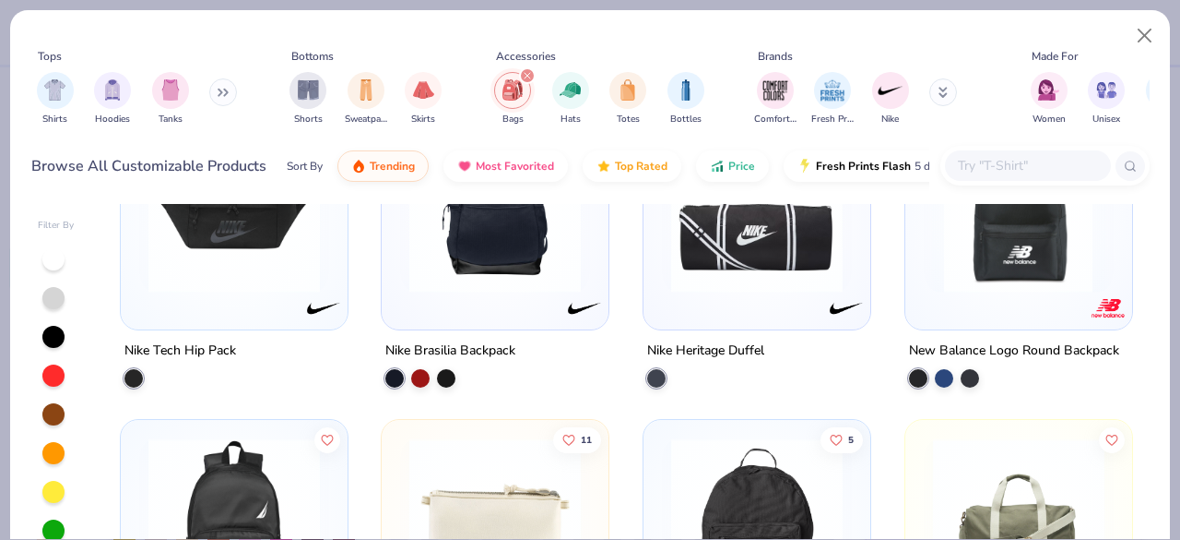
scroll to position [1846, 0]
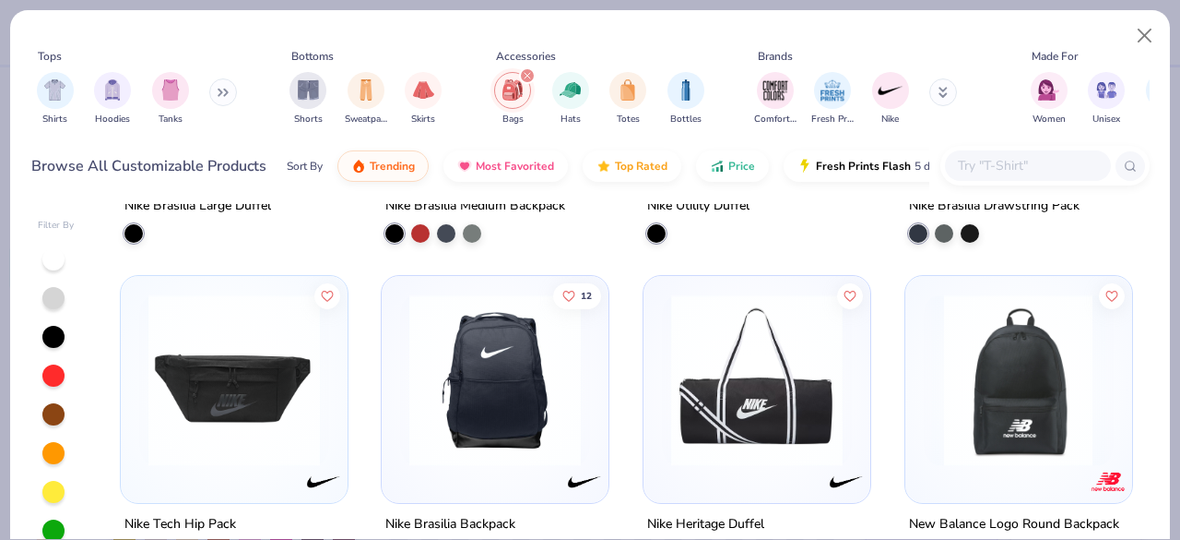
click at [968, 375] on img at bounding box center [1019, 379] width 190 height 172
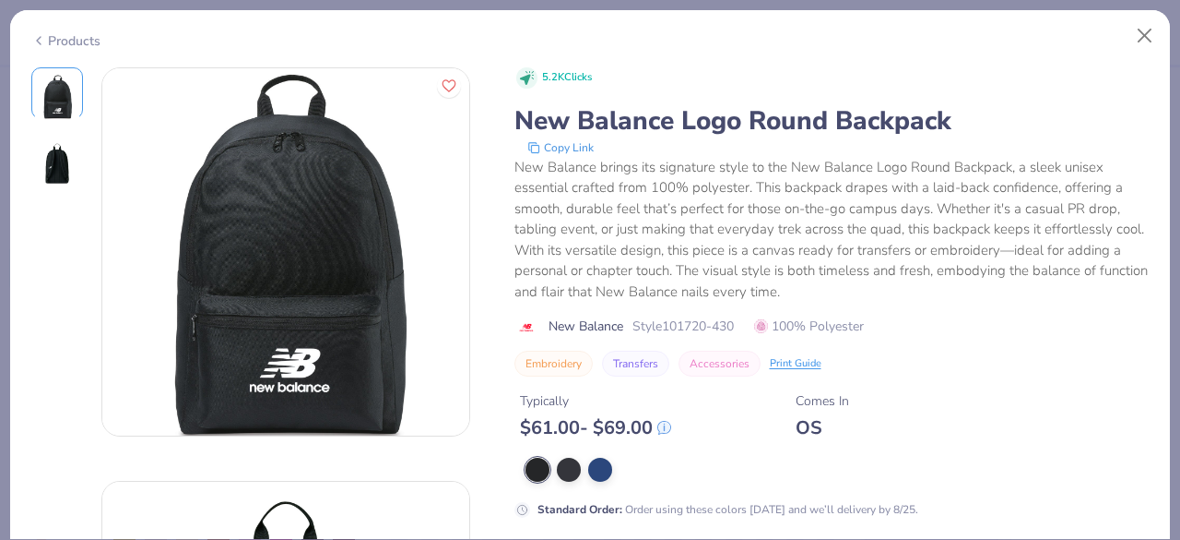
click at [69, 33] on div "Products" at bounding box center [65, 40] width 69 height 19
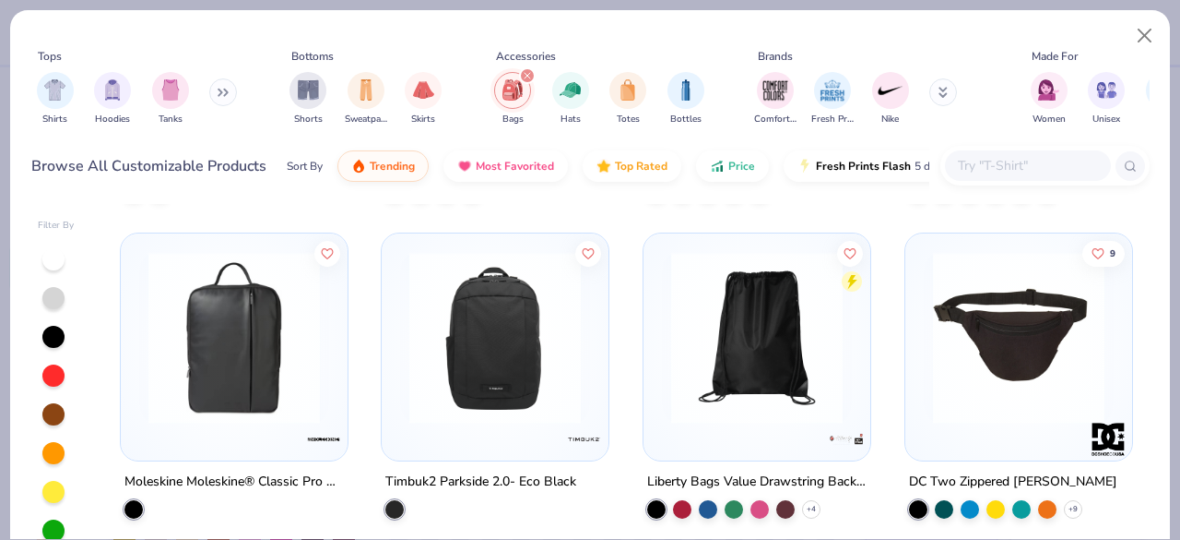
scroll to position [299, 0]
click at [242, 342] on img at bounding box center [234, 338] width 190 height 172
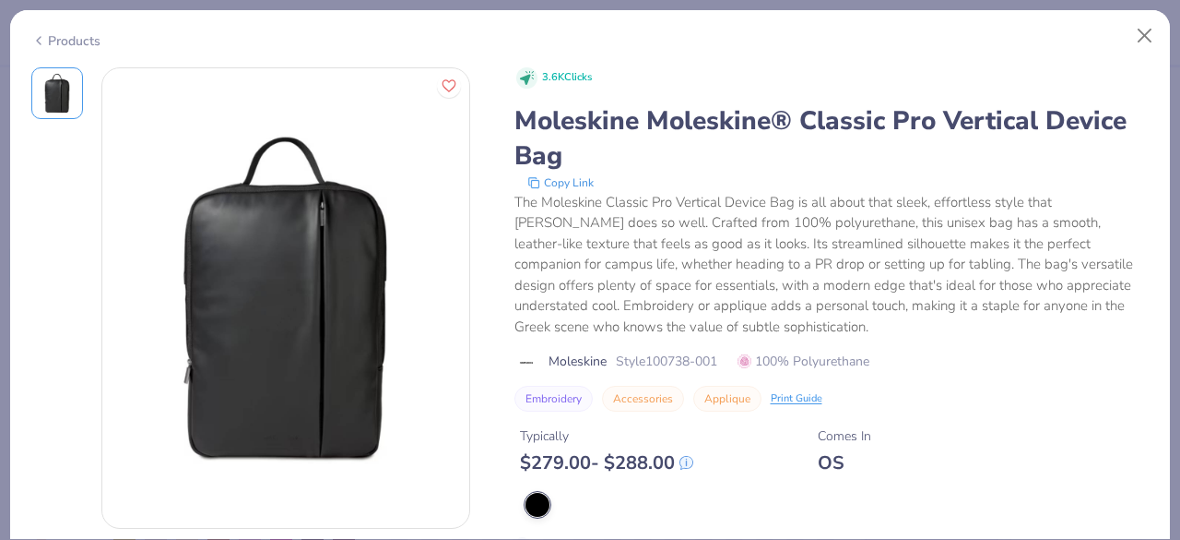
click at [59, 51] on div "Products" at bounding box center [590, 34] width 1160 height 48
click at [63, 40] on div "Products" at bounding box center [65, 40] width 69 height 19
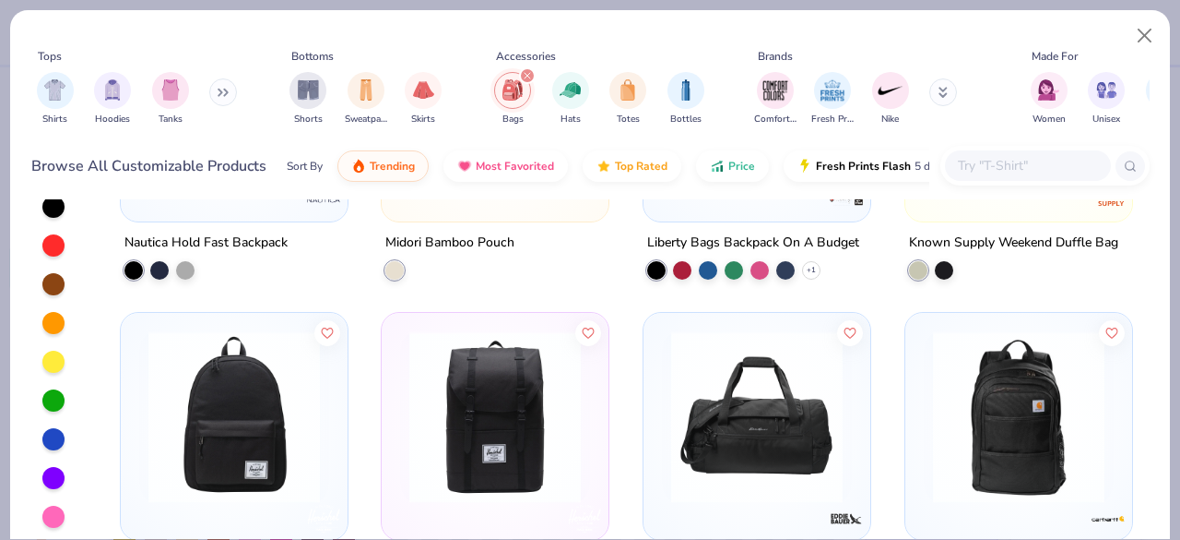
scroll to position [2315, 0]
click at [997, 414] on img at bounding box center [1019, 417] width 190 height 172
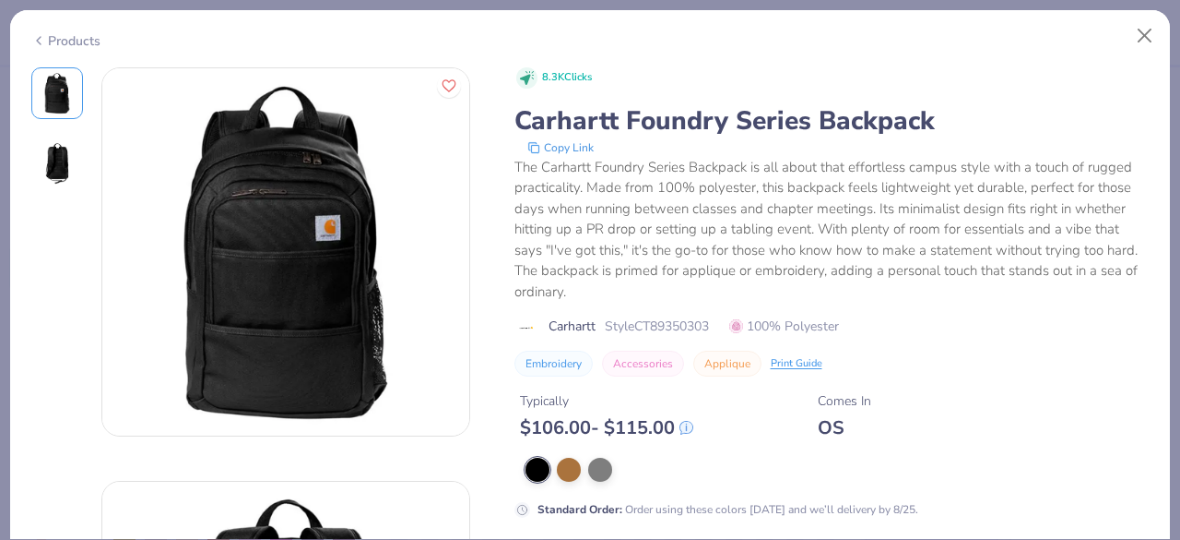
click at [75, 42] on div "Products" at bounding box center [65, 40] width 69 height 19
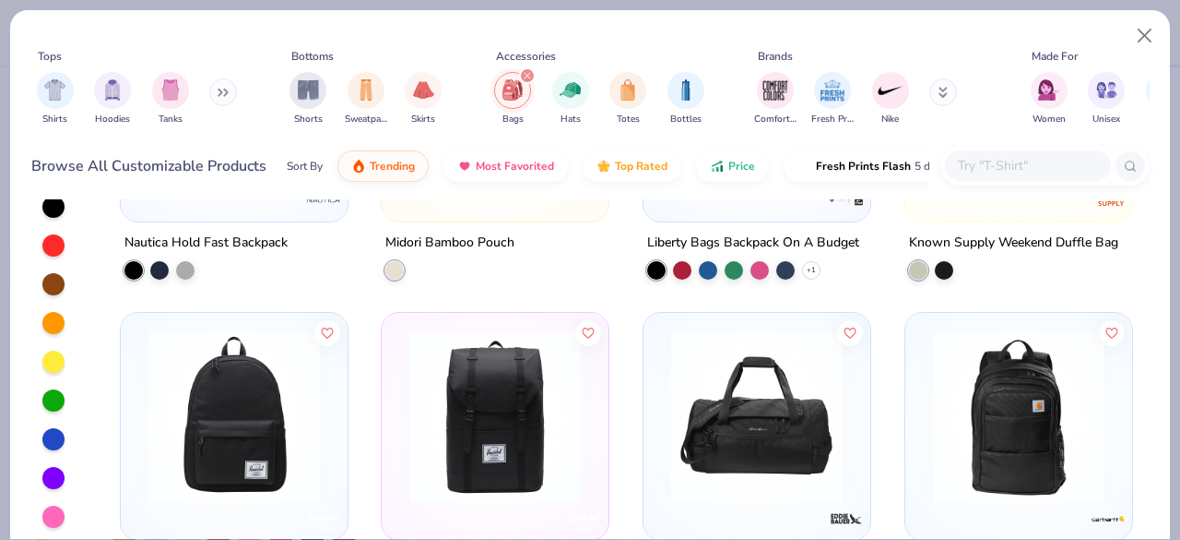
click at [214, 424] on img at bounding box center [234, 417] width 190 height 172
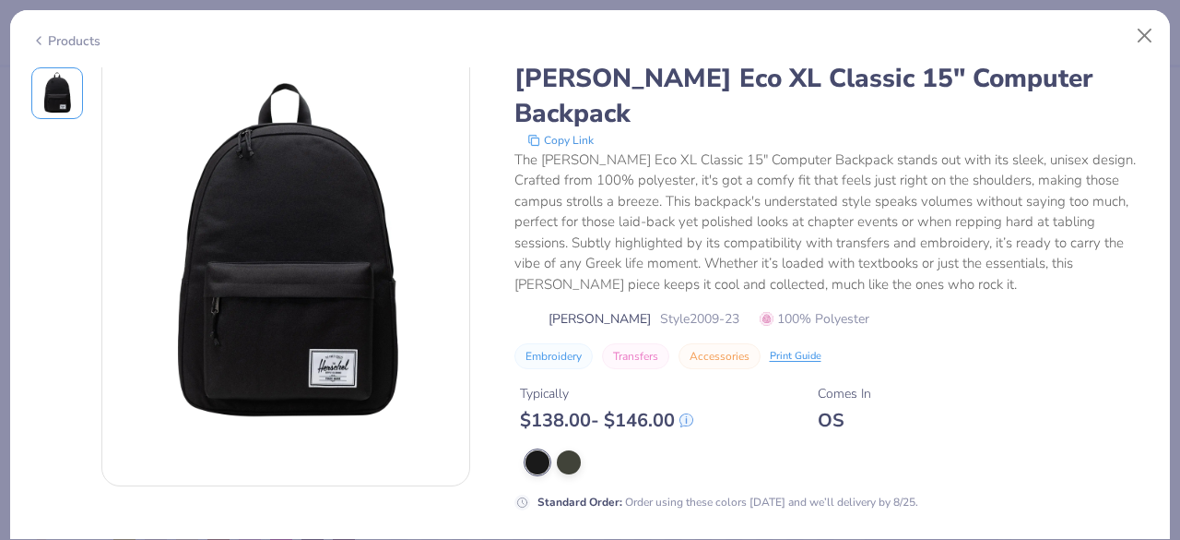
scroll to position [98, 0]
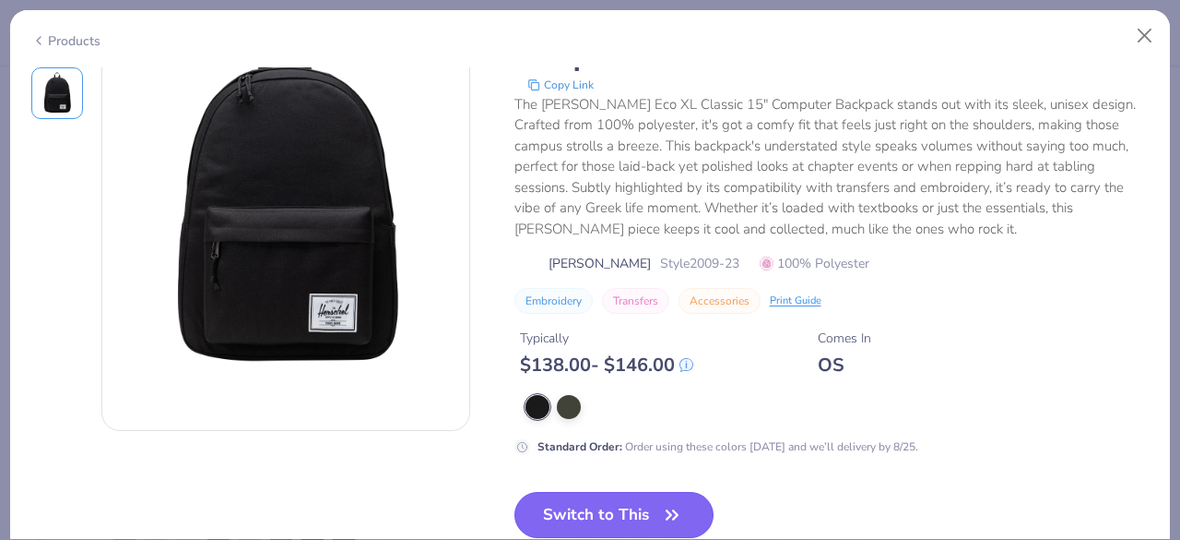
click at [621, 492] on button "Switch to This" at bounding box center [615, 515] width 200 height 46
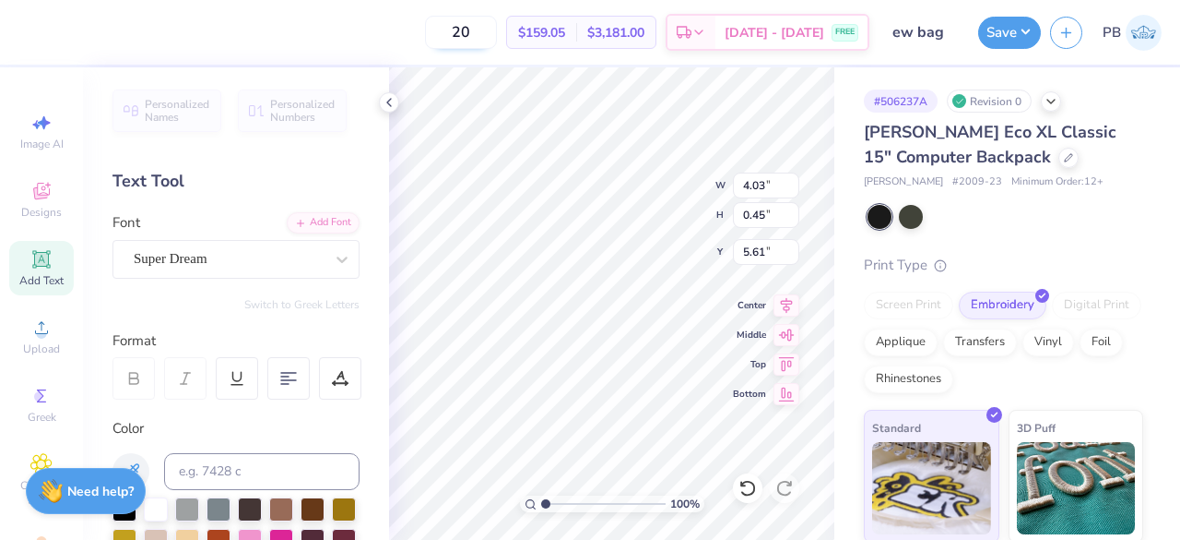
click at [497, 42] on input "20" at bounding box center [461, 32] width 72 height 33
type input "2"
type input "15"
type input "5.75"
click at [1021, 25] on button "Save" at bounding box center [1010, 30] width 63 height 32
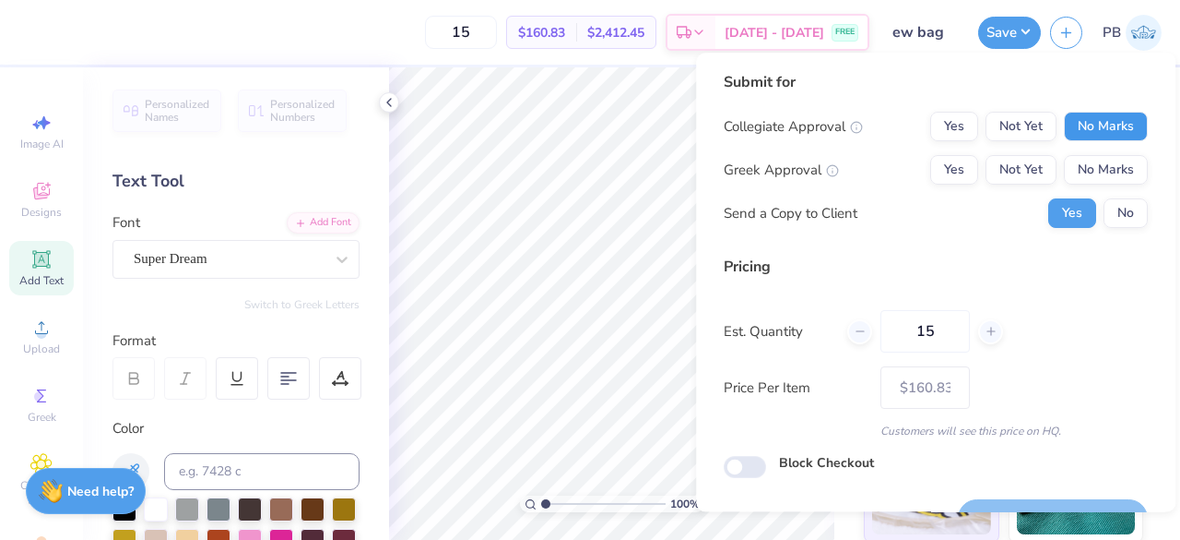
click at [1095, 130] on button "No Marks" at bounding box center [1106, 127] width 84 height 30
click at [1104, 176] on button "No Marks" at bounding box center [1106, 170] width 84 height 30
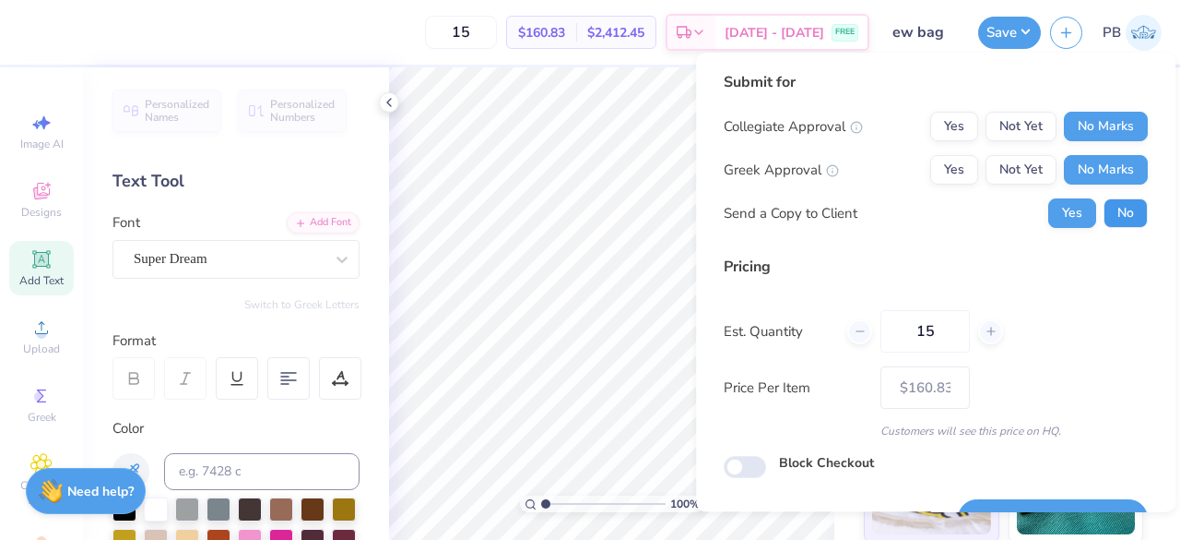
click at [1104, 215] on button "No" at bounding box center [1126, 213] width 44 height 30
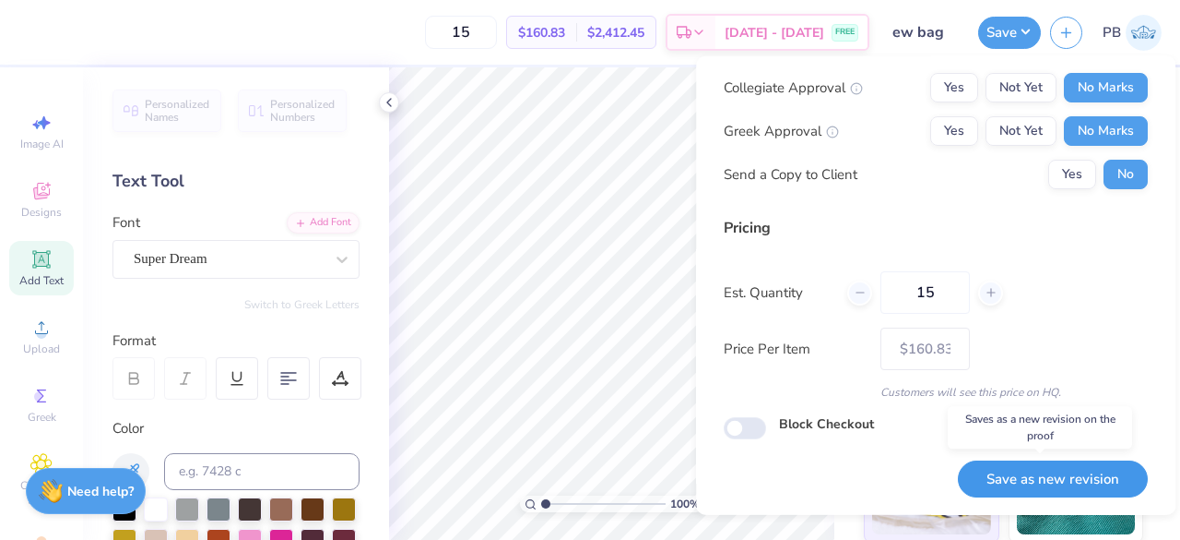
click at [1044, 476] on button "Save as new revision" at bounding box center [1053, 478] width 190 height 38
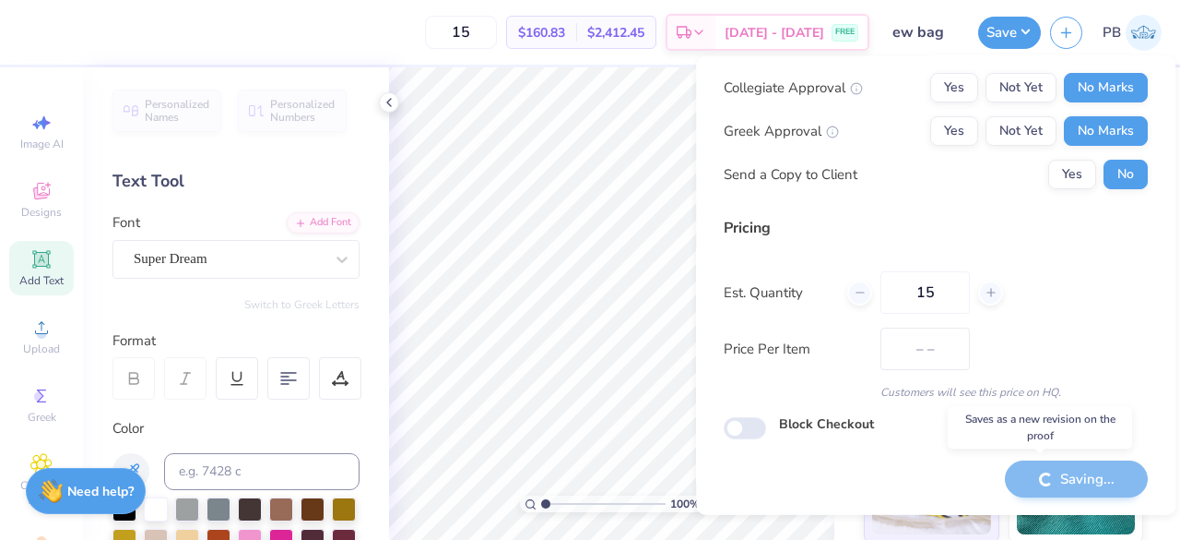
type input "$160.83"
